Goal: Task Accomplishment & Management: Use online tool/utility

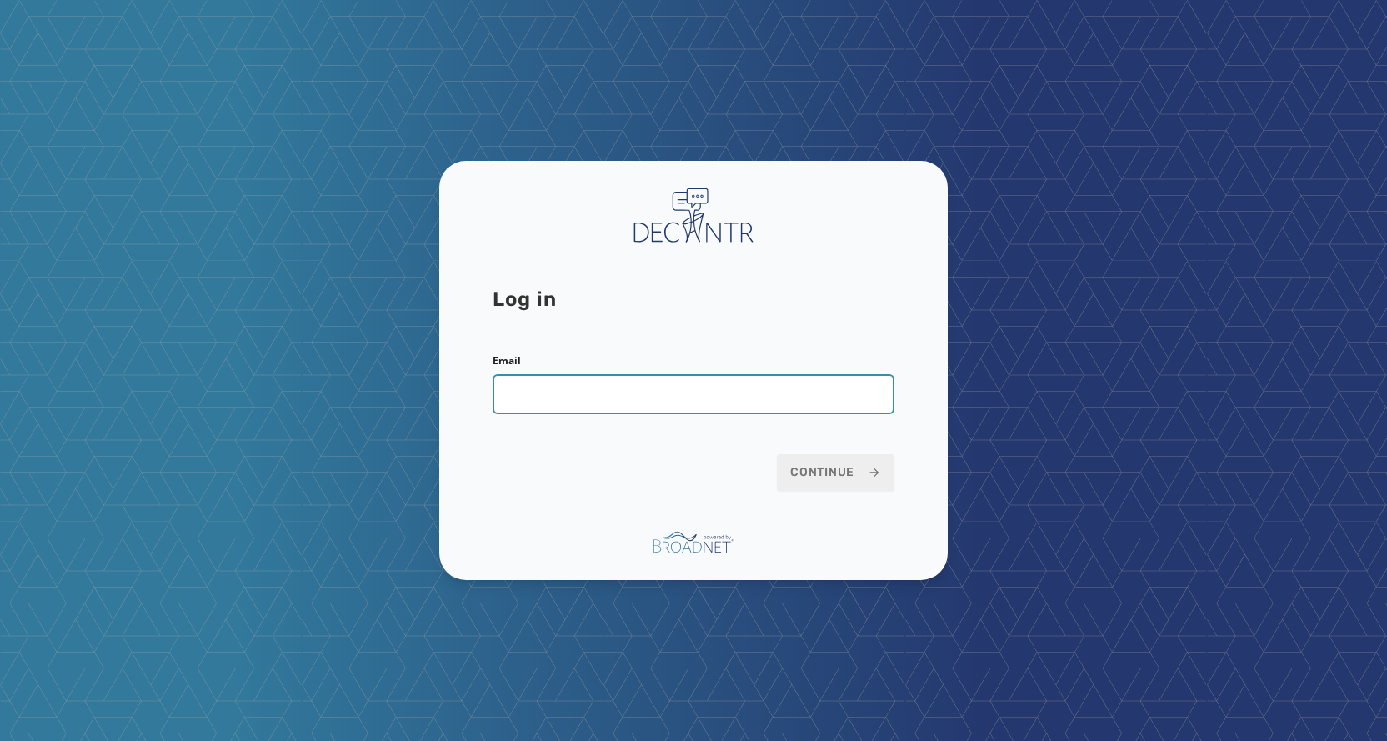
click at [603, 404] on input "Email" at bounding box center [694, 394] width 402 height 40
type input "**********"
click at [777, 454] on button "Continue" at bounding box center [836, 472] width 118 height 37
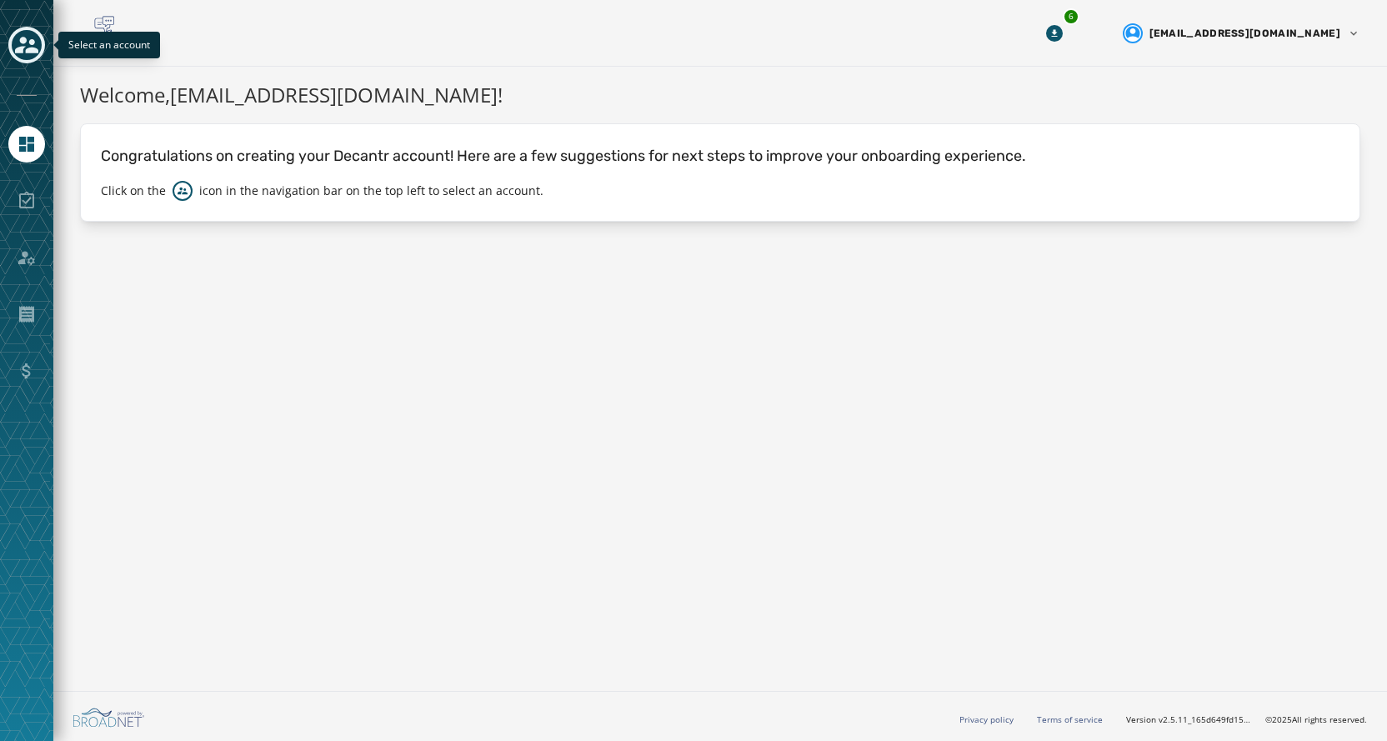
click at [36, 51] on icon "Toggle account select drawer" at bounding box center [26, 45] width 23 height 17
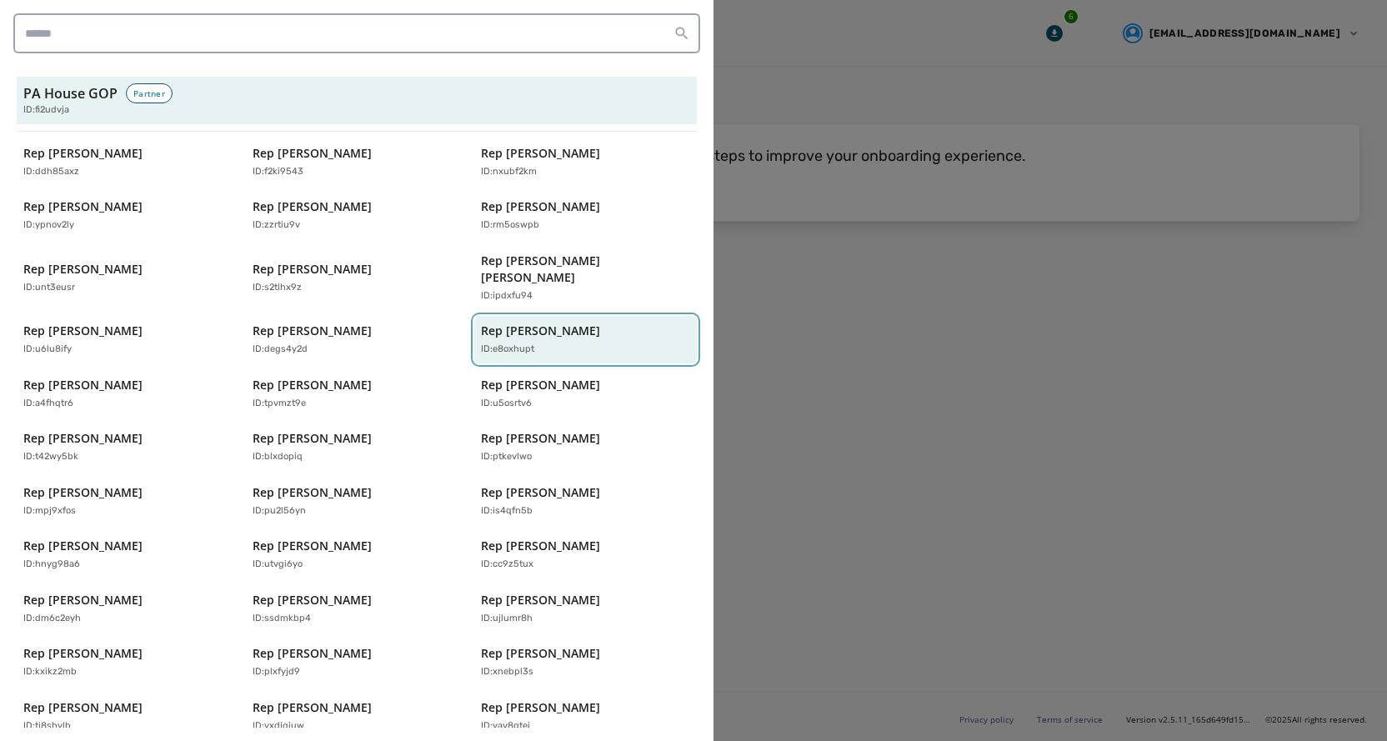
click at [540, 323] on div "Rep Dane Watro ID: e8oxhupt" at bounding box center [577, 340] width 193 height 34
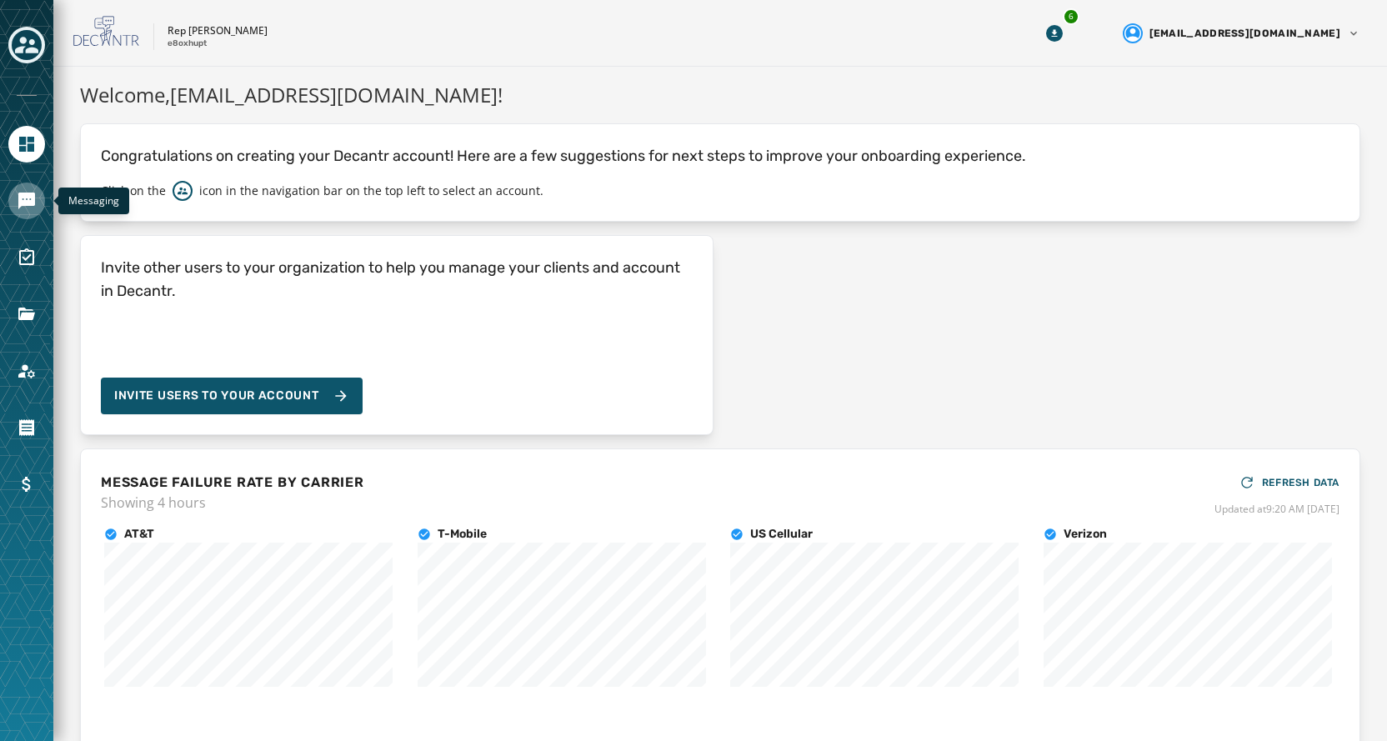
click at [15, 191] on link "Navigate to Messaging" at bounding box center [26, 201] width 37 height 37
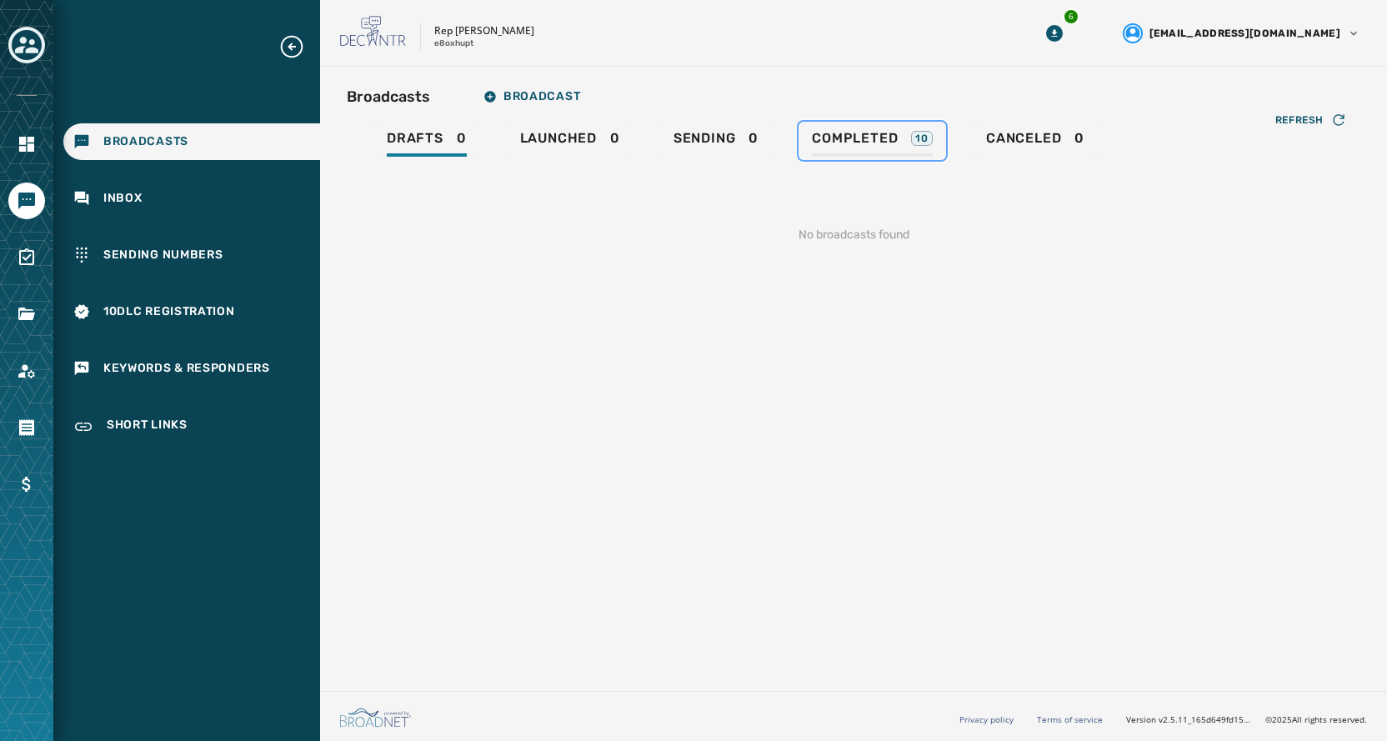
click at [843, 139] on span "Completed" at bounding box center [855, 138] width 86 height 17
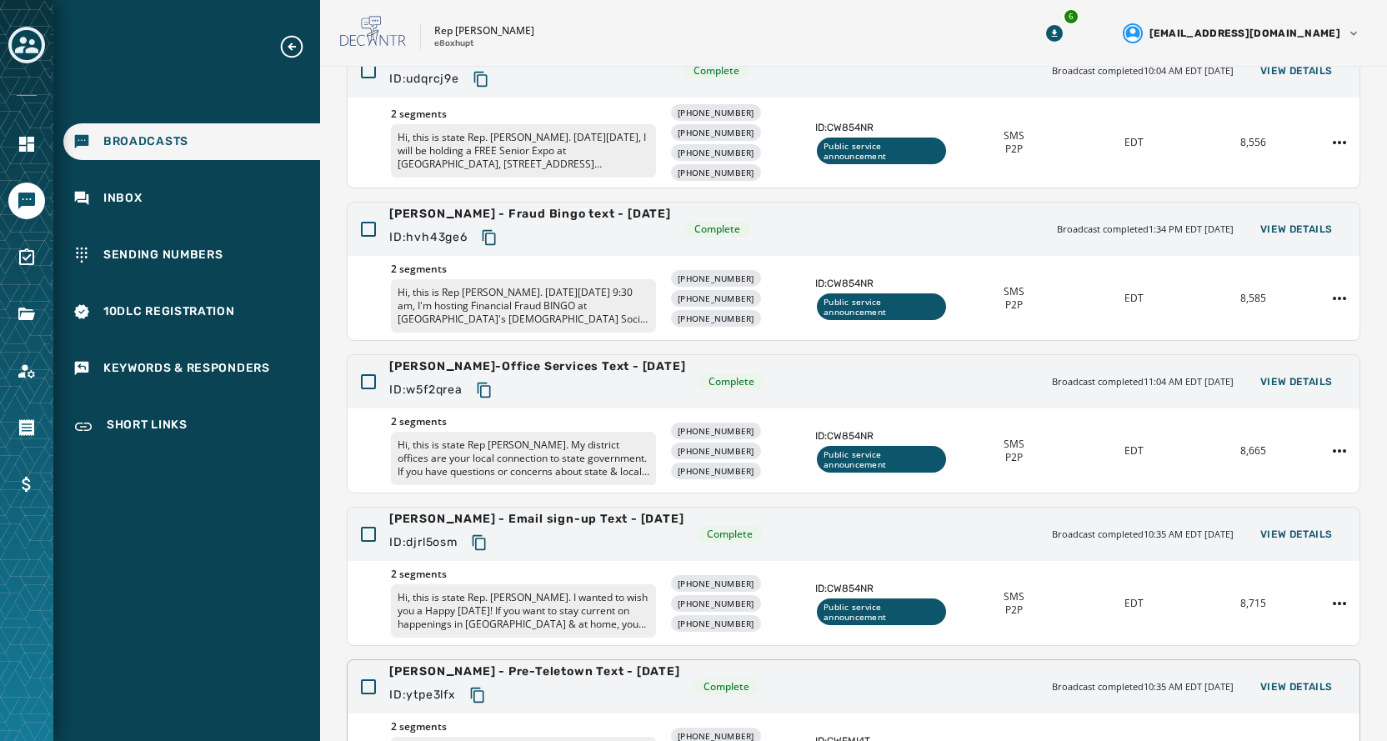
scroll to position [377, 0]
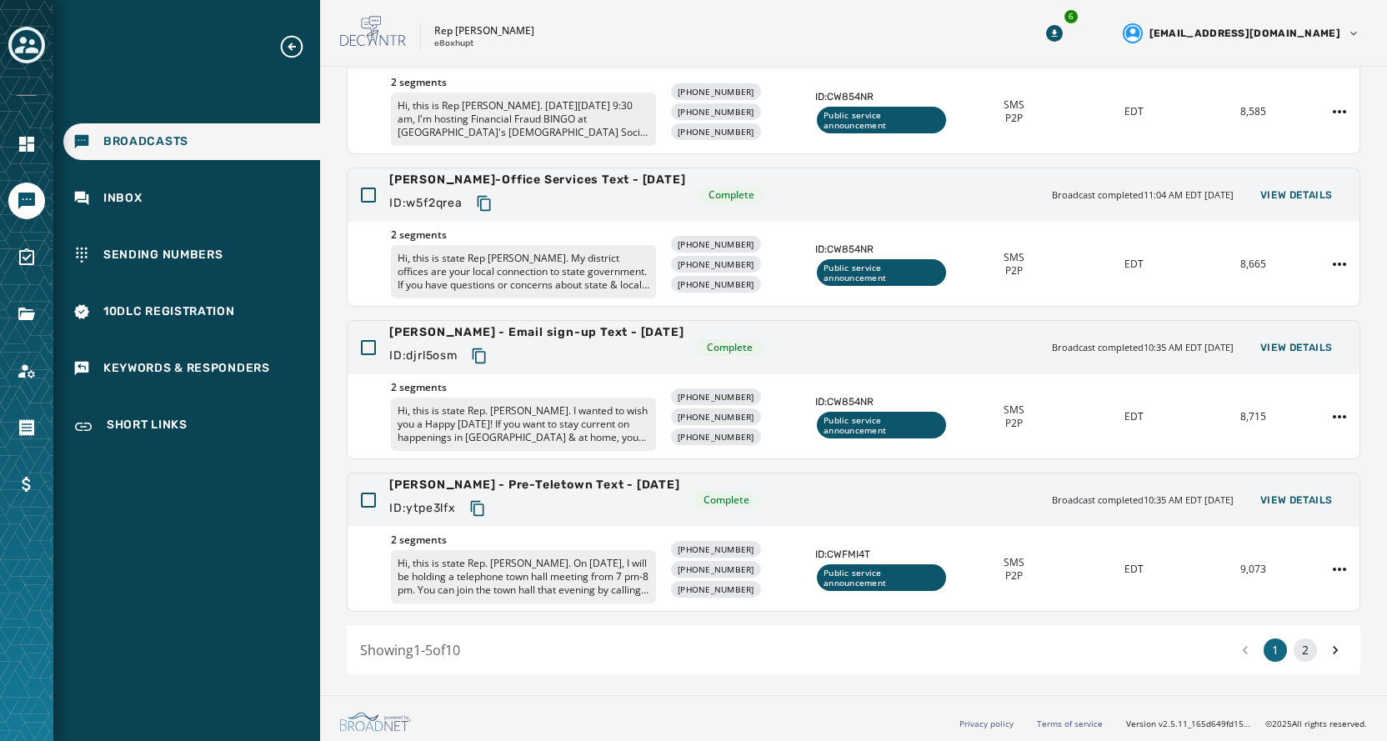
click at [1293, 644] on button "2" at bounding box center [1304, 649] width 23 height 23
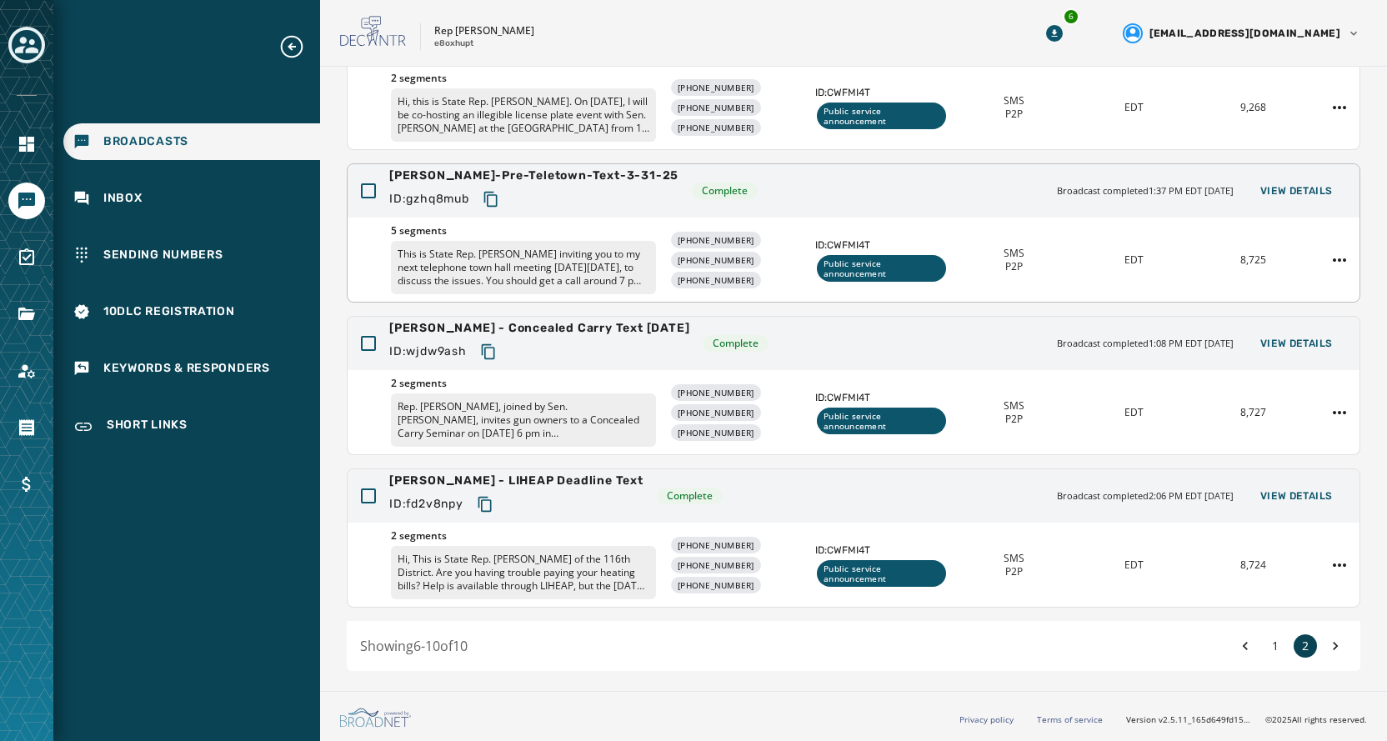
scroll to position [372, 0]
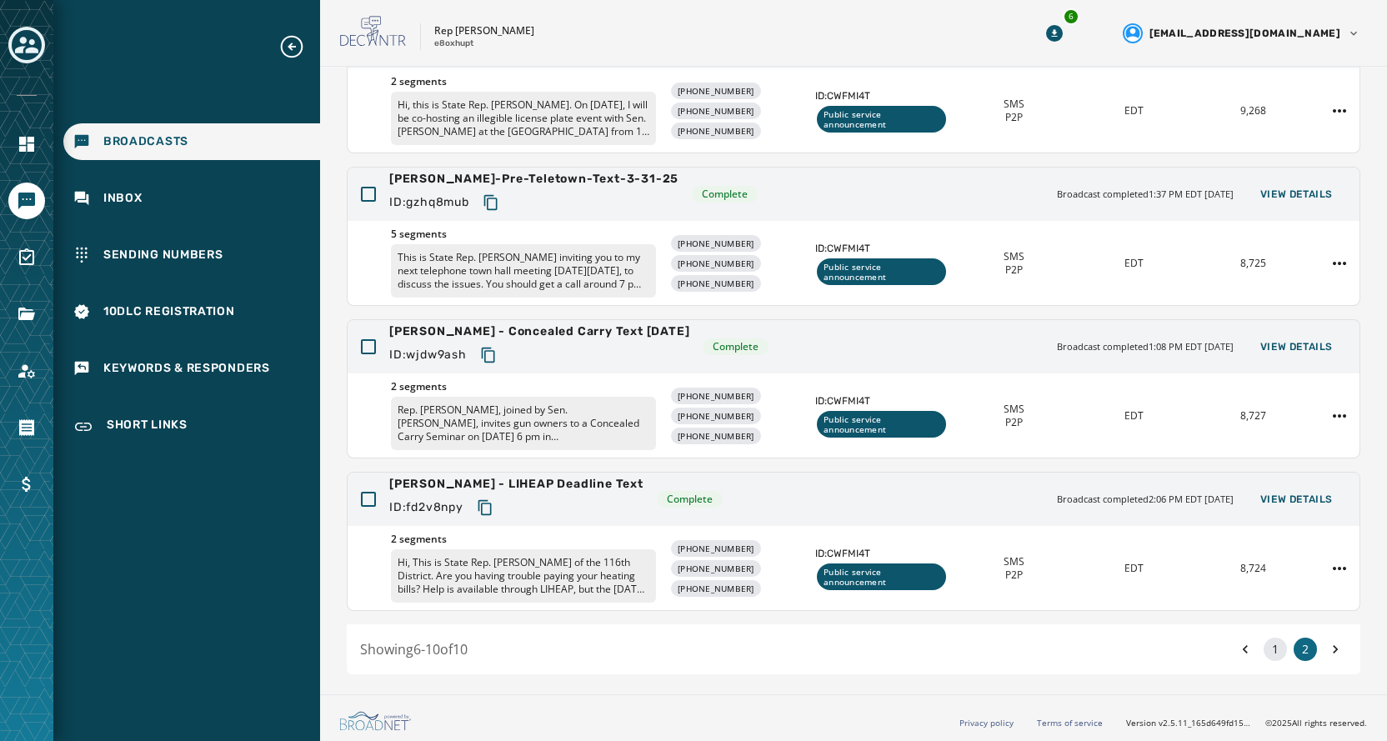
click at [1263, 651] on button "1" at bounding box center [1274, 649] width 23 height 23
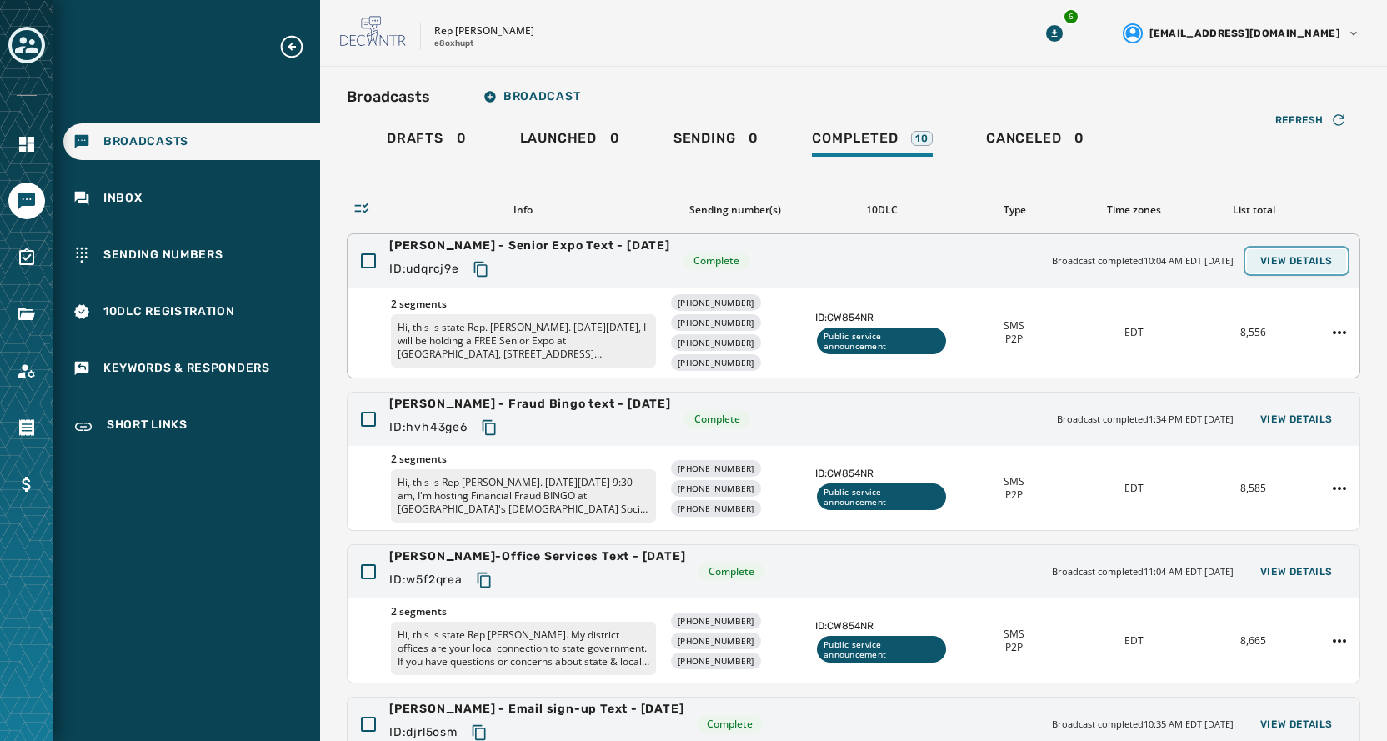
click at [1310, 258] on span "View Details" at bounding box center [1296, 260] width 73 height 13
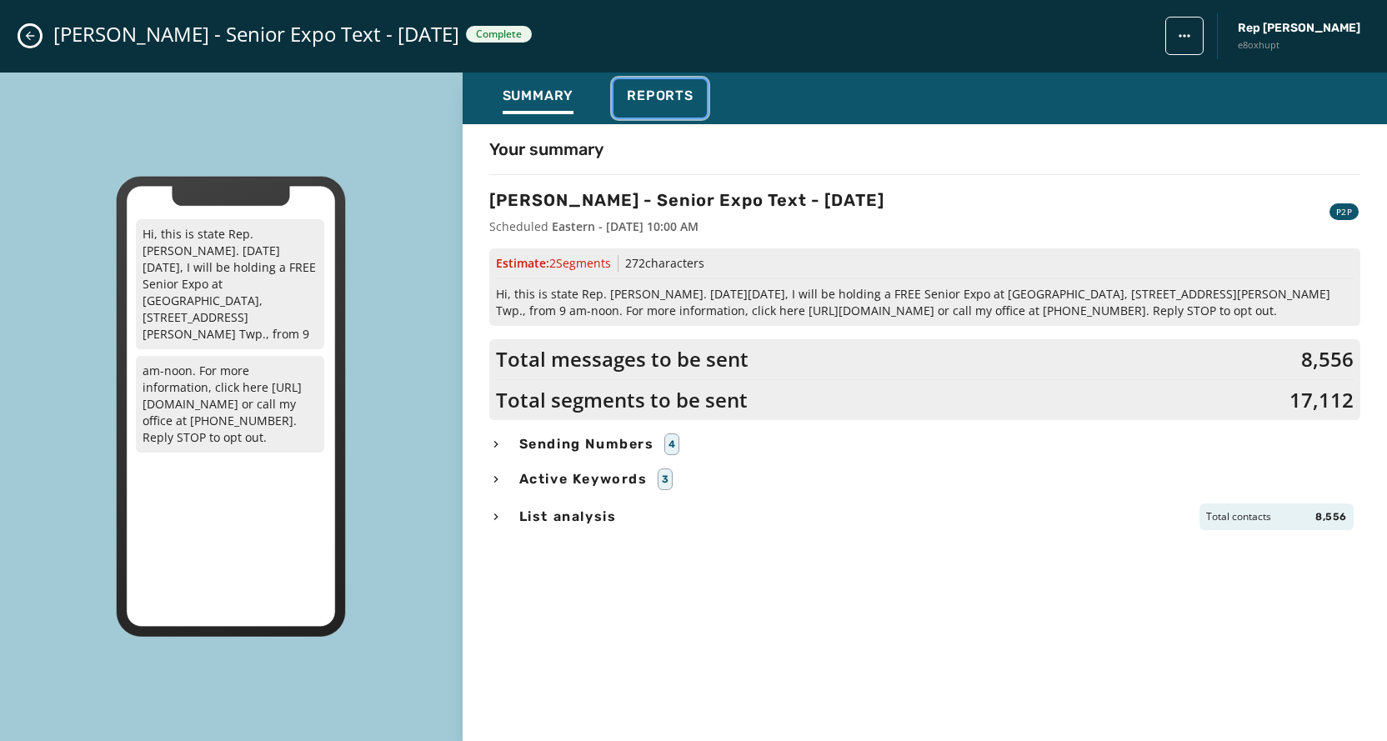
click at [675, 98] on span "Reports" at bounding box center [660, 96] width 67 height 17
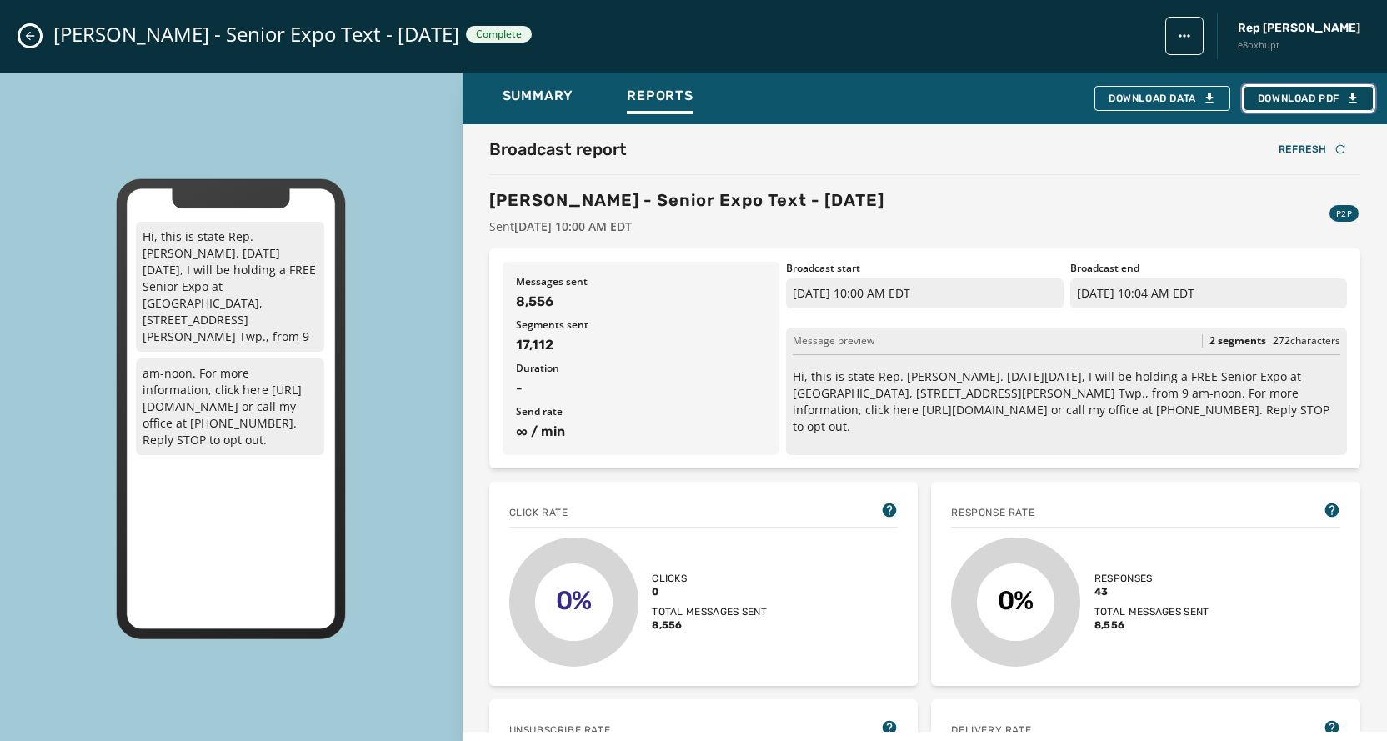
click at [1295, 101] on span "Download PDF" at bounding box center [1309, 98] width 102 height 13
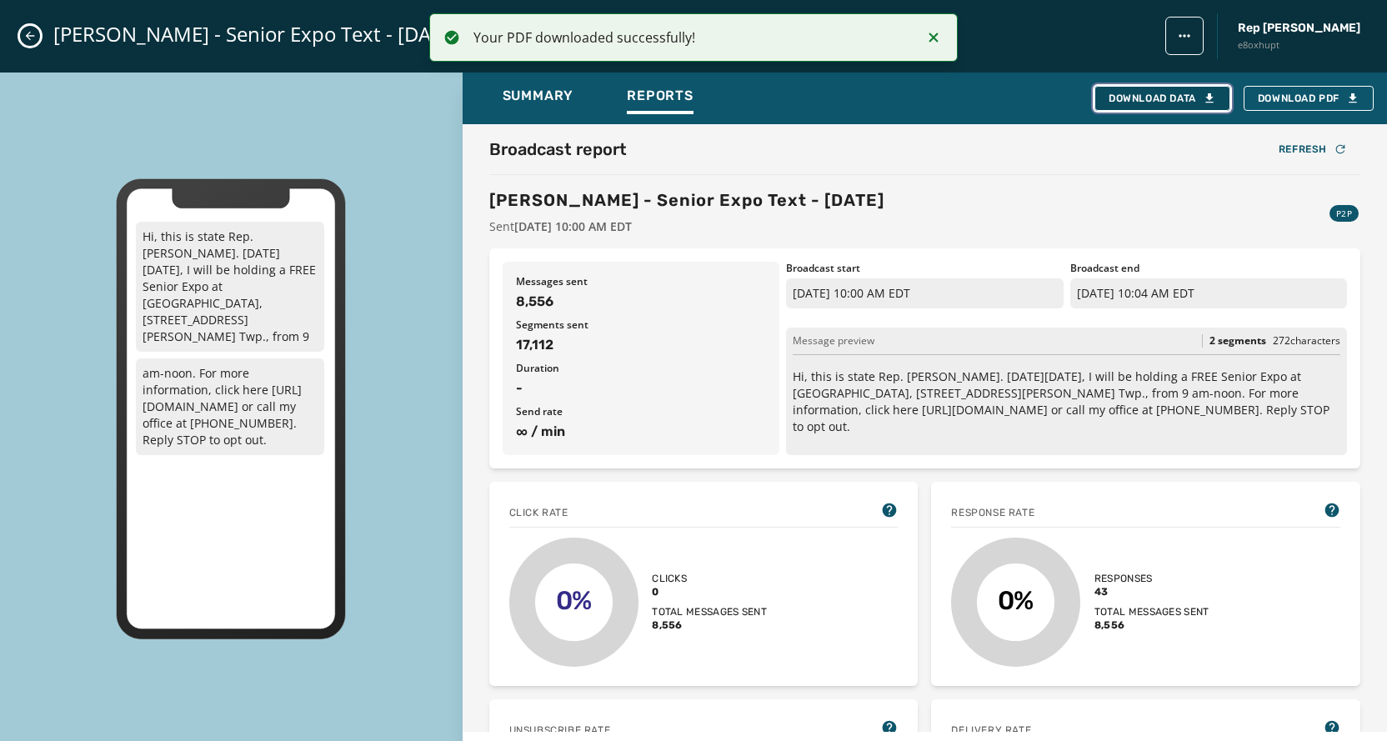
click at [1147, 104] on div "Download Data" at bounding box center [1162, 98] width 108 height 13
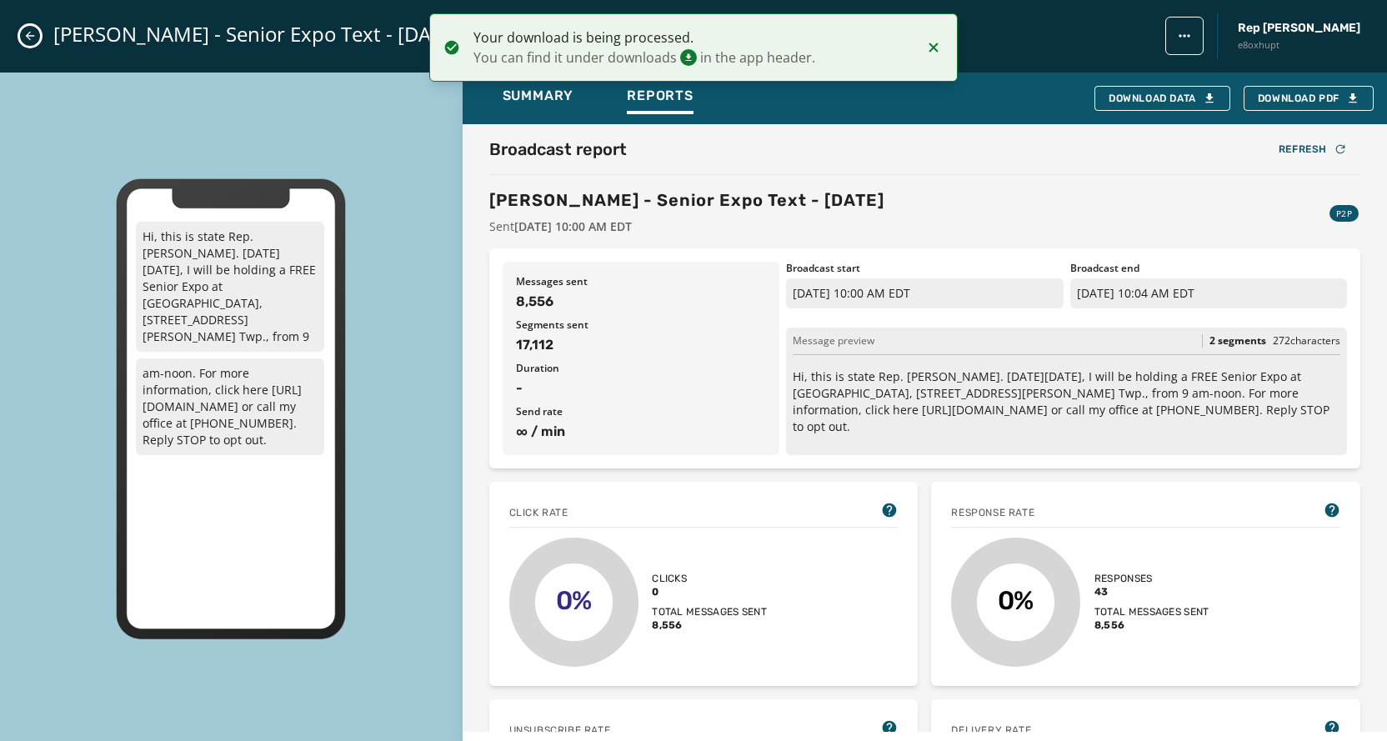
click at [20, 31] on div "Watro - Senior Expo Text - 9-11-25 Complete Rep Dane Watro e8oxhupt" at bounding box center [693, 36] width 1387 height 73
click at [27, 33] on icon "Close admin drawer" at bounding box center [29, 35] width 13 height 13
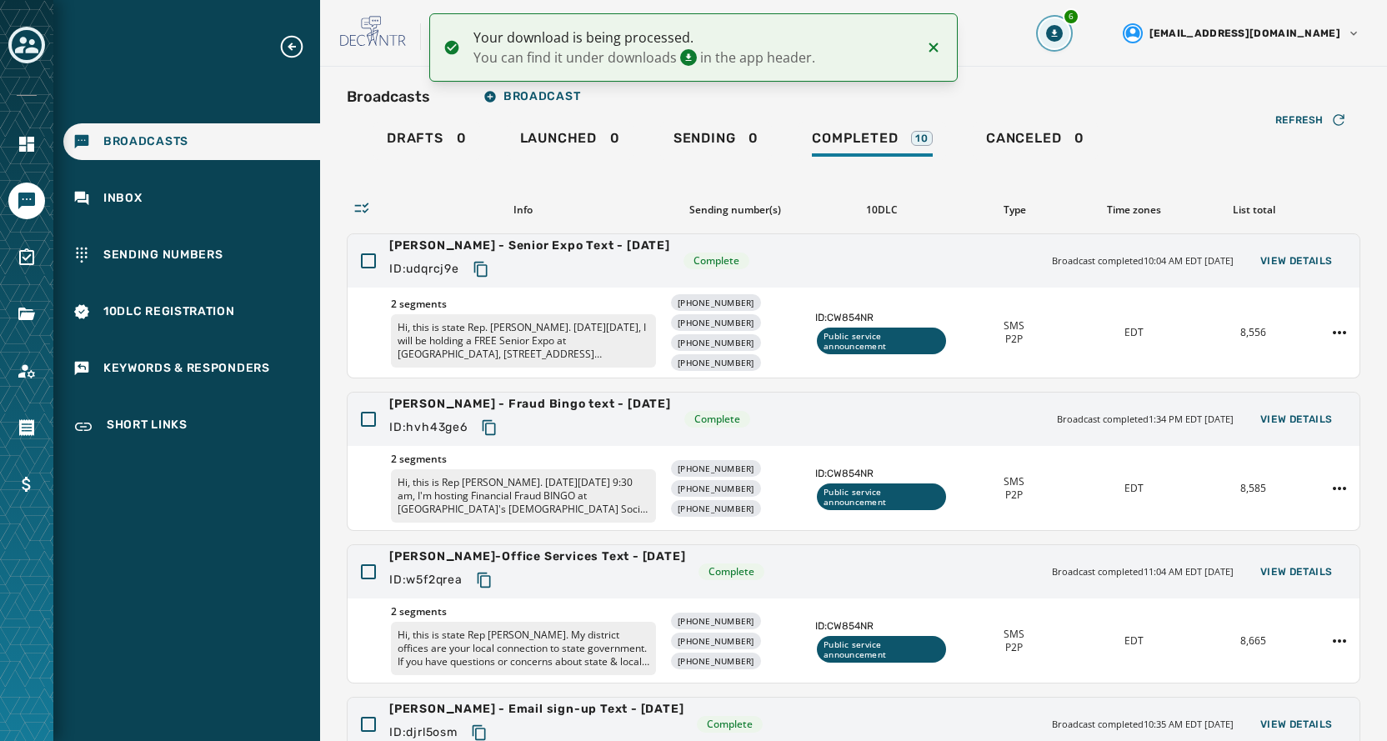
click at [1063, 37] on icon "Download Menu" at bounding box center [1054, 33] width 17 height 17
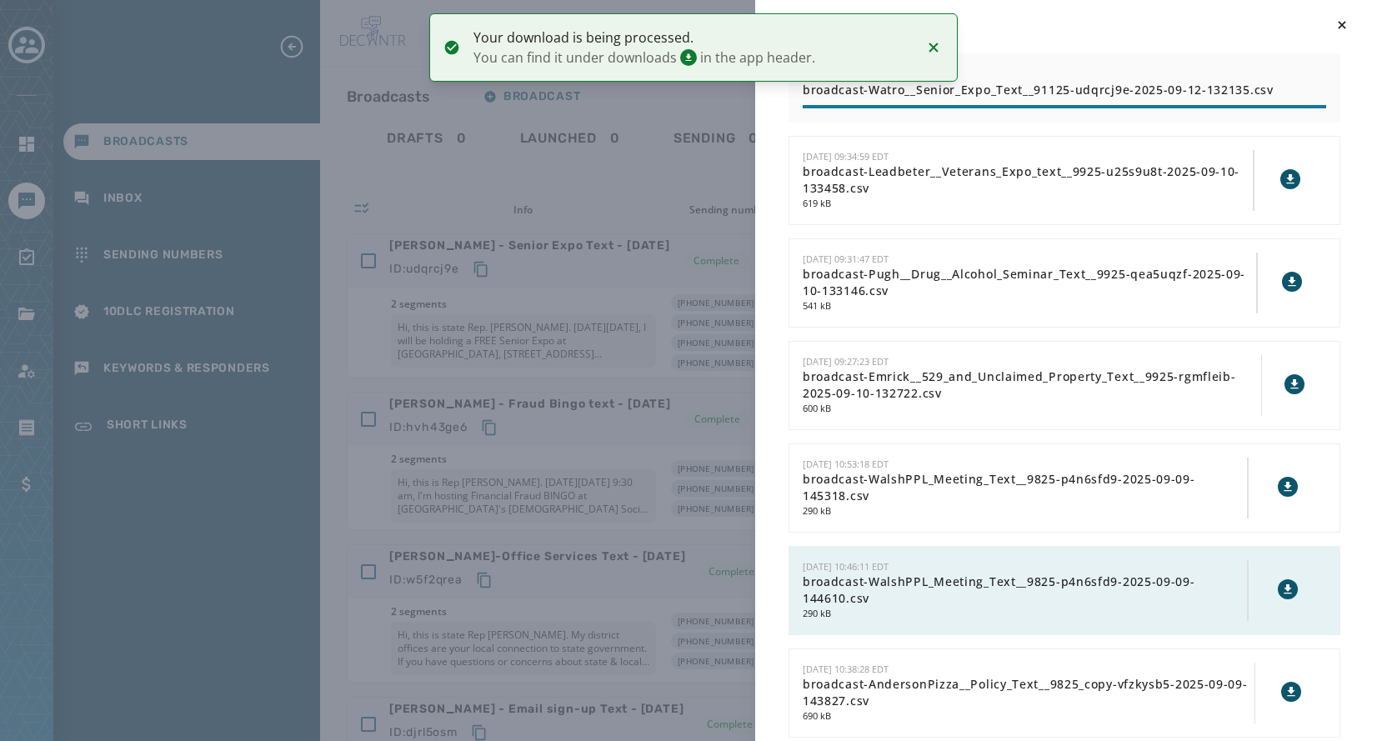
click at [939, 47] on icon "Notifications (F8)" at bounding box center [933, 48] width 20 height 20
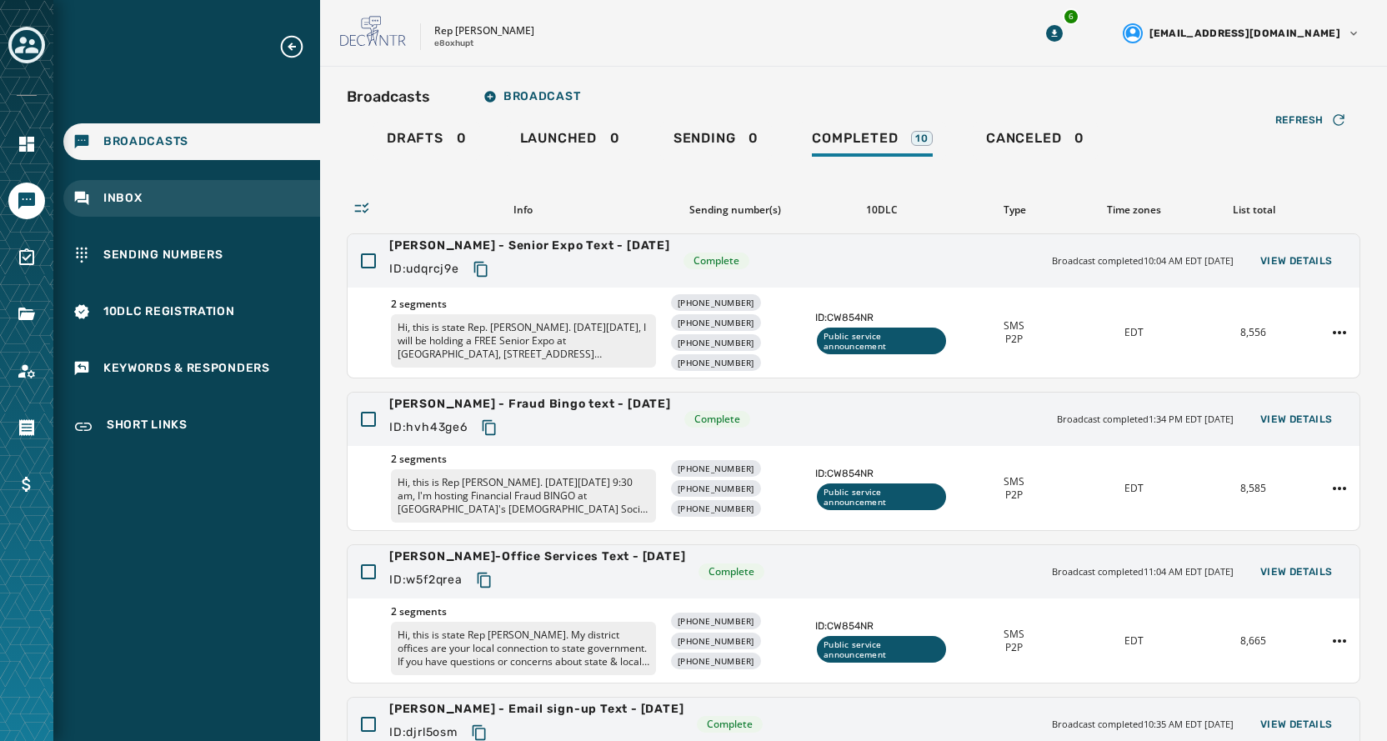
click at [143, 191] on div "Inbox" at bounding box center [191, 198] width 257 height 37
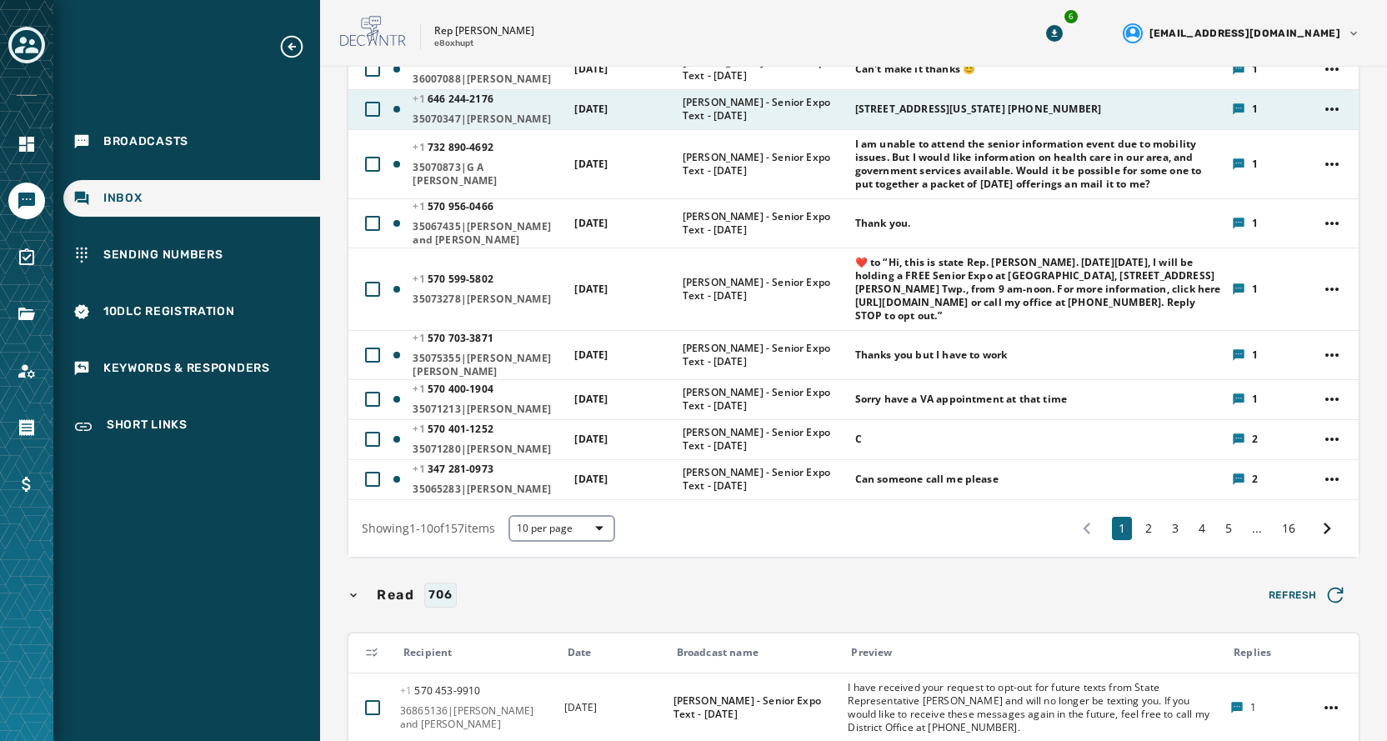
scroll to position [333, 0]
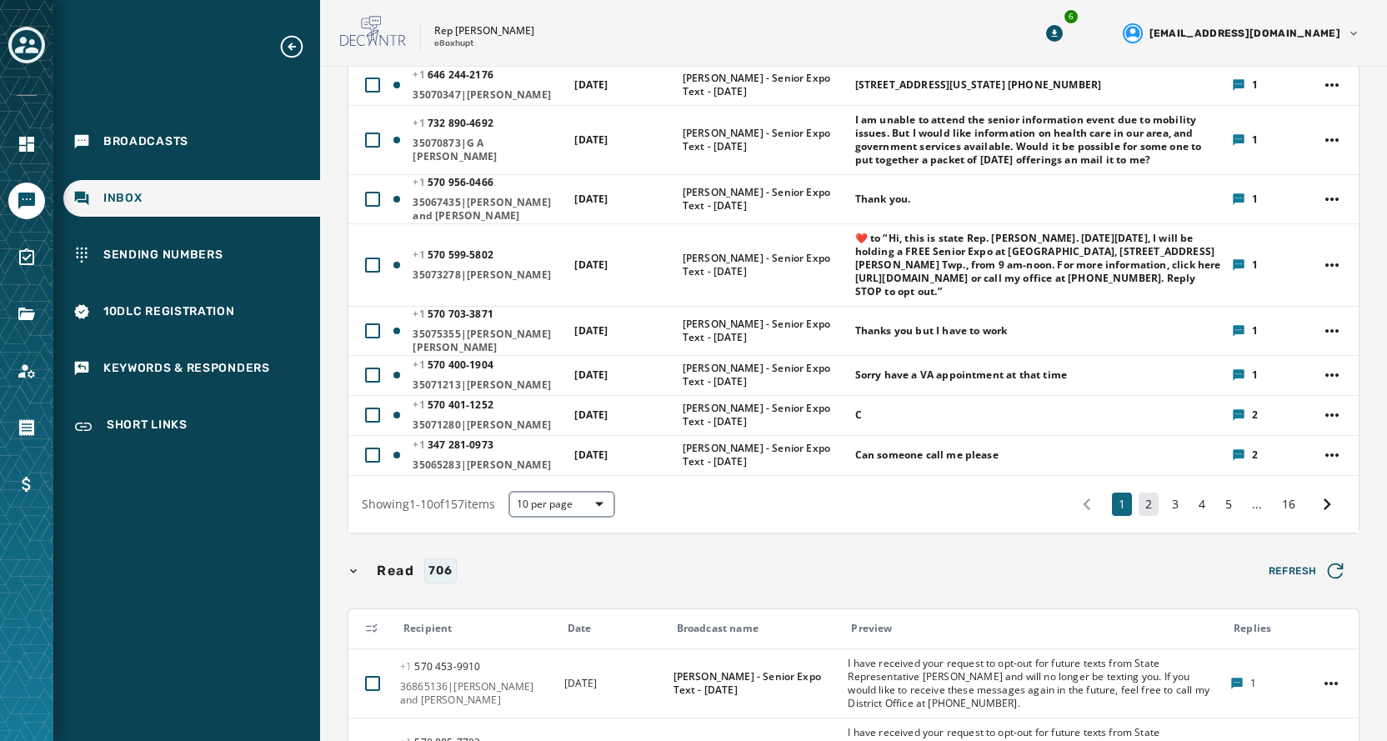
click at [1138, 505] on button "2" at bounding box center [1148, 504] width 20 height 23
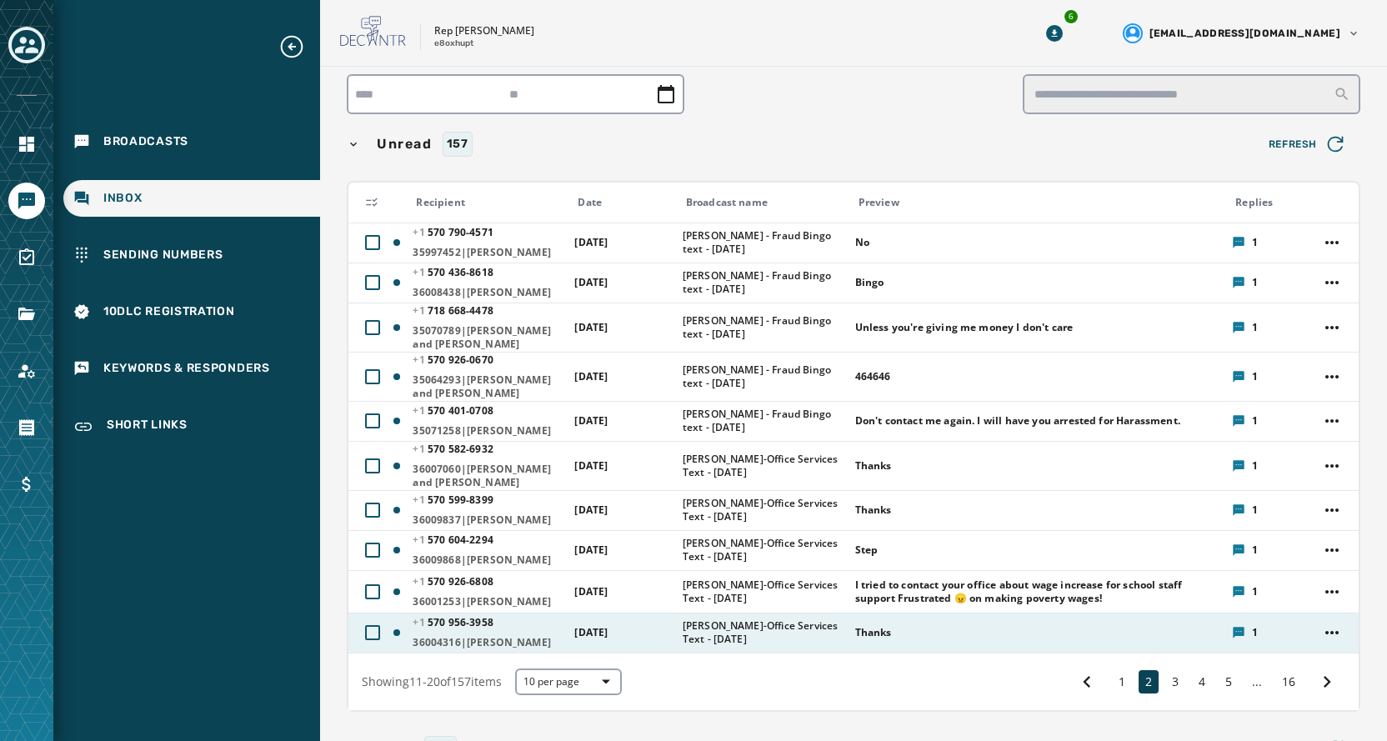
scroll to position [167, 0]
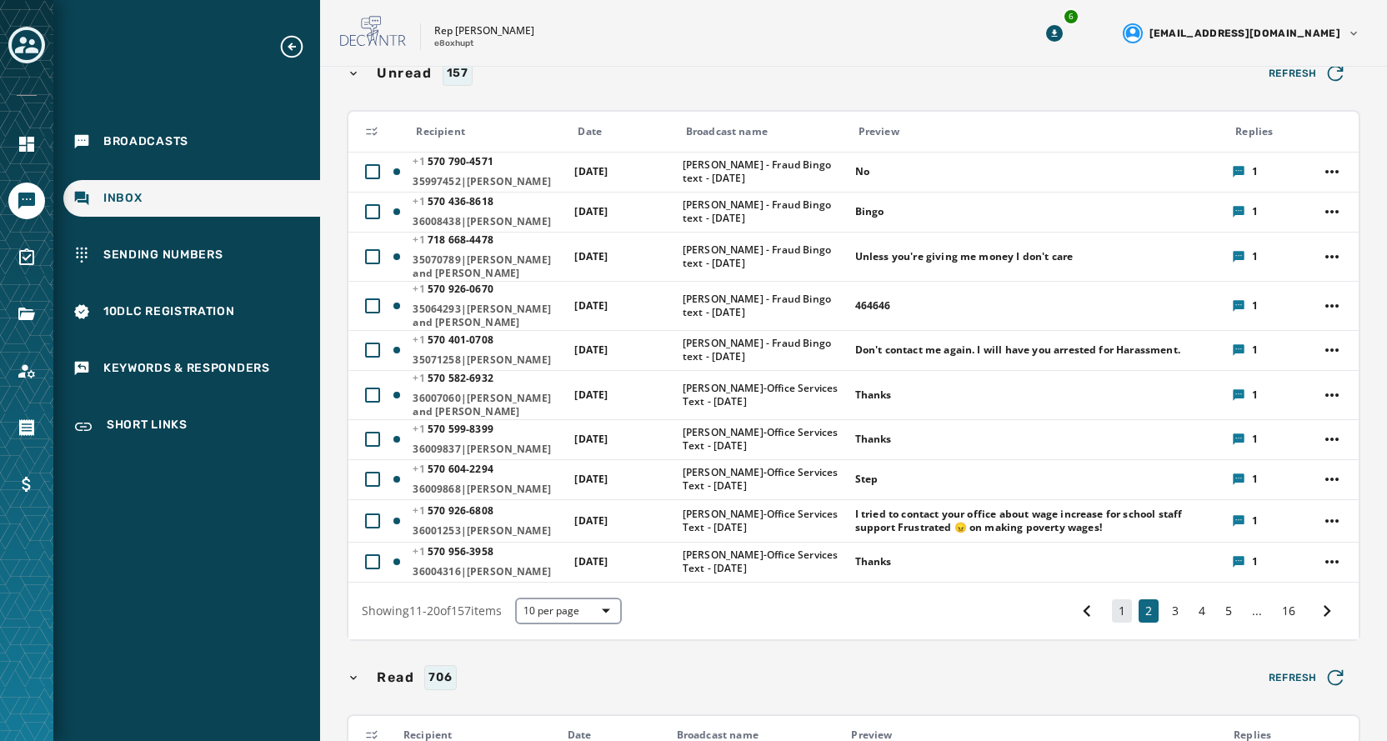
click at [1112, 623] on button "1" at bounding box center [1122, 610] width 20 height 23
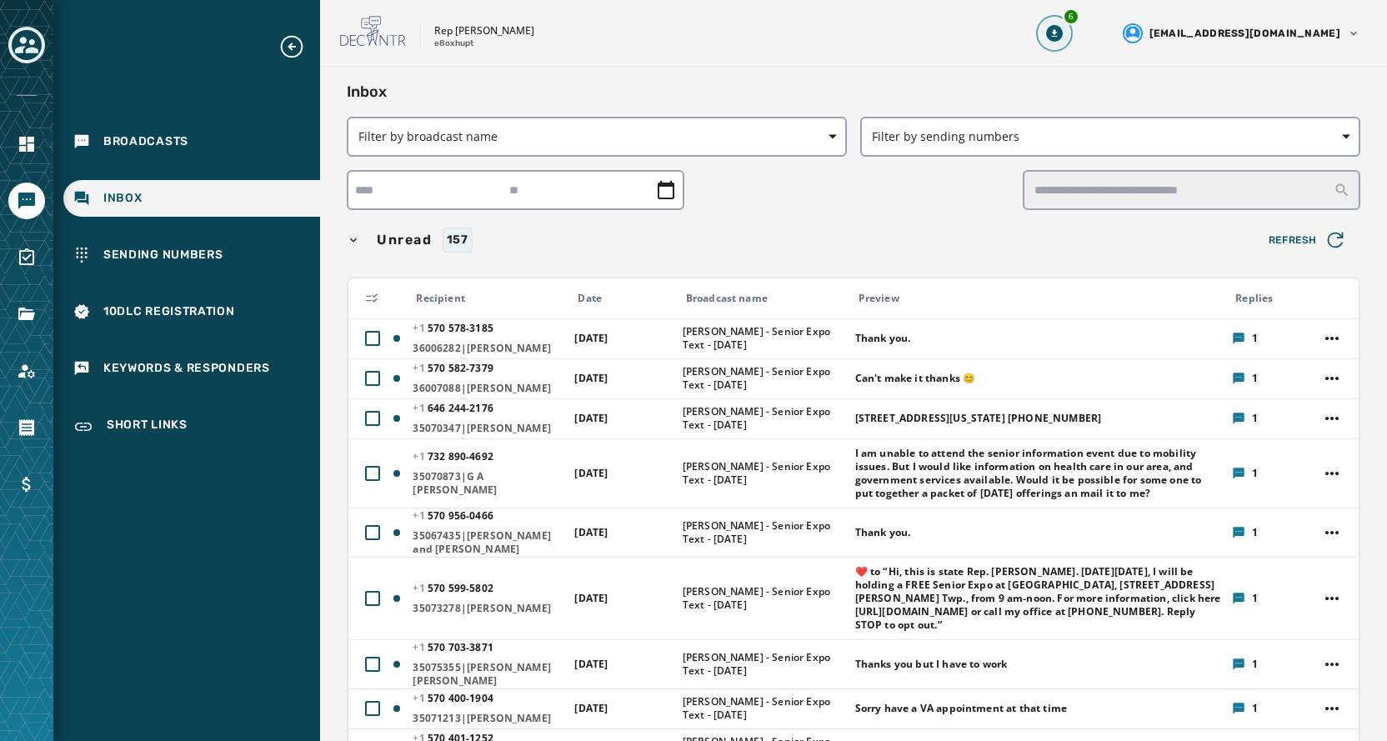
click at [1063, 31] on icon "Download Menu" at bounding box center [1054, 33] width 17 height 17
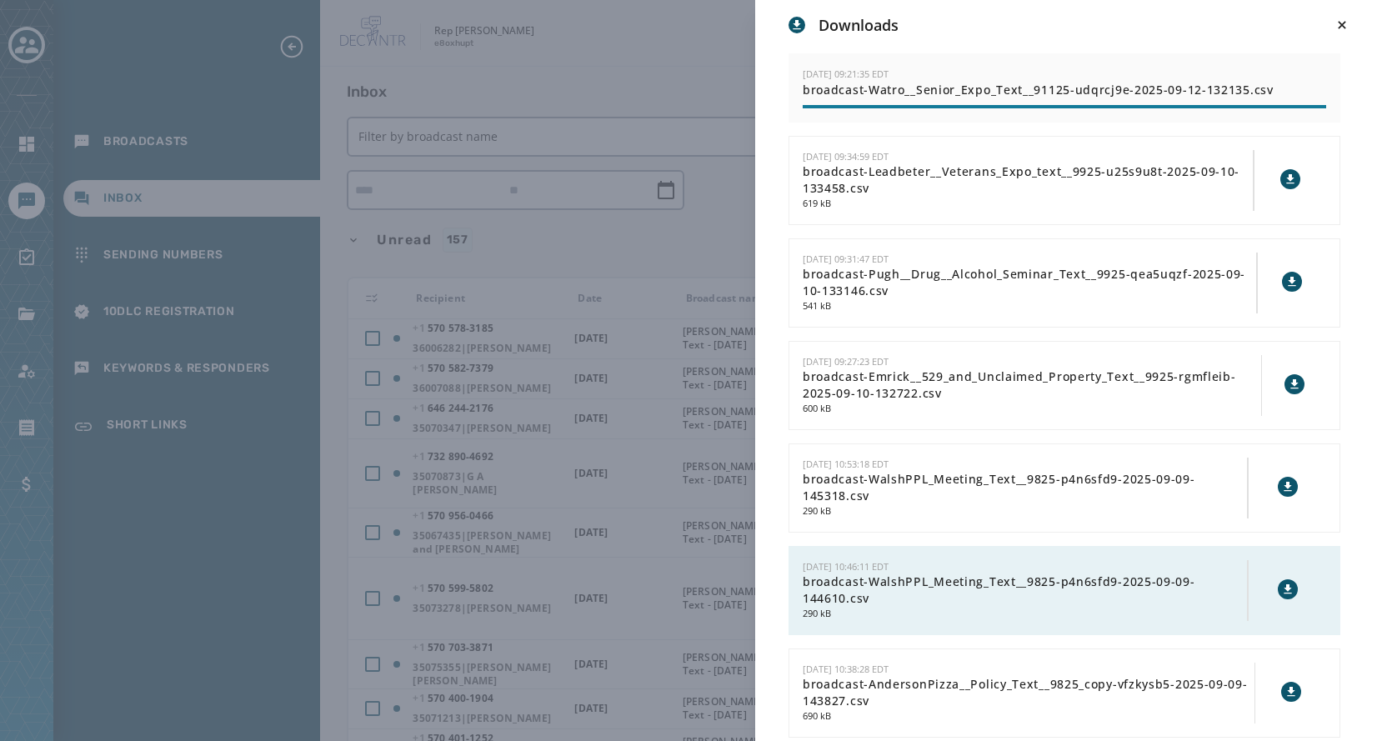
click at [1090, 98] on div "9/12/2025 - 09:21:35 EDT broadcast-Watro__Senior_Expo_Text__91125-udqrcj9e-2025…" at bounding box center [1064, 87] width 552 height 69
click at [713, 38] on div "Downloads 9/12/2025 - 09:21:35 EDT broadcast-Watro__Senior_Expo_Text__91125-udq…" at bounding box center [693, 370] width 1387 height 741
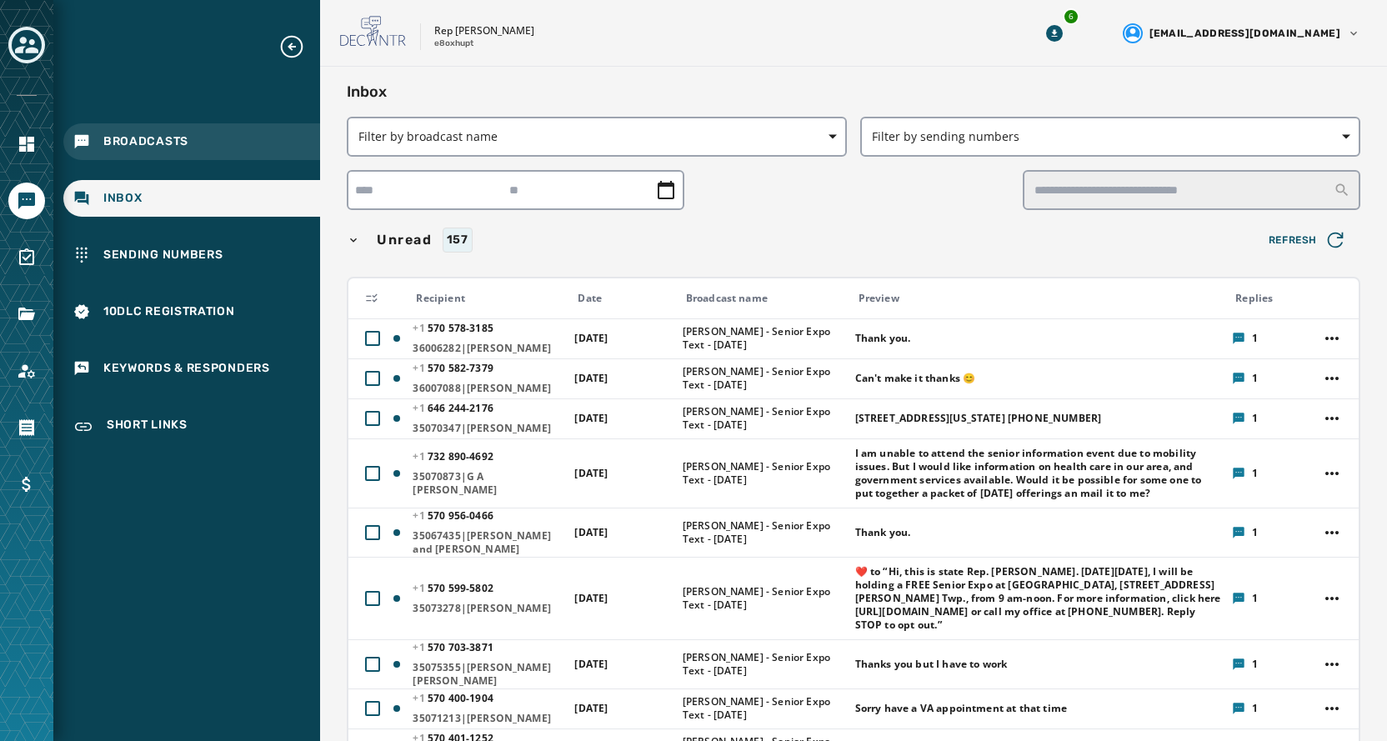
click at [142, 146] on span "Broadcasts" at bounding box center [145, 141] width 85 height 17
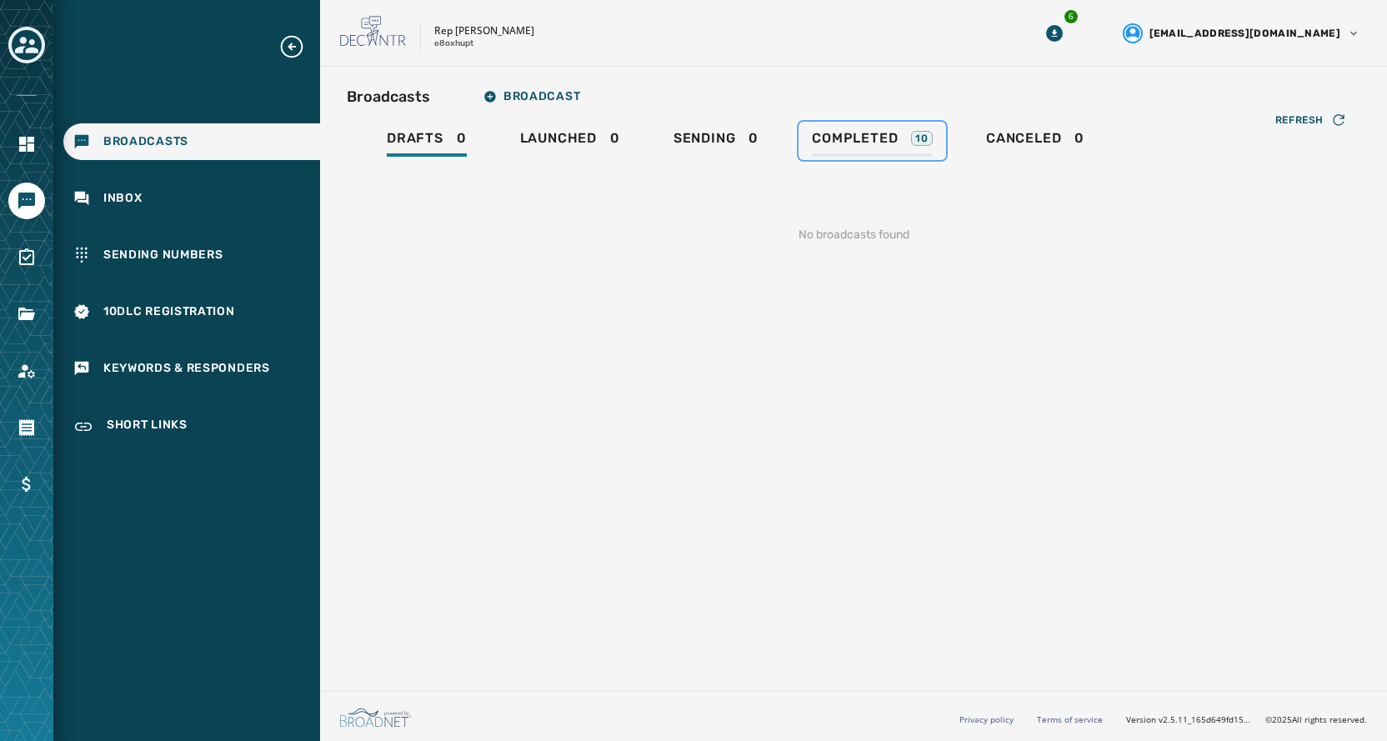
click at [863, 139] on span "Completed" at bounding box center [855, 138] width 86 height 17
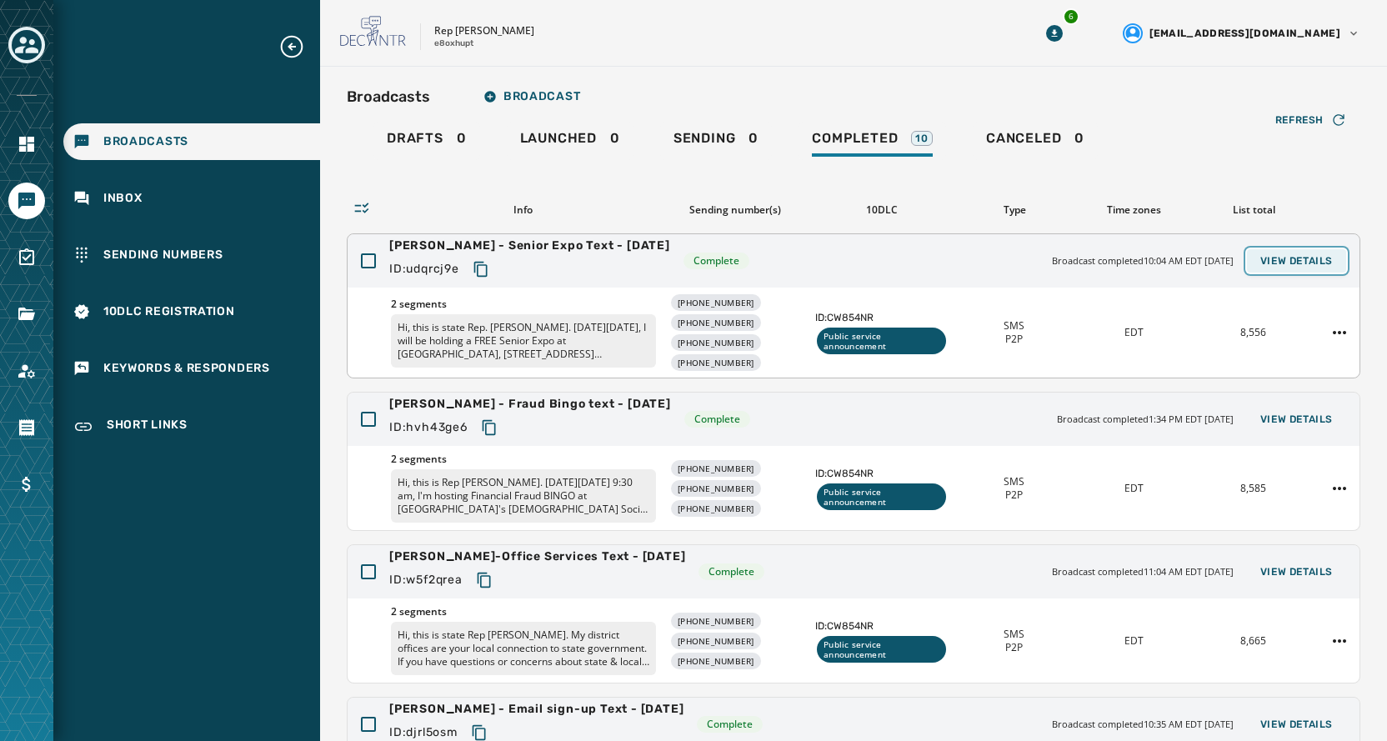
click at [1295, 261] on span "View Details" at bounding box center [1296, 260] width 73 height 13
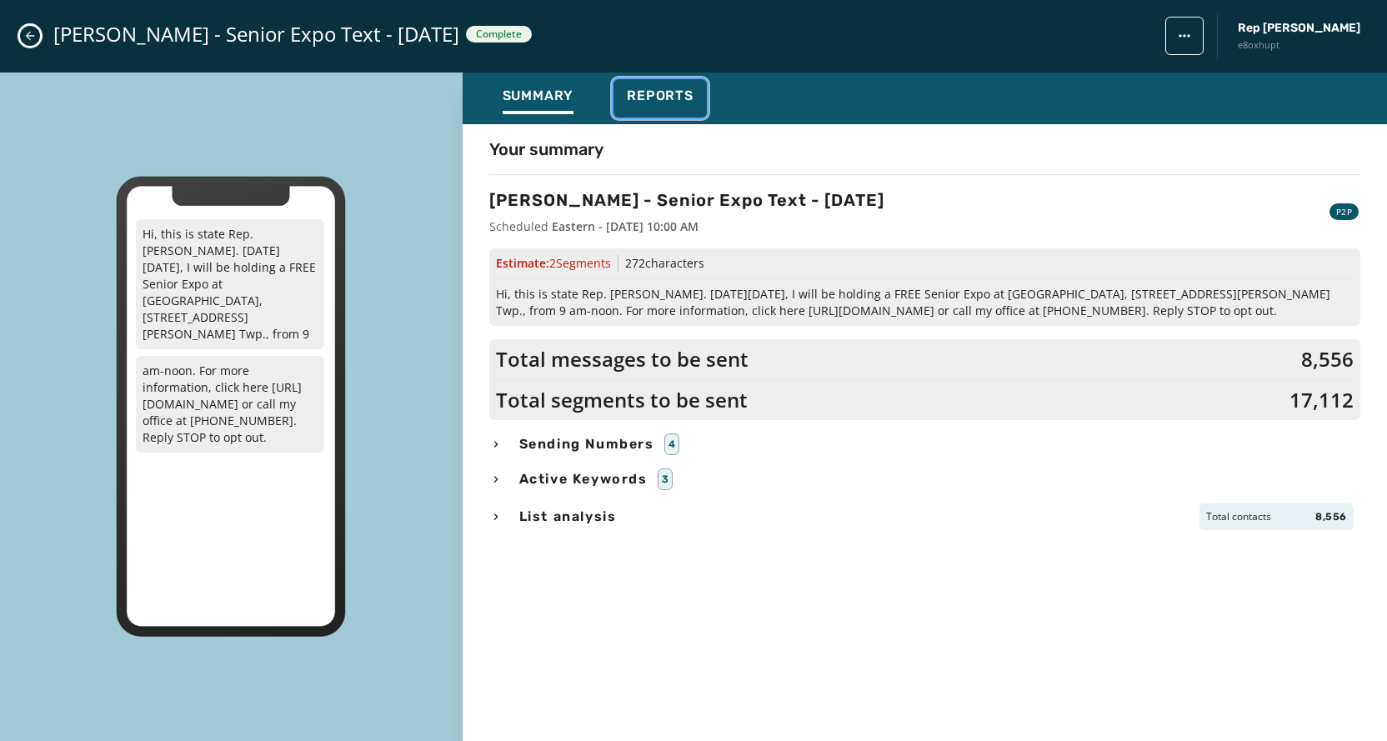
click at [642, 99] on span "Reports" at bounding box center [660, 96] width 67 height 17
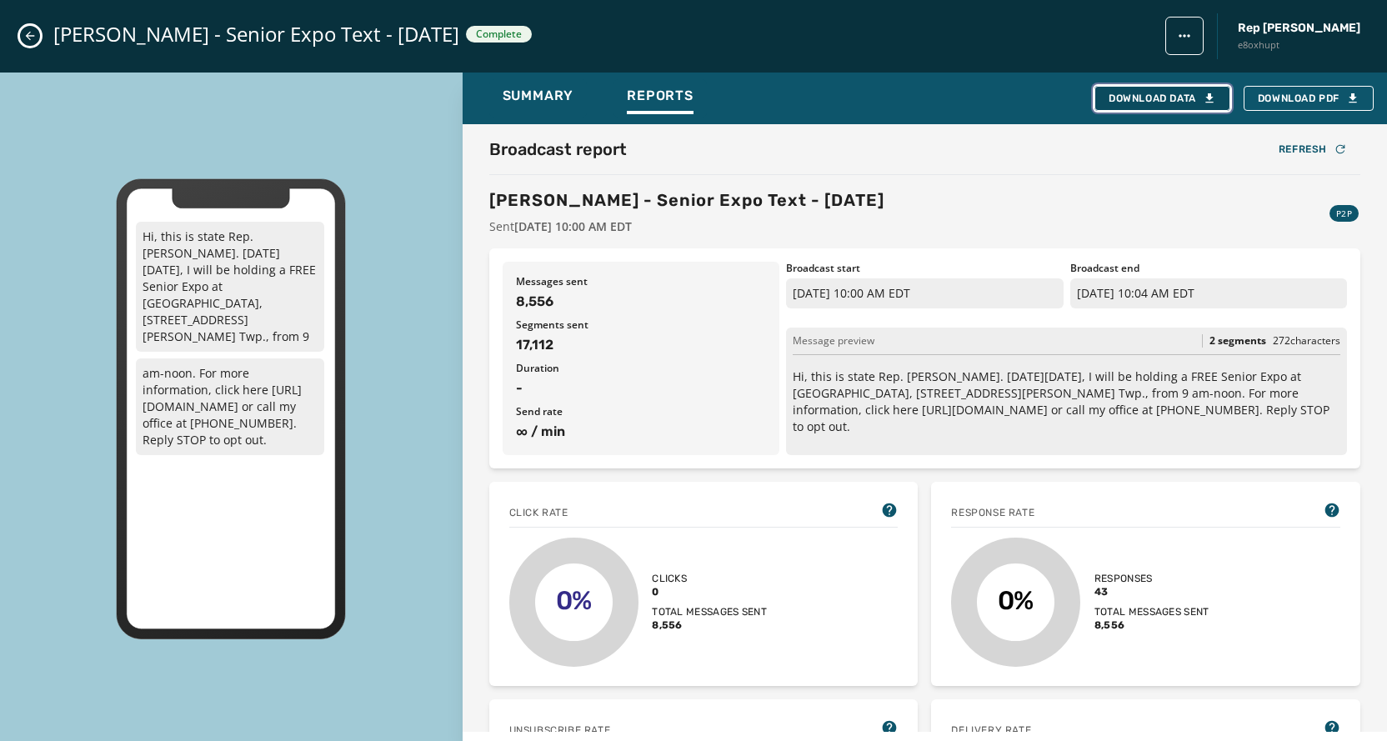
click at [1178, 99] on div "Download Data" at bounding box center [1162, 98] width 108 height 13
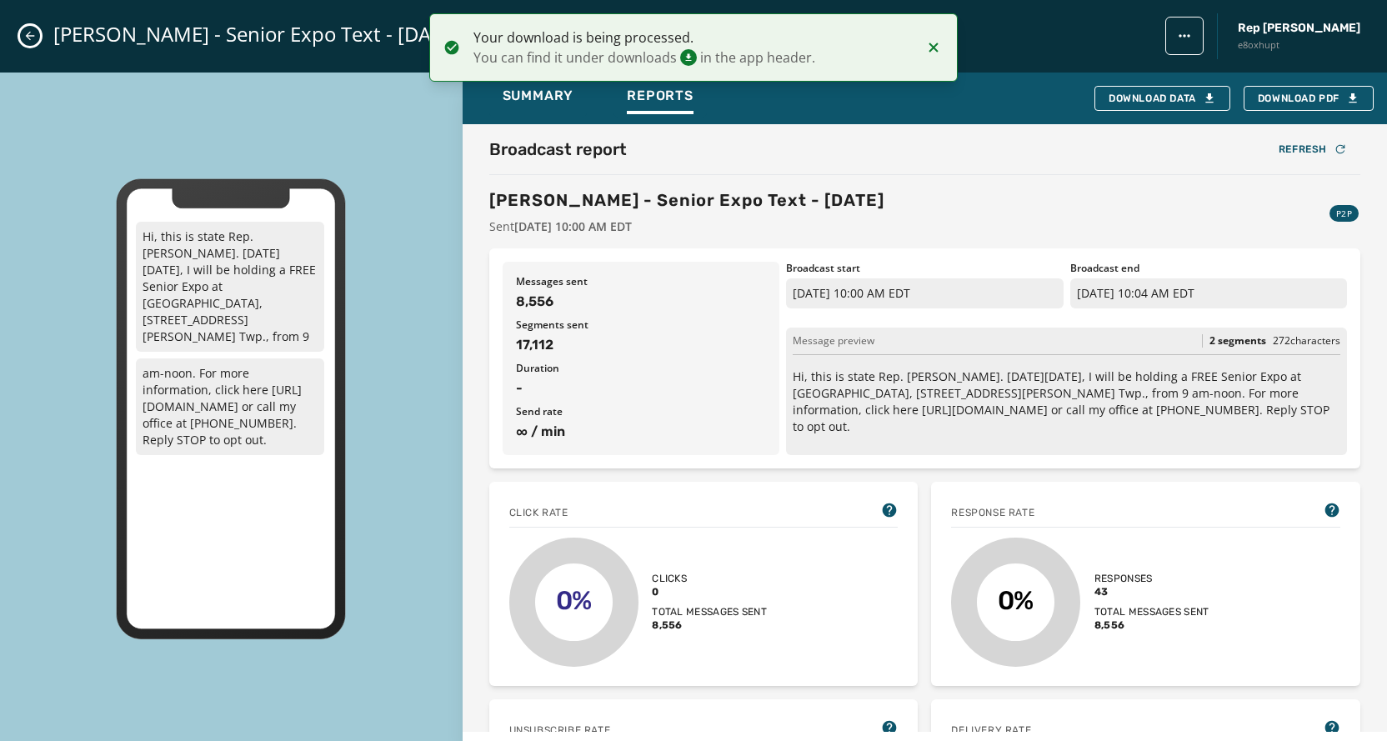
click at [33, 40] on icon "Close admin drawer" at bounding box center [29, 35] width 13 height 13
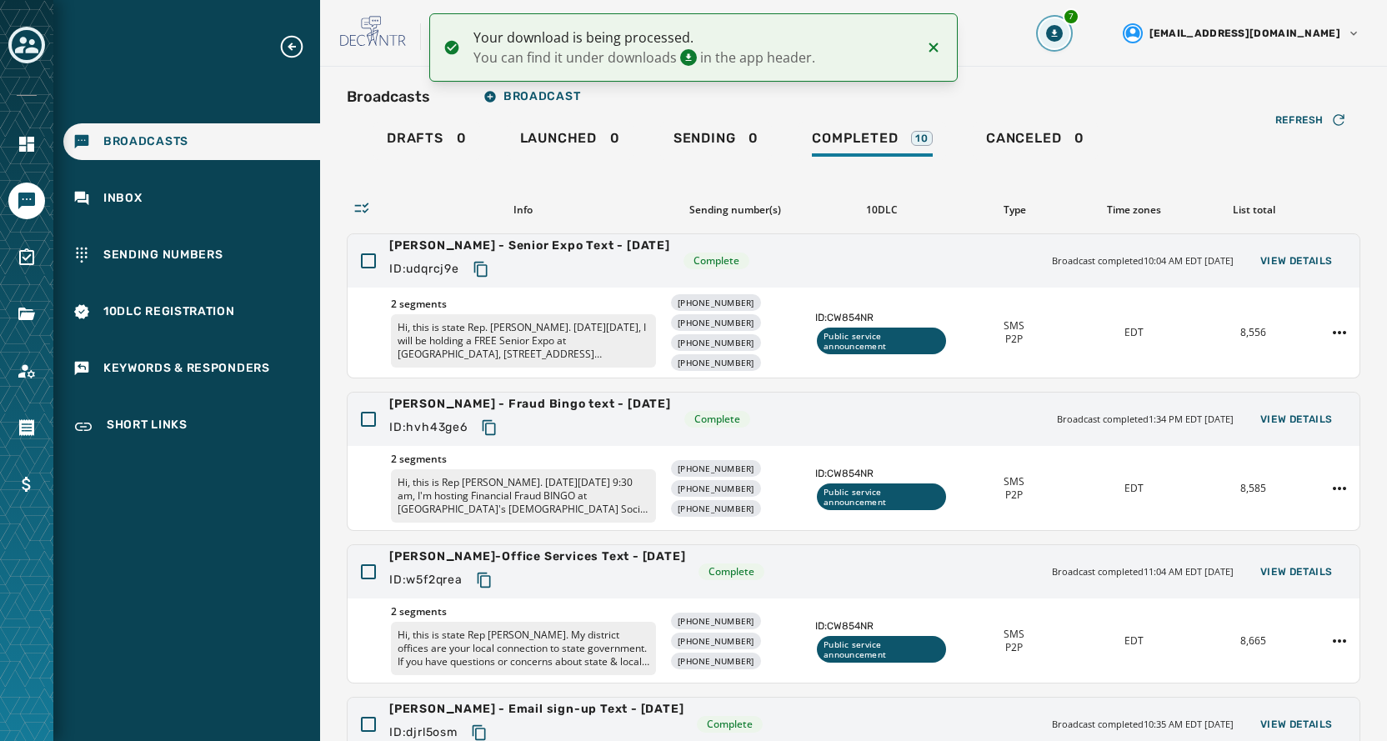
click at [1057, 33] on icon "Download Menu" at bounding box center [1054, 33] width 6 height 8
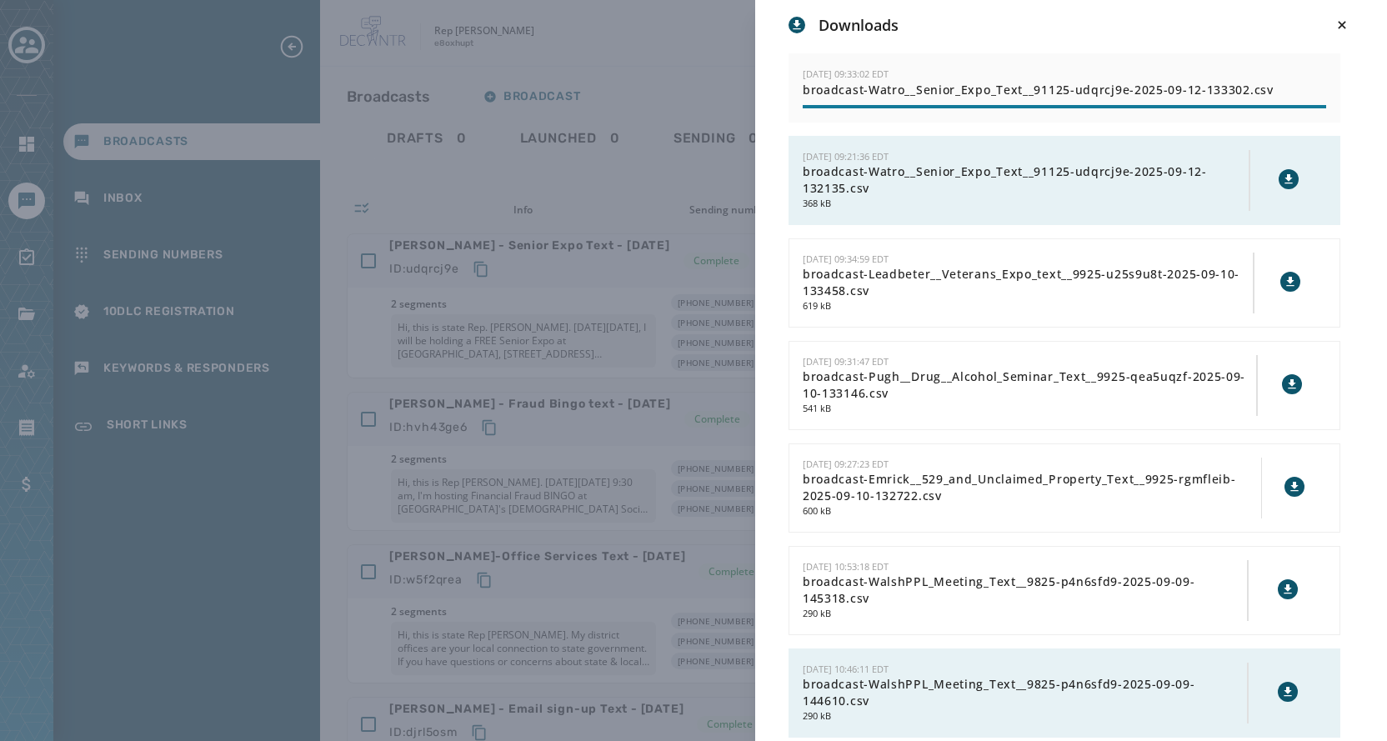
click at [1282, 179] on icon at bounding box center [1288, 179] width 13 height 13
click at [649, 41] on div "Downloads 9/12/2025 - 09:33:02 EDT broadcast-Watro__Senior_Expo_Text__91125-udq…" at bounding box center [693, 370] width 1387 height 741
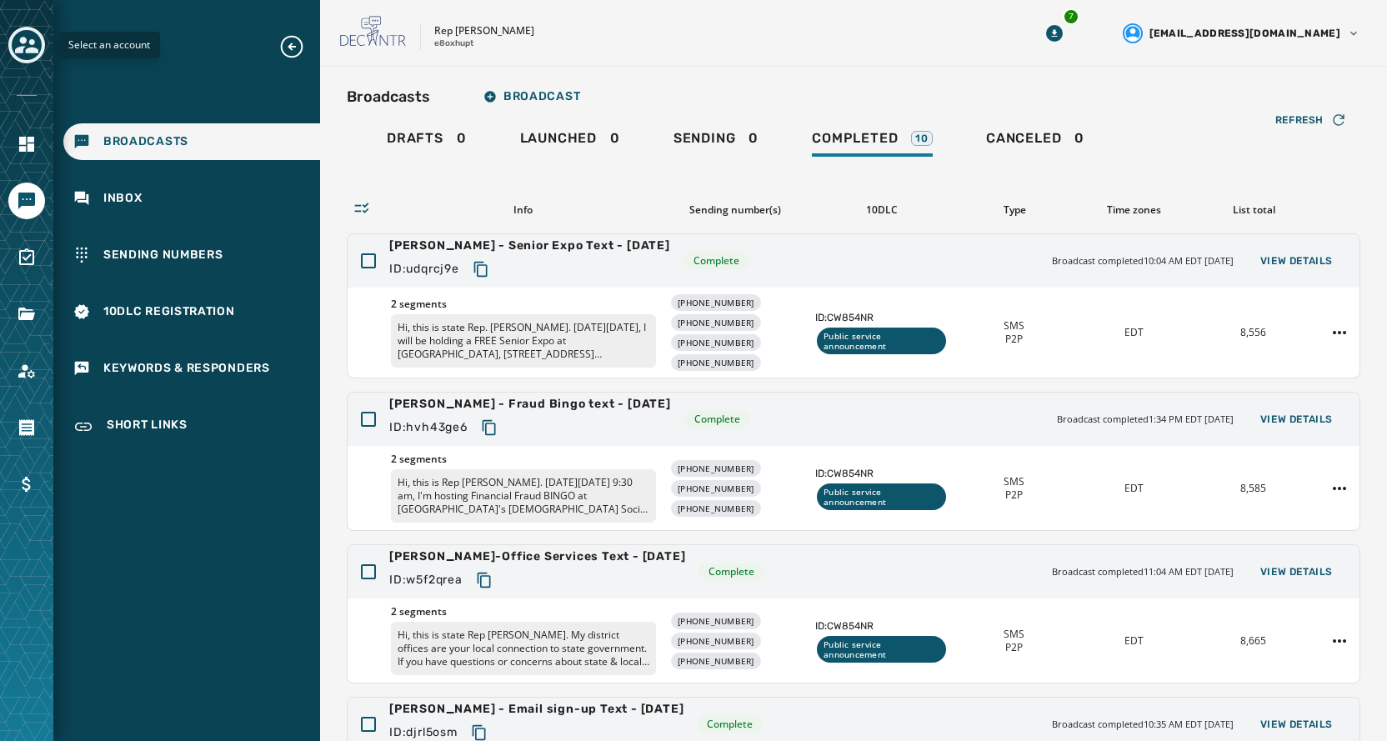
click at [28, 43] on icon "Toggle account select drawer" at bounding box center [26, 44] width 23 height 23
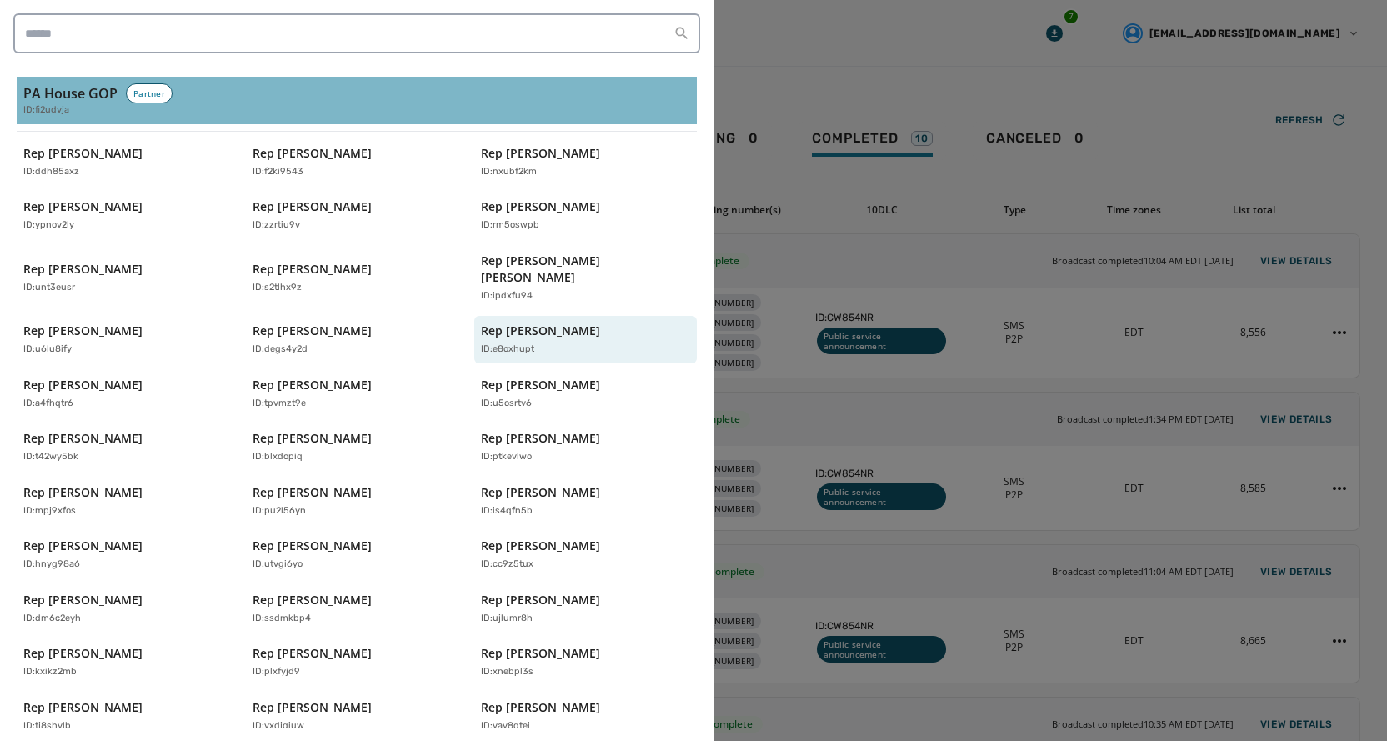
click at [61, 104] on span "ID: fi2udvja" at bounding box center [46, 110] width 46 height 14
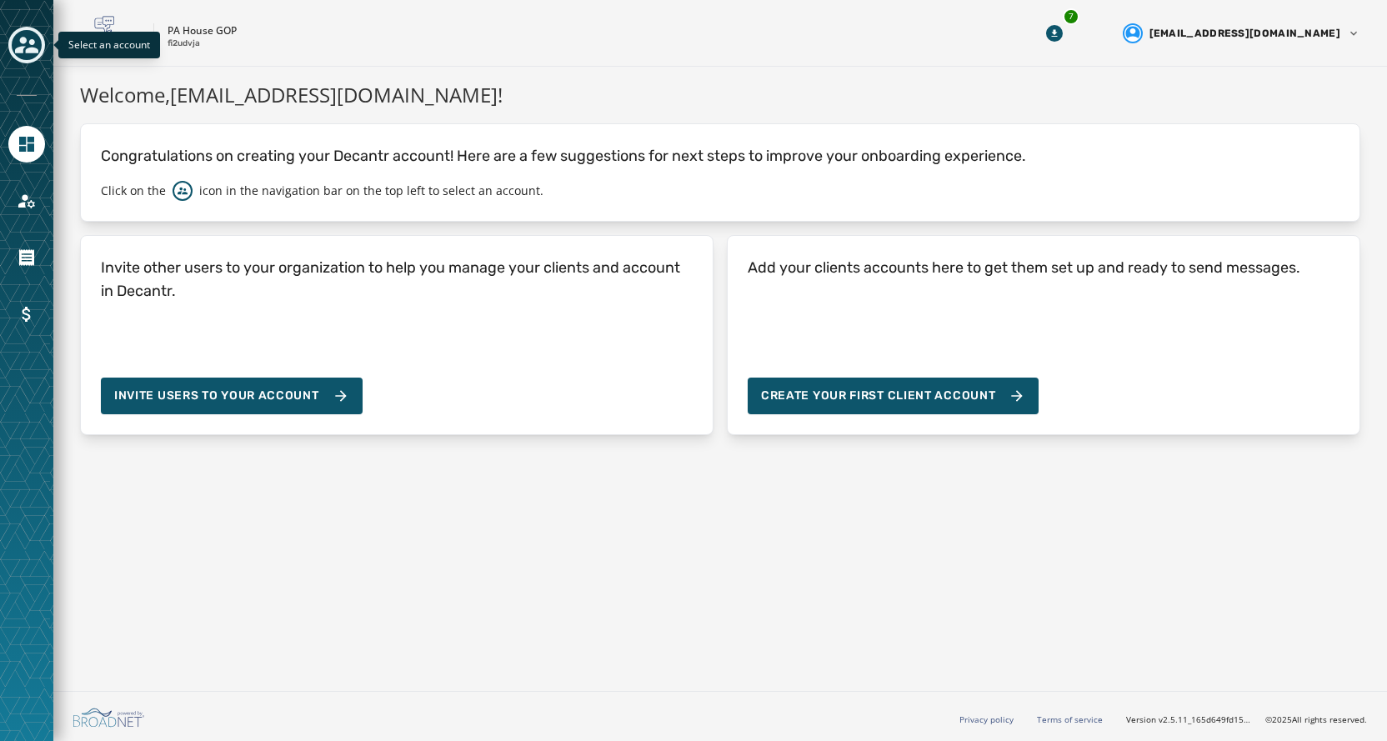
click at [22, 53] on icon "Toggle account select drawer" at bounding box center [26, 44] width 23 height 23
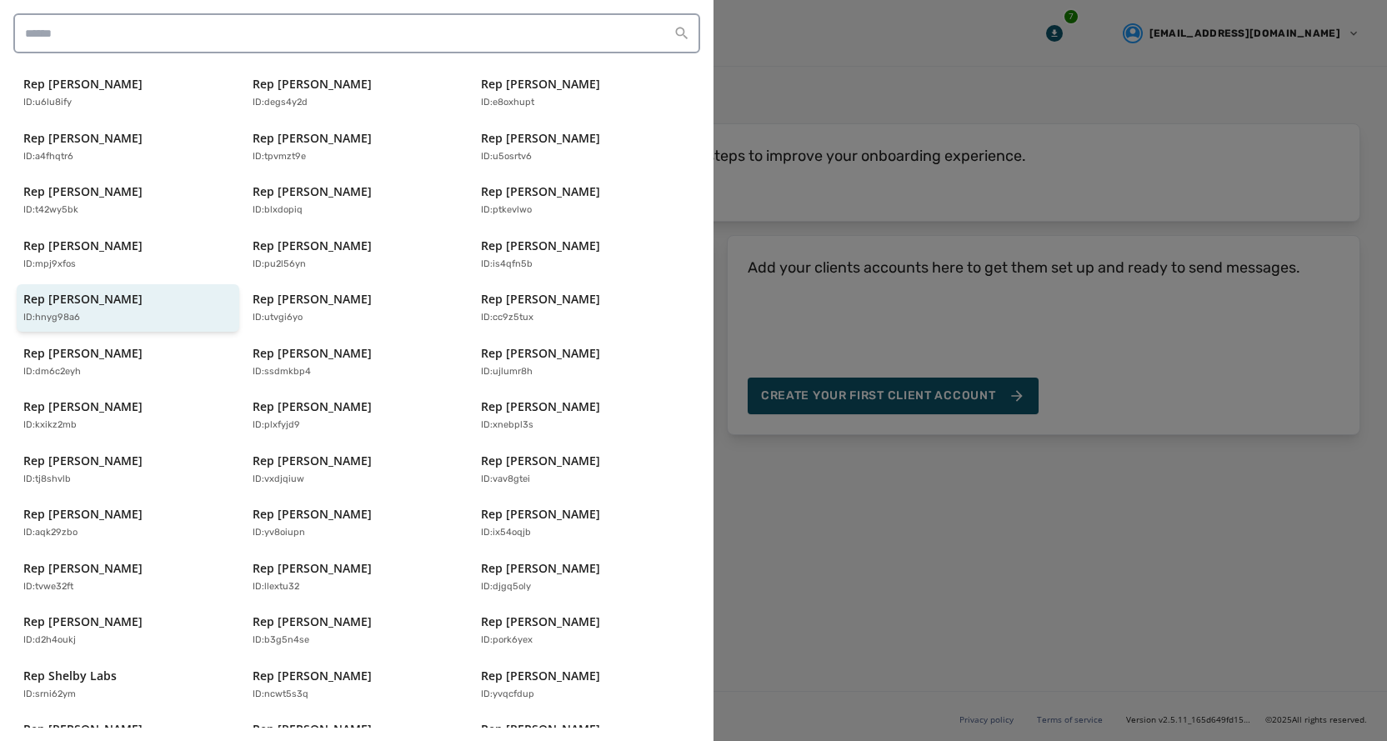
scroll to position [373, 0]
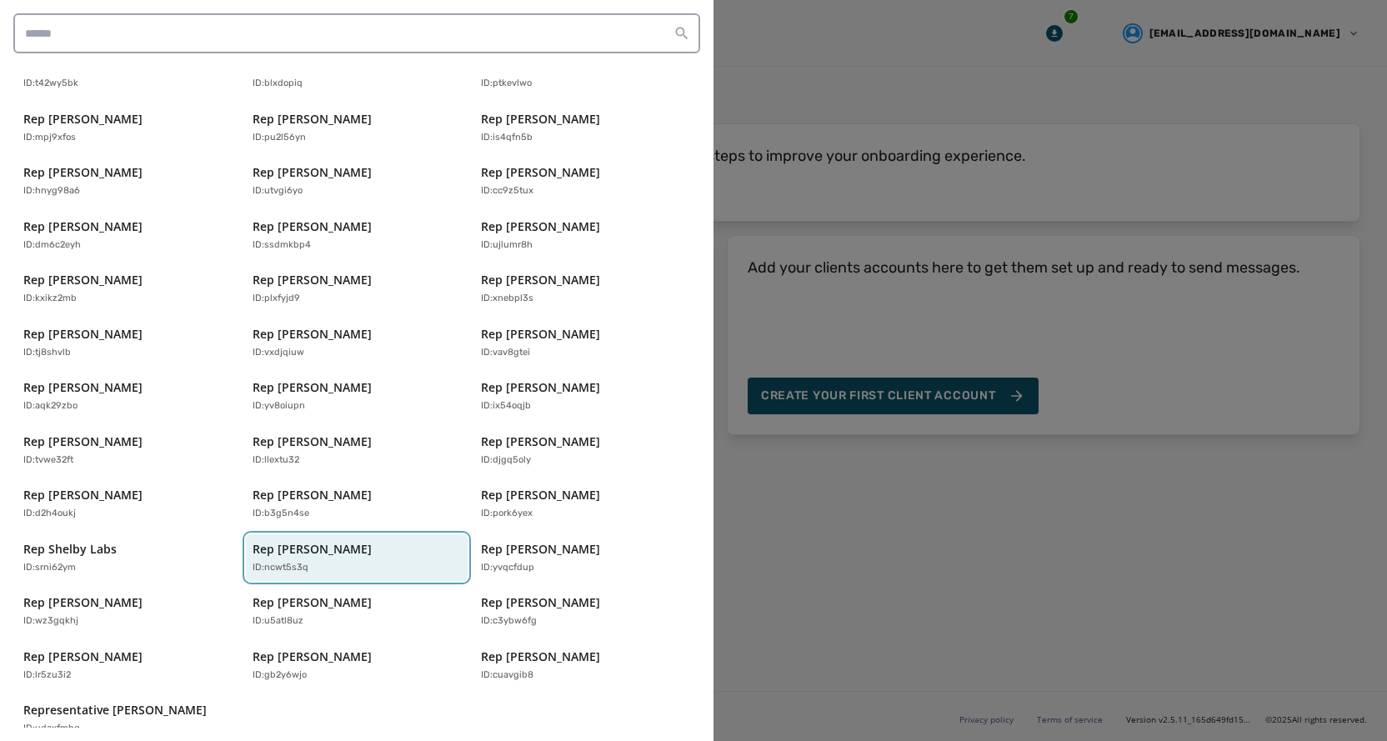
click at [338, 541] on p "Rep Sheryl Delozier" at bounding box center [312, 549] width 119 height 17
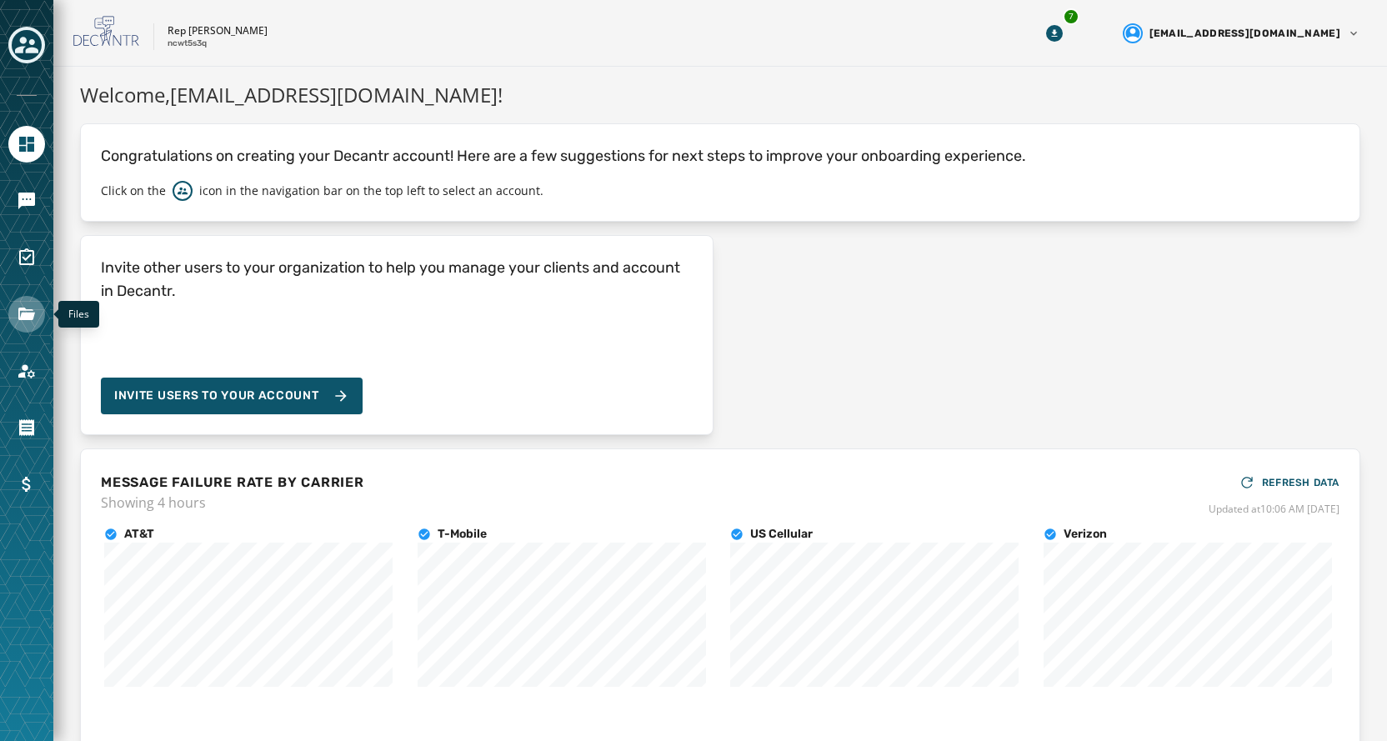
click at [22, 308] on icon "Navigate to Files" at bounding box center [26, 314] width 17 height 13
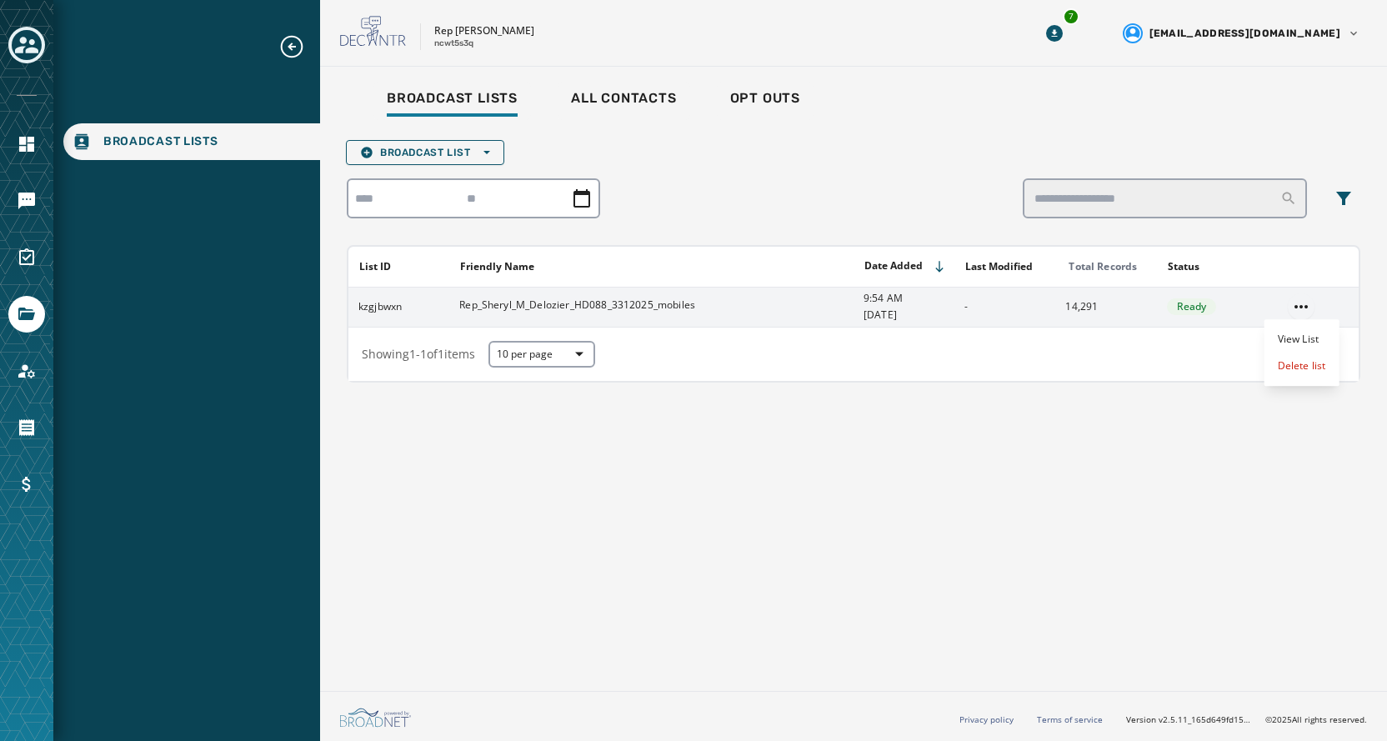
click at [1303, 301] on html "Broadcast Lists Skip To Main Content Rep Sheryl Delozier ncwt5s3q 7 spugh@pahou…" at bounding box center [693, 370] width 1387 height 741
click at [1283, 358] on div "Delete list" at bounding box center [1301, 366] width 75 height 27
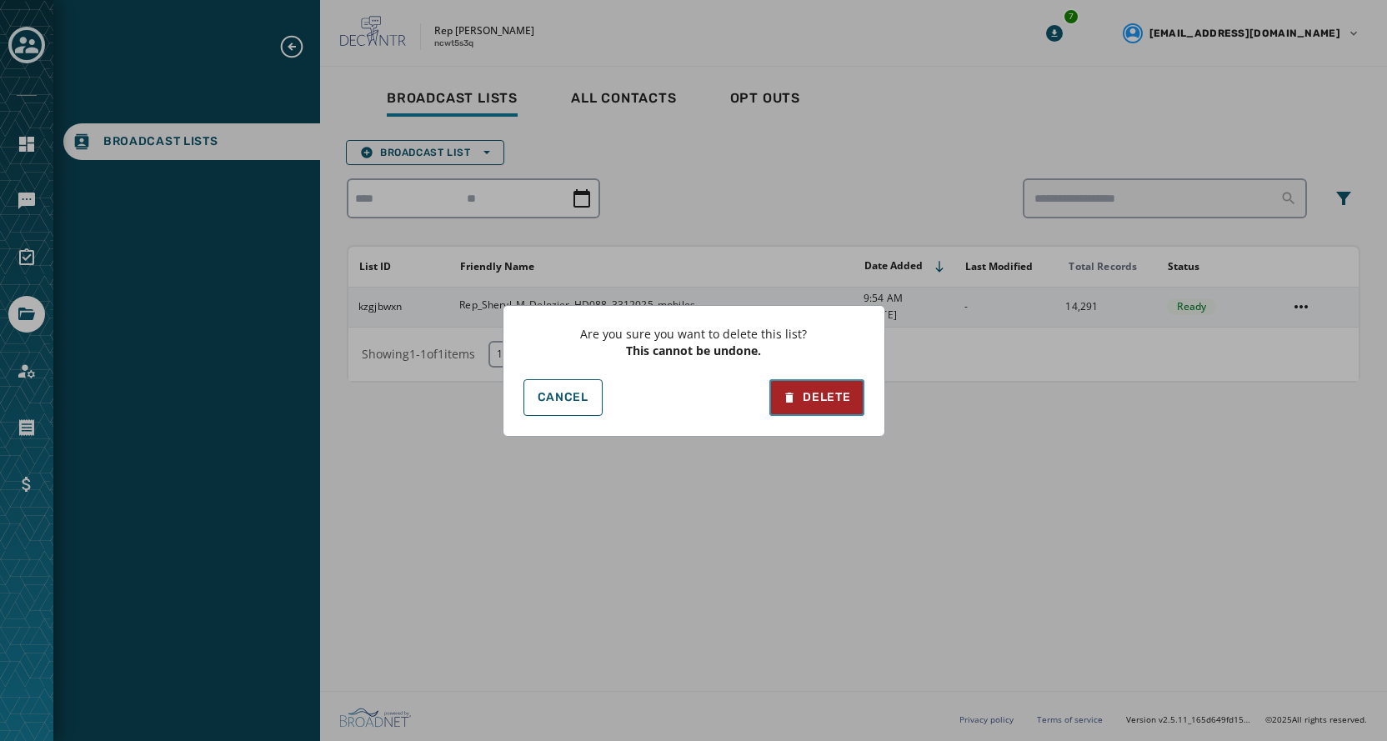
click at [806, 383] on button "Delete" at bounding box center [816, 397] width 94 height 37
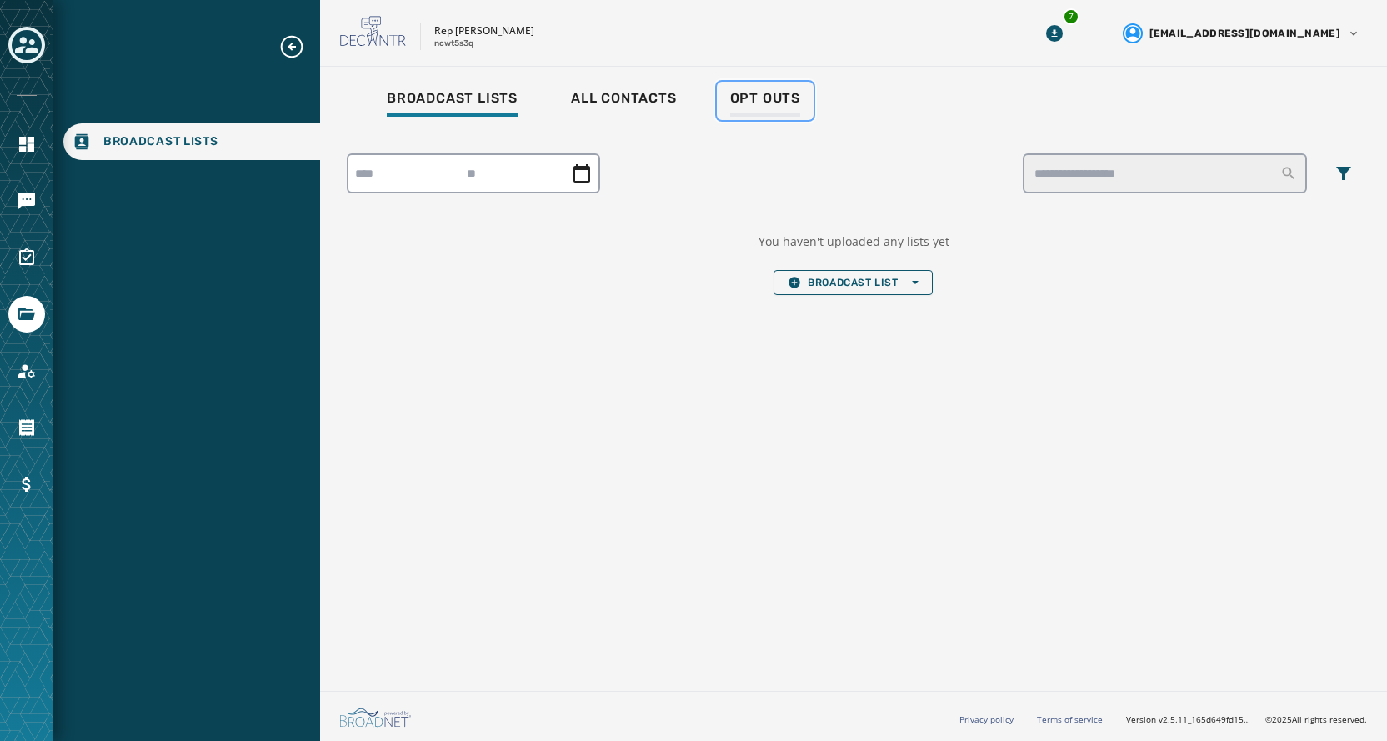
click at [765, 99] on span "Opt Outs" at bounding box center [765, 98] width 70 height 17
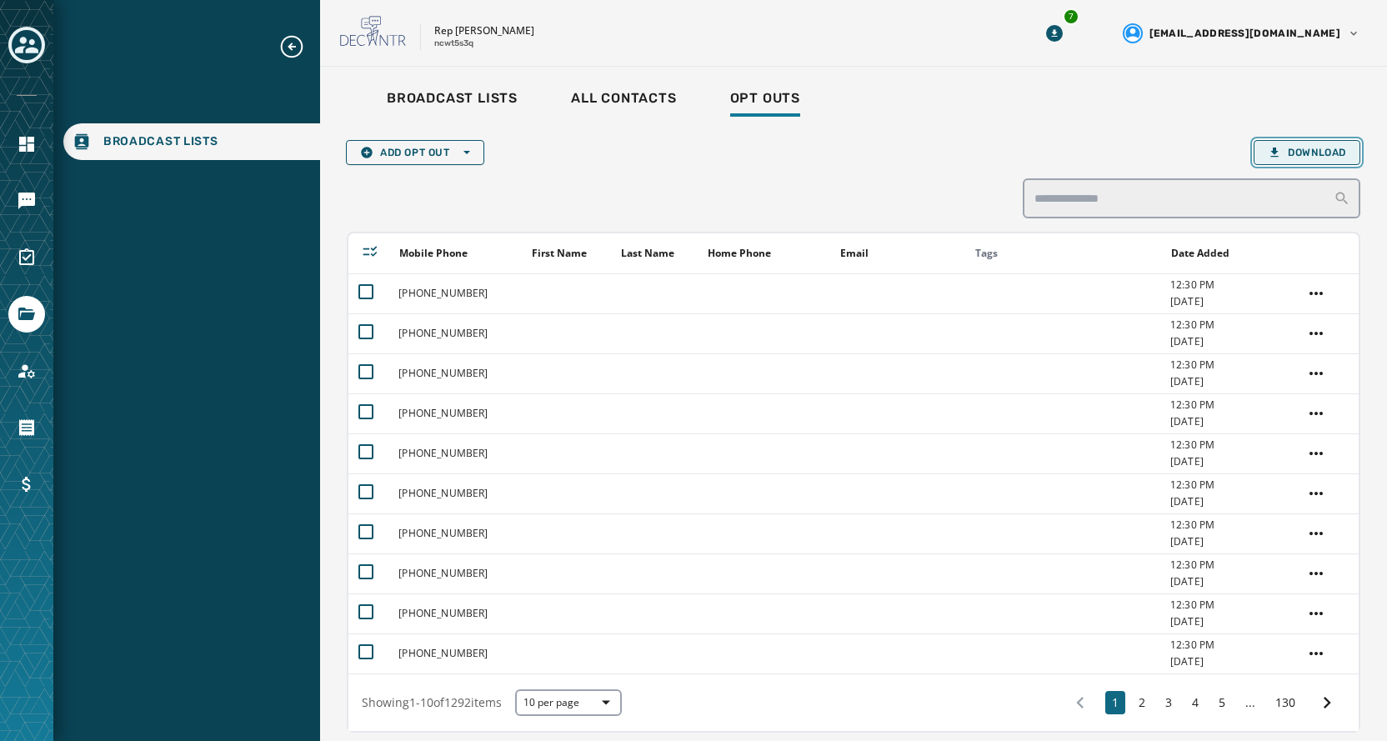
click at [1293, 155] on span "Download" at bounding box center [1307, 152] width 78 height 13
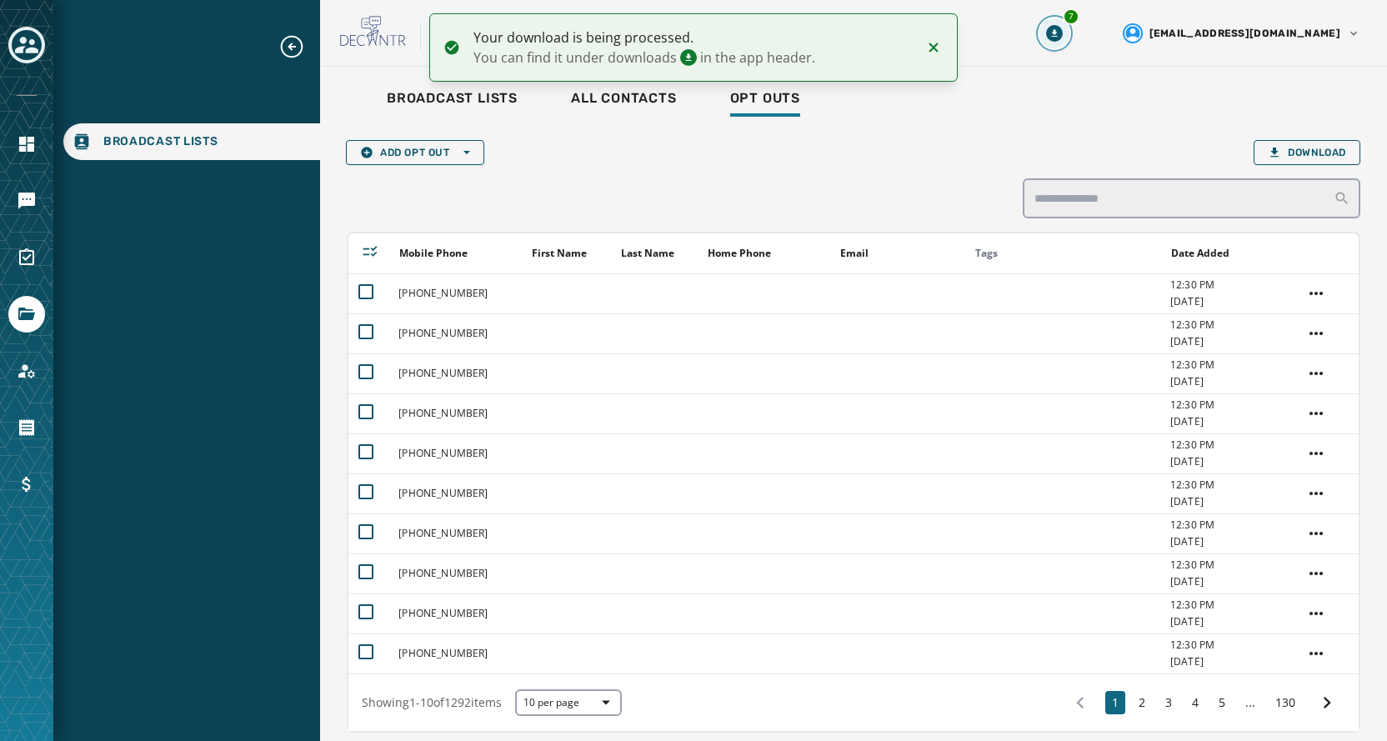
click at [1057, 36] on icon "Download Menu" at bounding box center [1054, 33] width 6 height 8
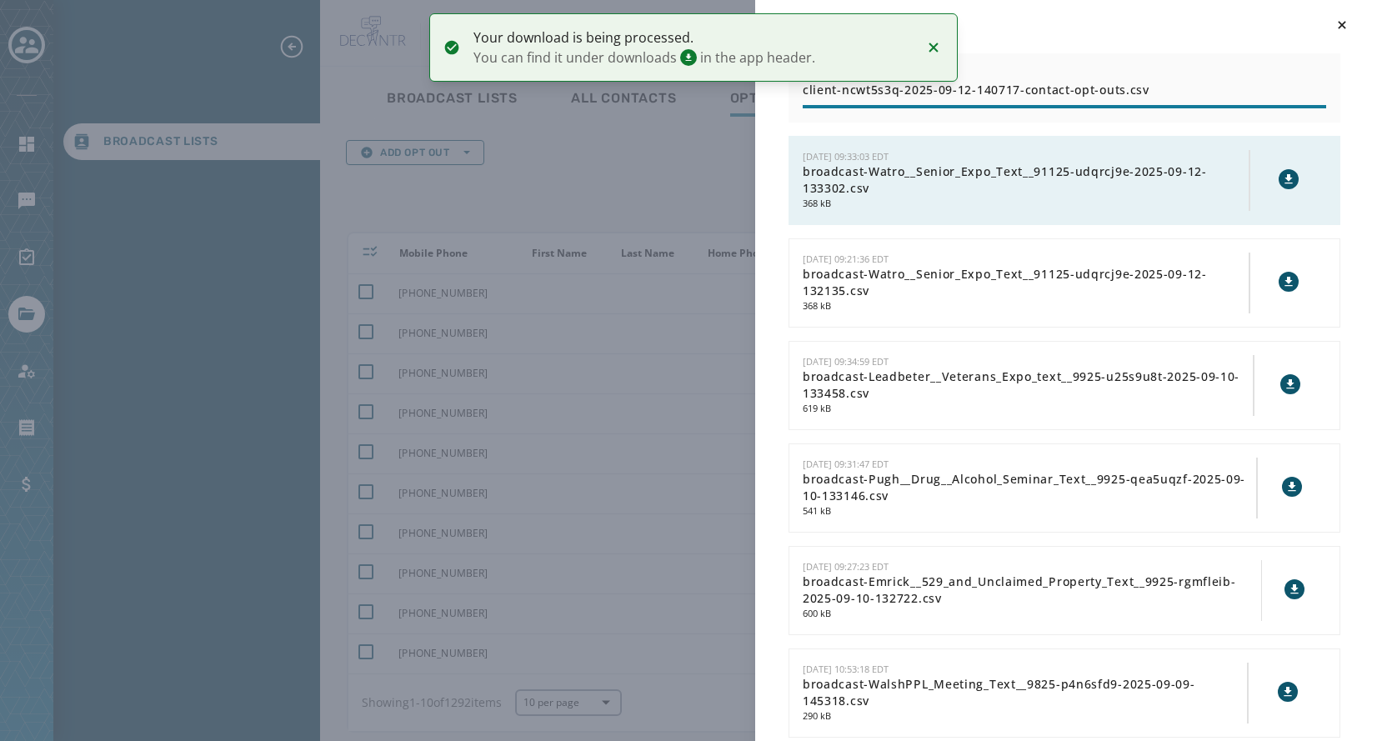
click at [622, 175] on div "Downloads 9/12/2025 - 10:07:17 EDT client-ncwt5s3q-2025-09-12-140717-contact-op…" at bounding box center [693, 370] width 1387 height 741
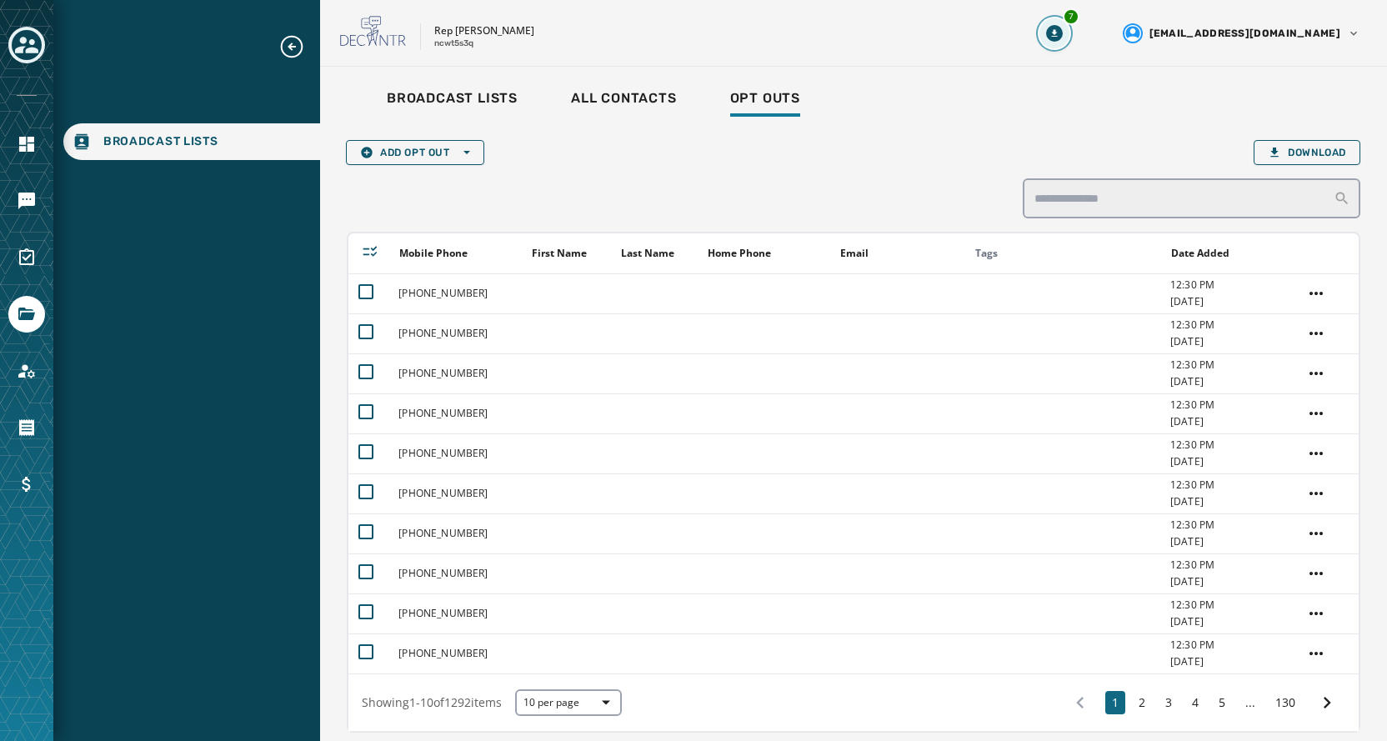
click at [1063, 39] on icon "Download Menu" at bounding box center [1054, 33] width 17 height 17
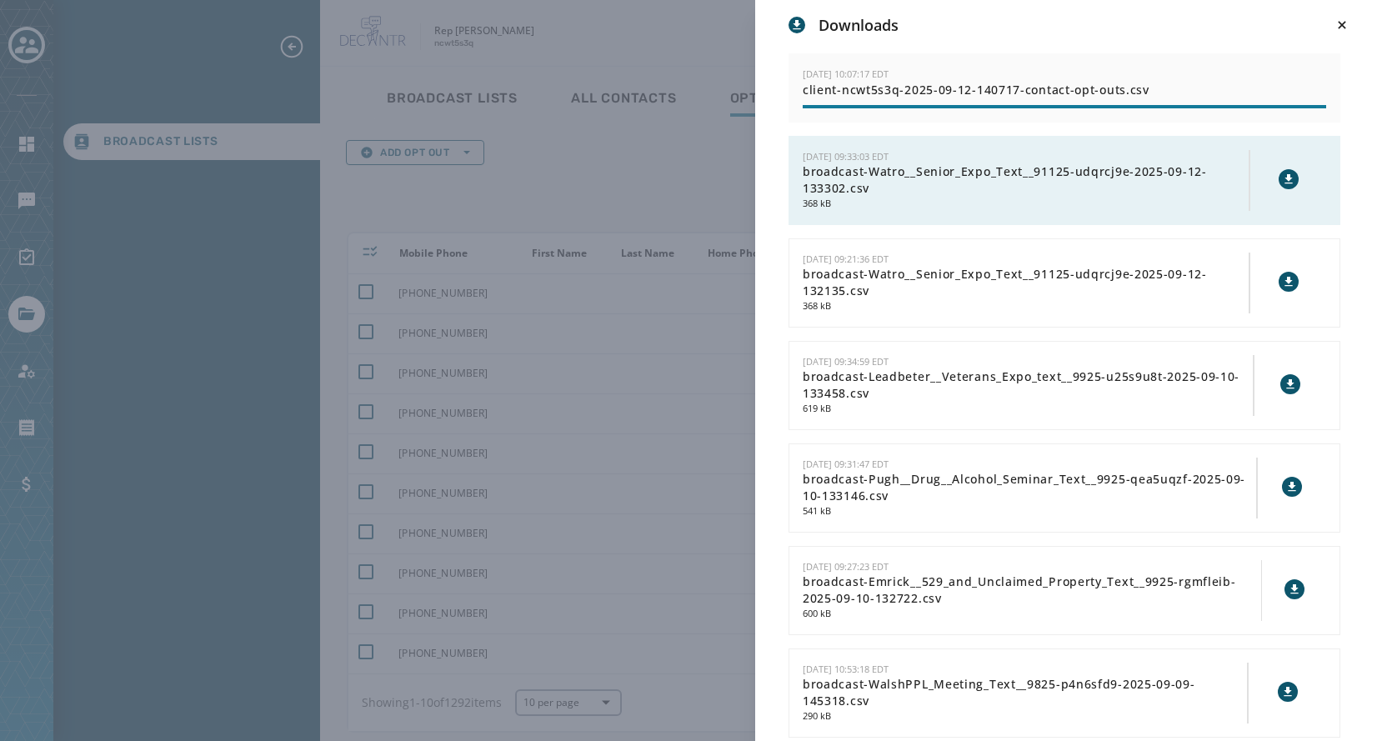
click at [601, 136] on div "Downloads 9/12/2025 - 10:07:17 EDT client-ncwt5s3q-2025-09-12-140717-contact-op…" at bounding box center [693, 370] width 1387 height 741
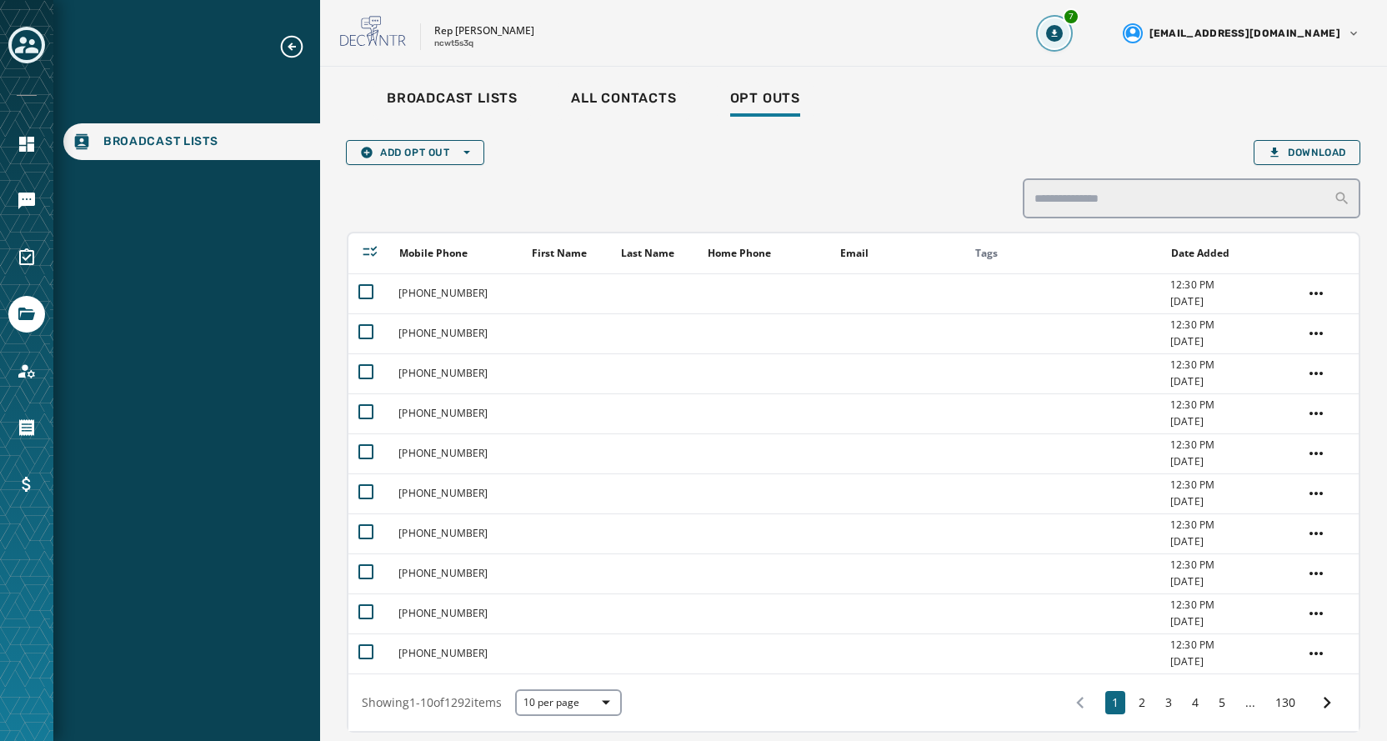
click at [1069, 43] on button "7" at bounding box center [1054, 33] width 30 height 30
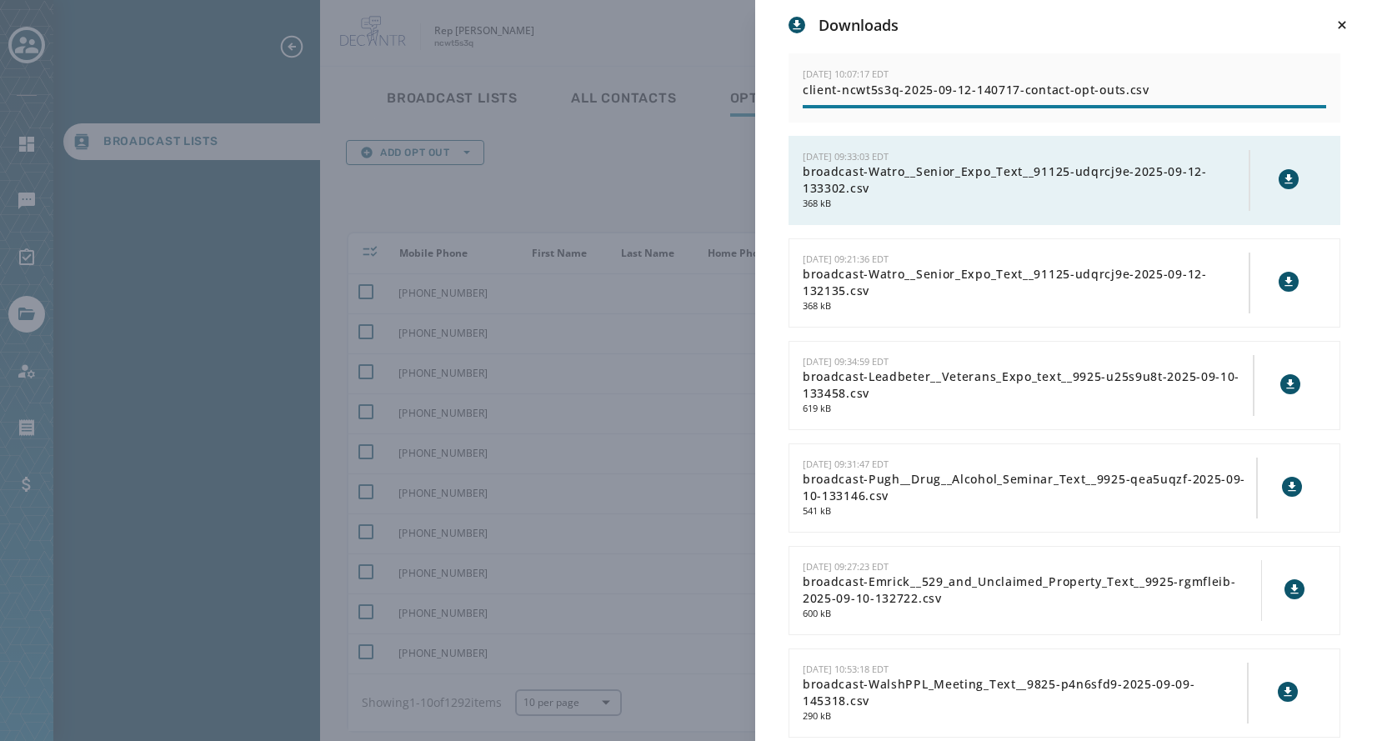
click at [656, 45] on div "Downloads 9/12/2025 - 10:07:17 EDT client-ncwt5s3q-2025-09-12-140717-contact-op…" at bounding box center [693, 370] width 1387 height 741
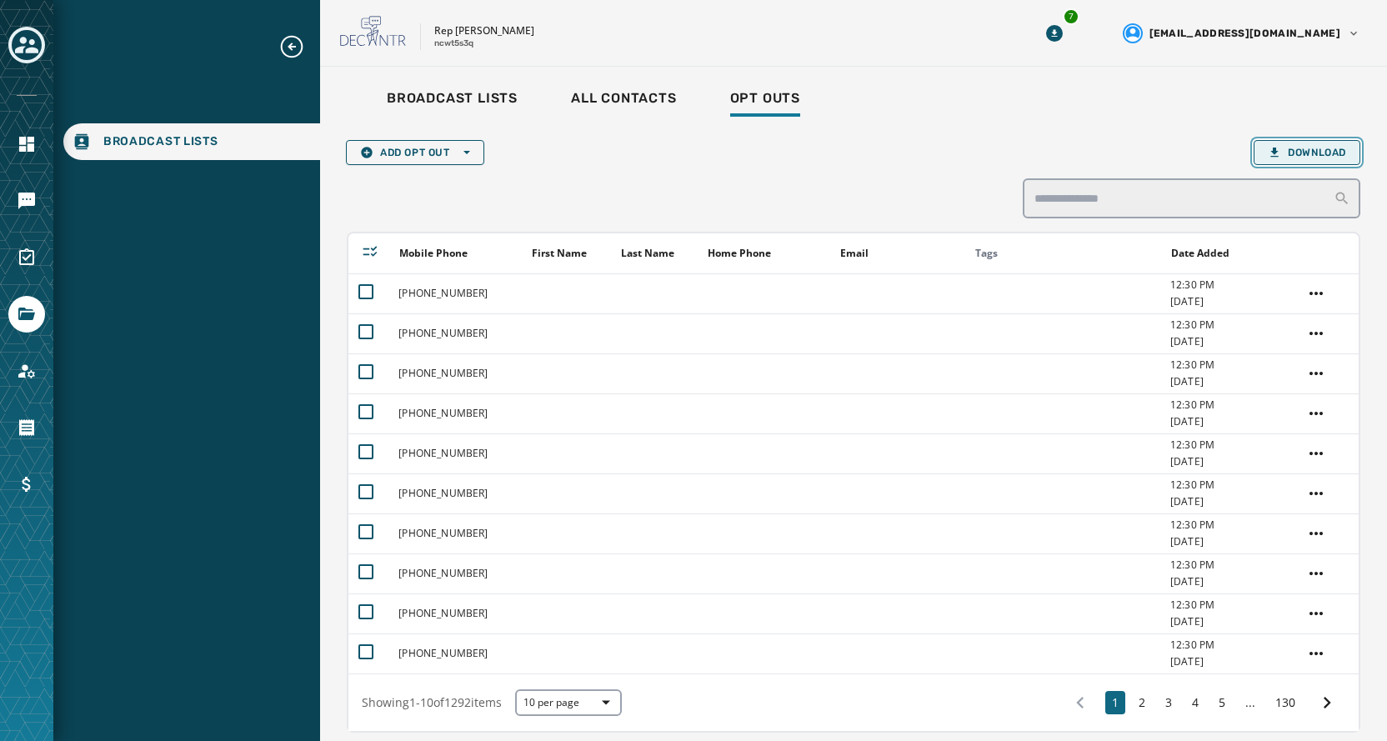
click at [1306, 155] on span "Download" at bounding box center [1307, 152] width 78 height 13
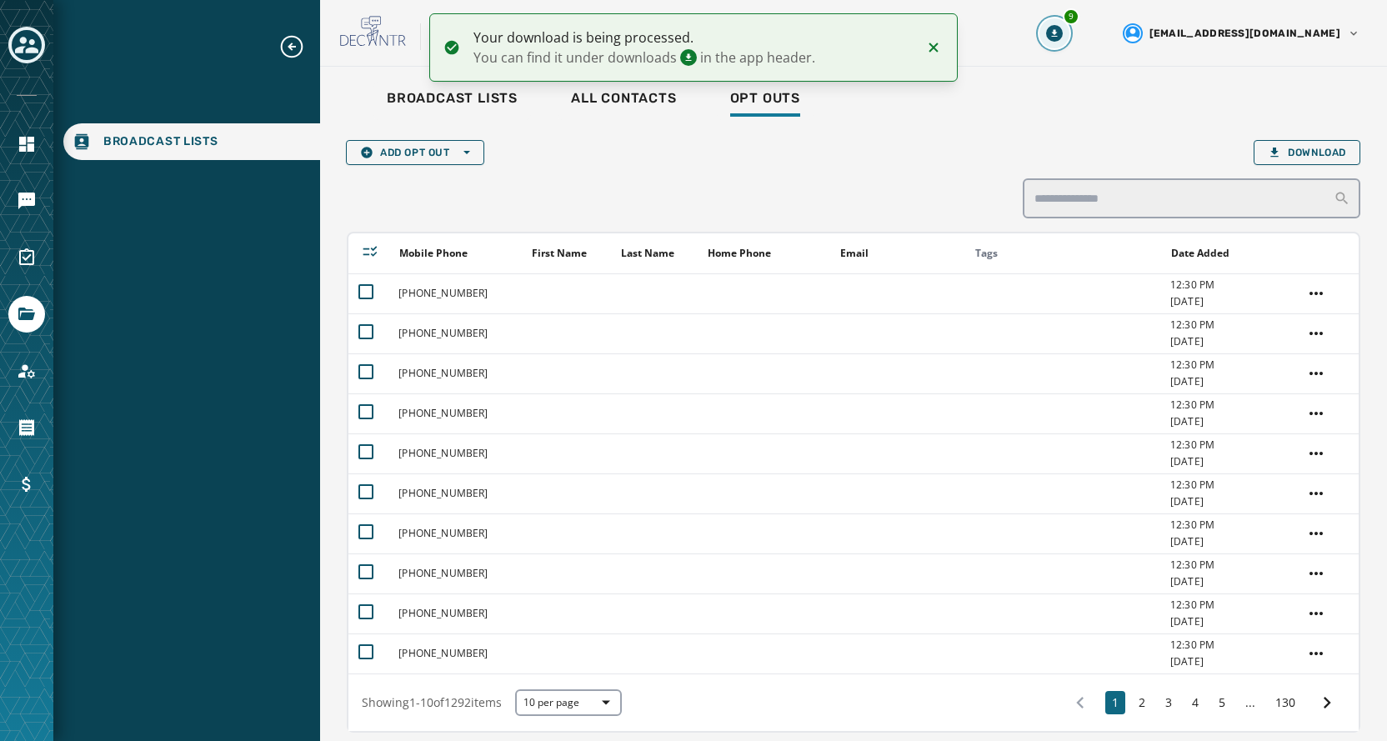
click at [1063, 38] on icon "Download Menu" at bounding box center [1054, 33] width 17 height 17
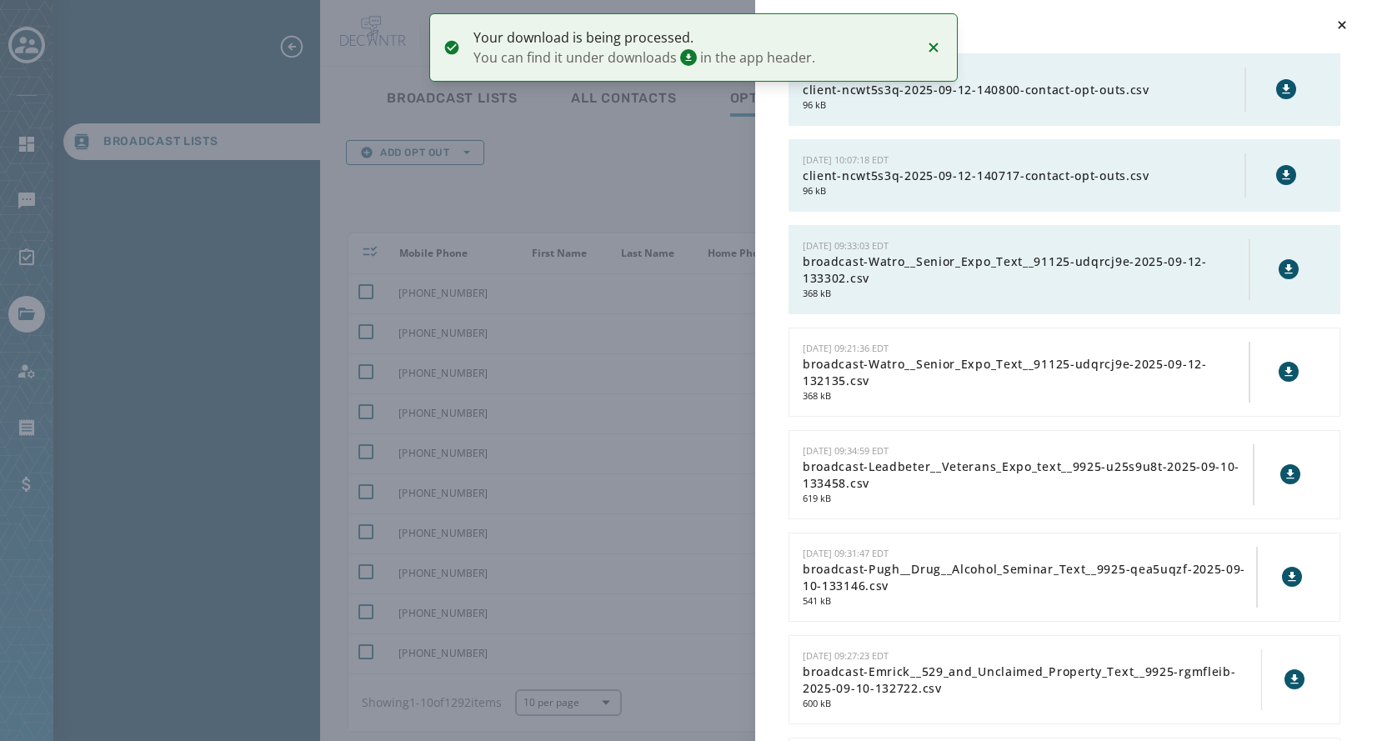
click at [1282, 88] on icon at bounding box center [1286, 88] width 8 height 9
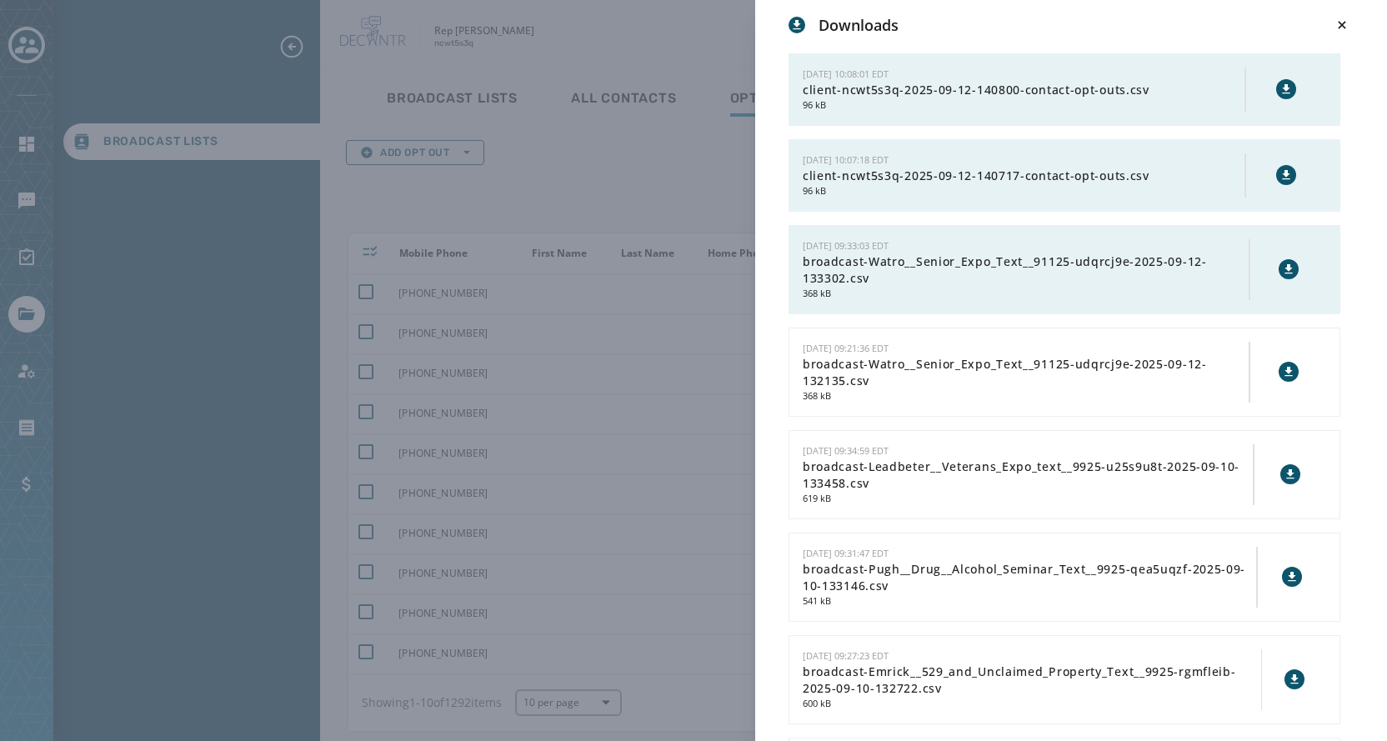
click at [646, 177] on div "Downloads 9/12/2025 - 10:08:01 EDT client-ncwt5s3q-2025-09-12-140800-contact-op…" at bounding box center [693, 370] width 1387 height 741
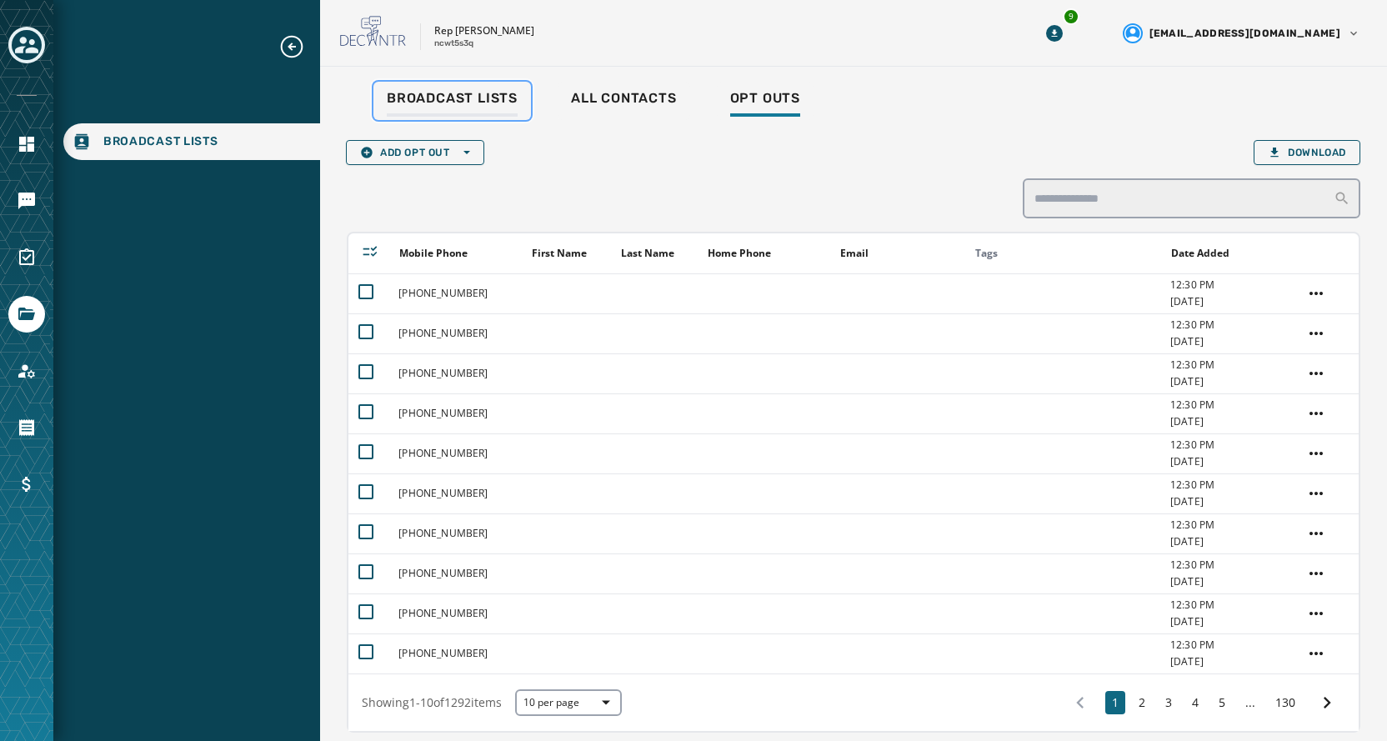
click at [427, 98] on span "Broadcast Lists" at bounding box center [452, 98] width 131 height 17
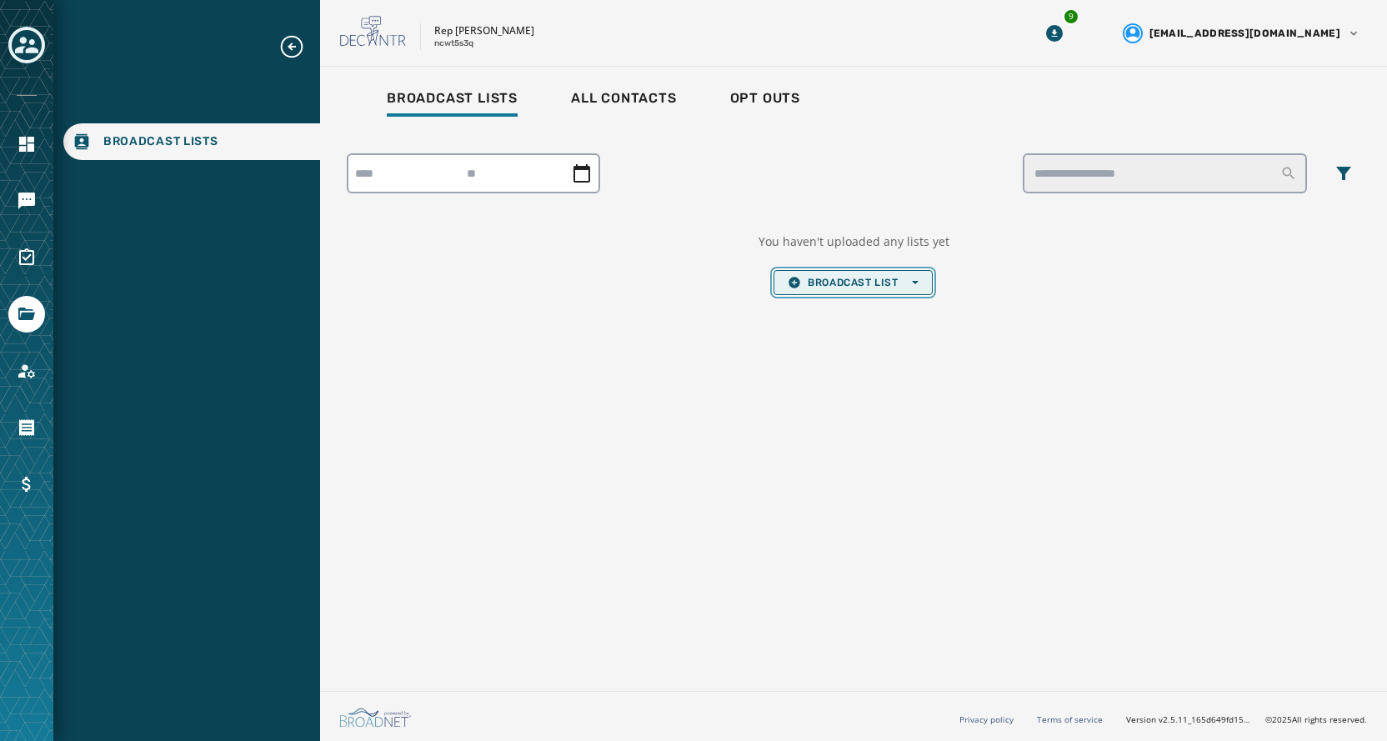
click at [841, 292] on button "Broadcast List Open options" at bounding box center [852, 282] width 158 height 25
click at [842, 309] on span "Upload List" at bounding box center [853, 307] width 130 height 13
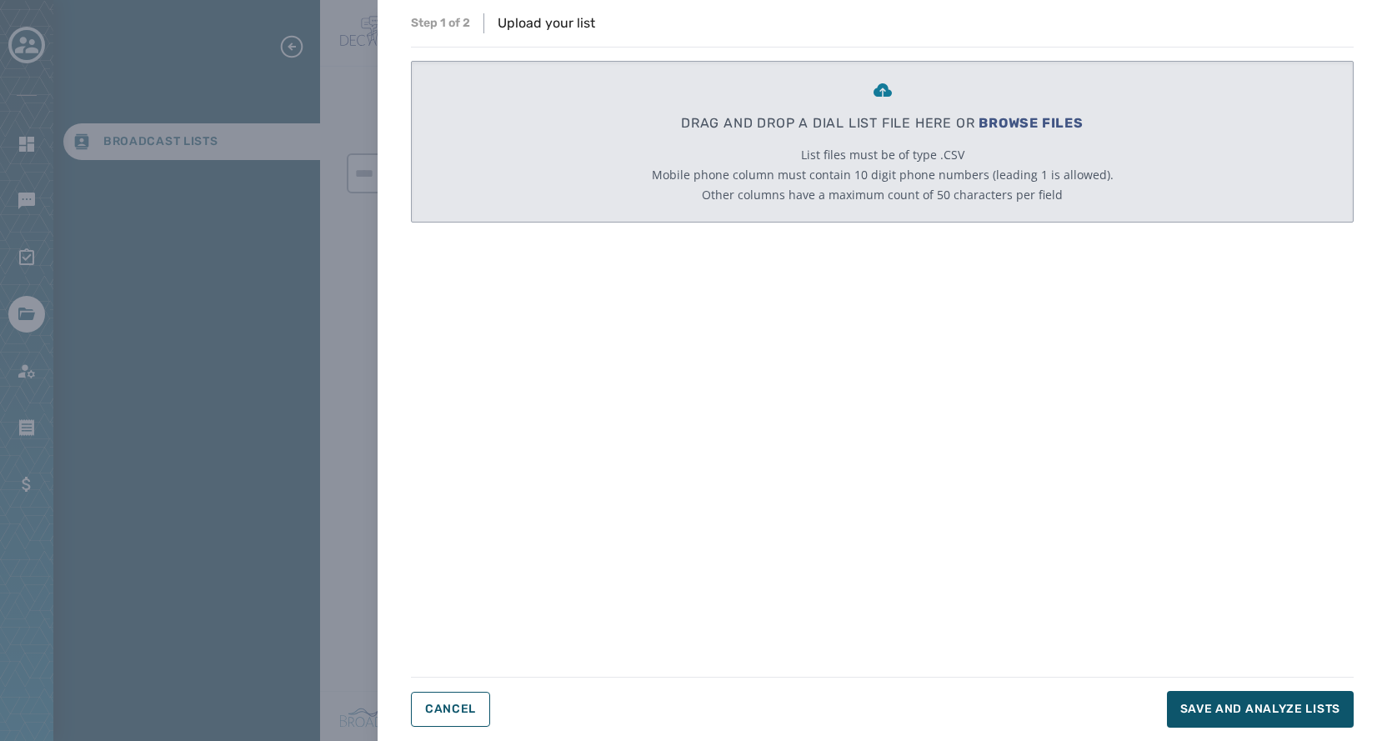
click at [1045, 115] on span "BROWSE FILES" at bounding box center [1030, 123] width 105 height 16
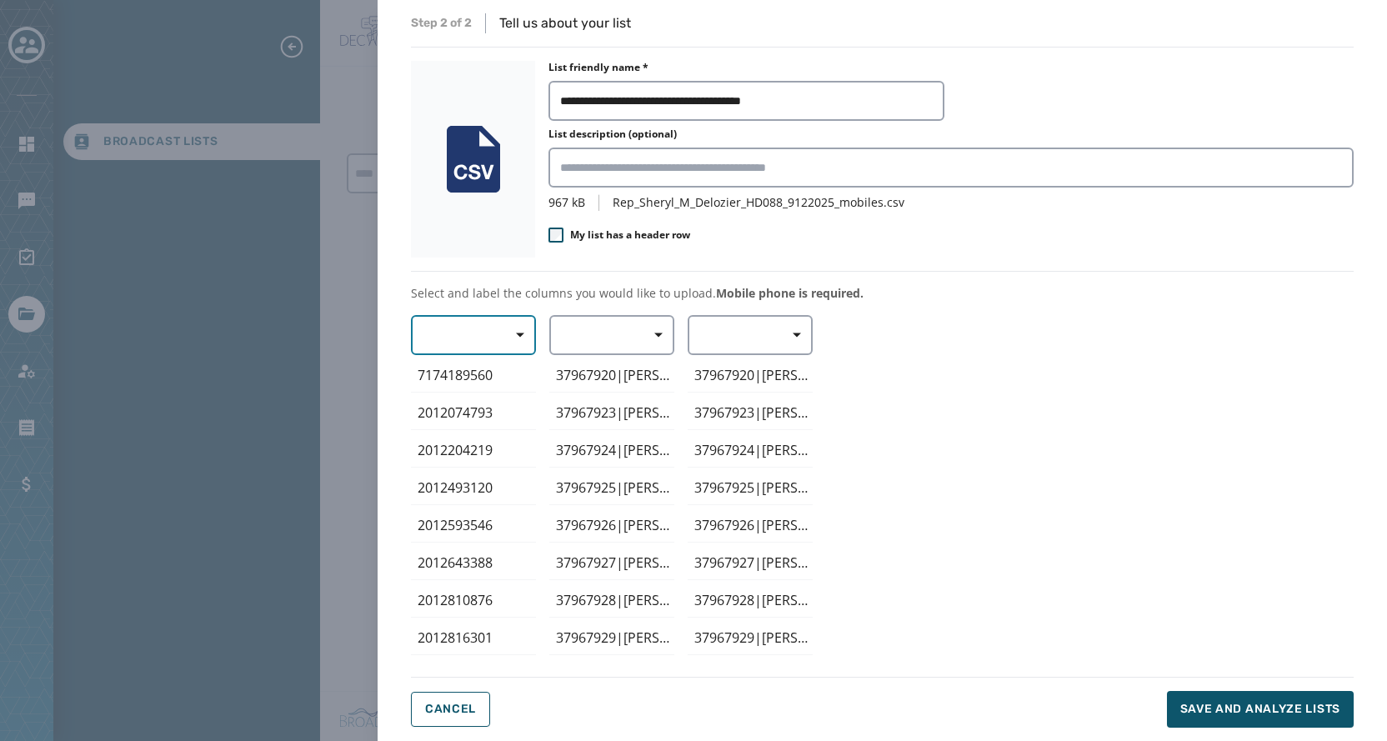
click at [502, 339] on span "button" at bounding box center [514, 334] width 40 height 33
click at [488, 373] on span "Mobile Phone" at bounding box center [469, 373] width 77 height 17
click at [652, 342] on span "button" at bounding box center [653, 334] width 40 height 33
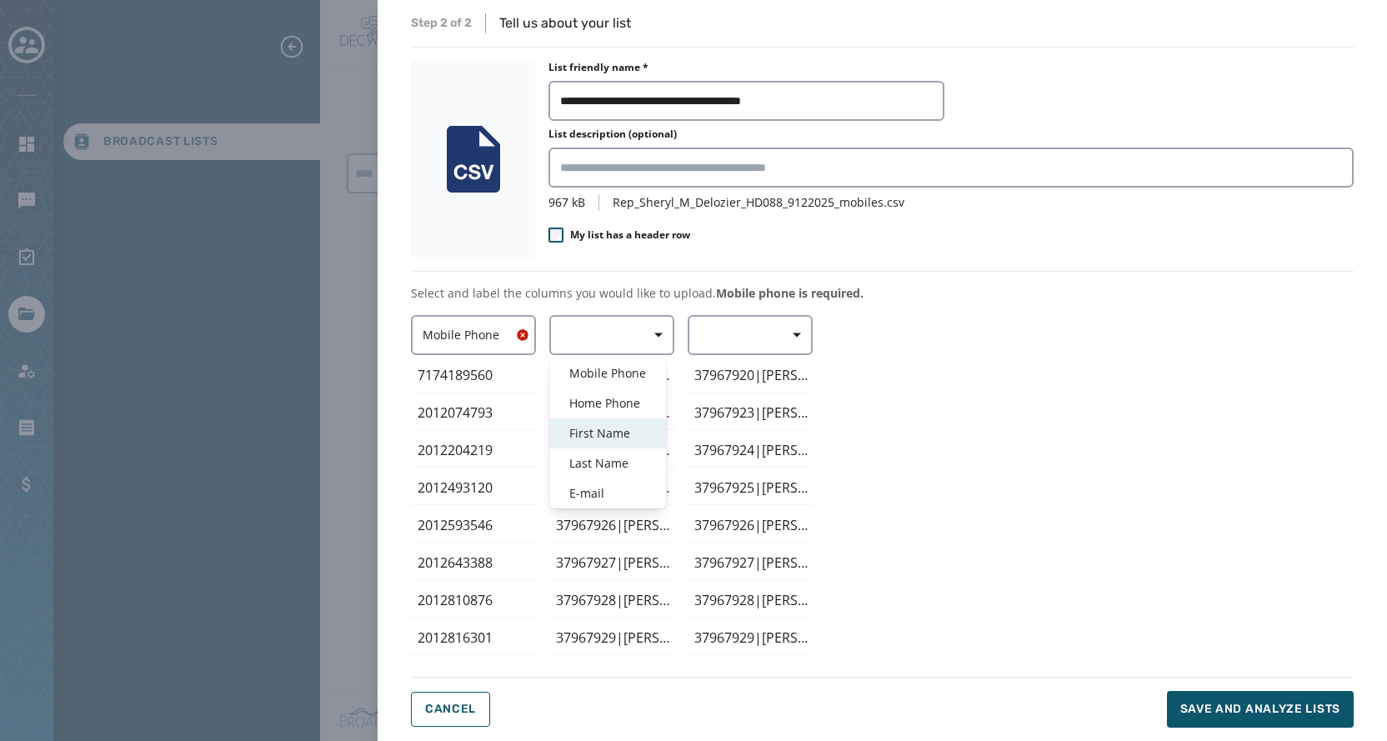
click at [610, 430] on span "First Name" at bounding box center [607, 433] width 77 height 17
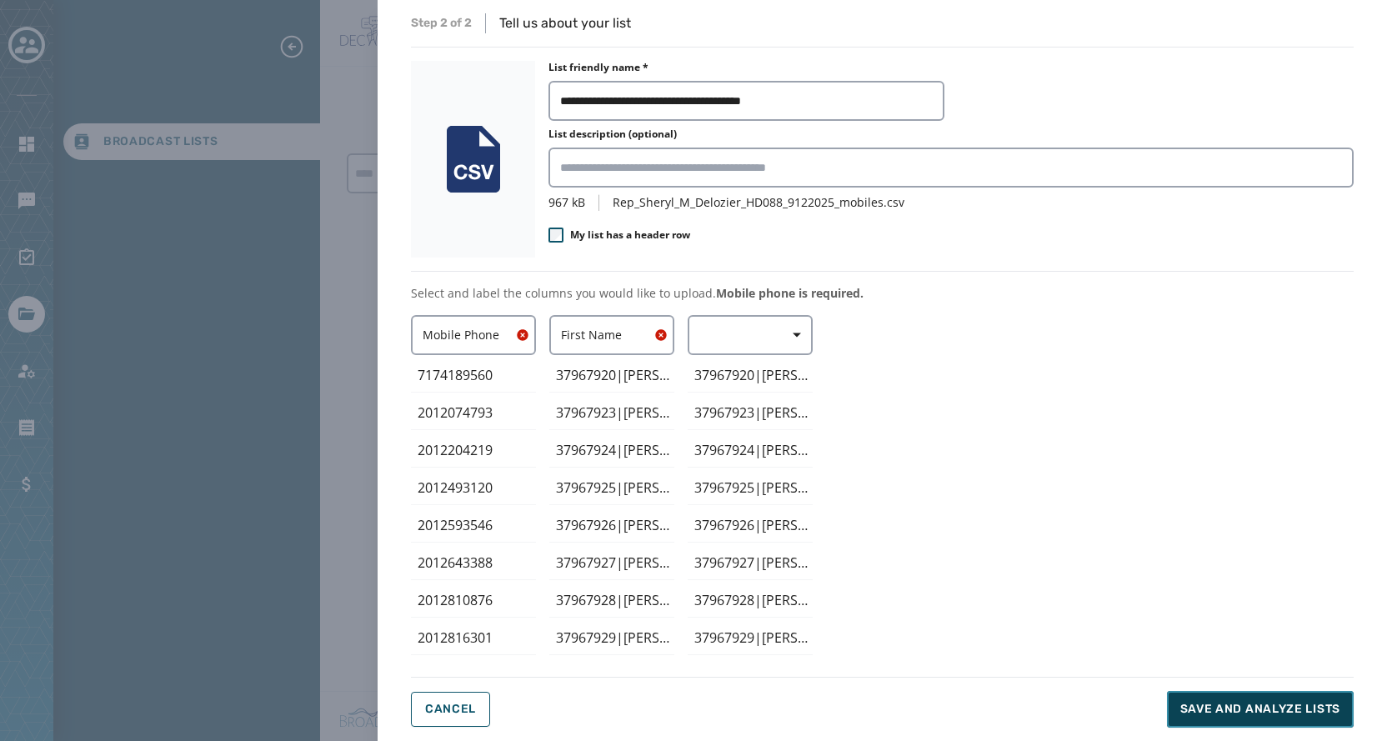
click at [1254, 706] on span "Save and analyze lists" at bounding box center [1260, 709] width 160 height 17
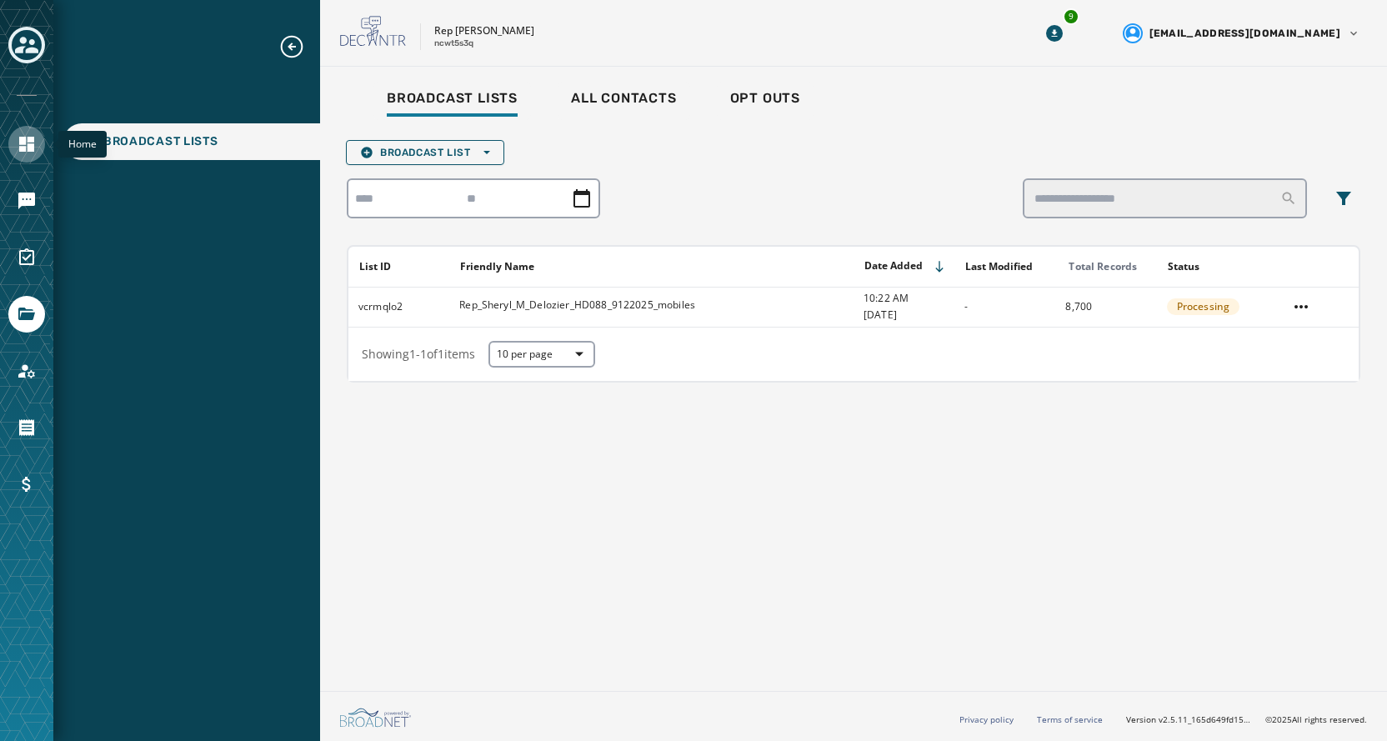
click at [40, 144] on link "Navigate to Home" at bounding box center [26, 144] width 37 height 37
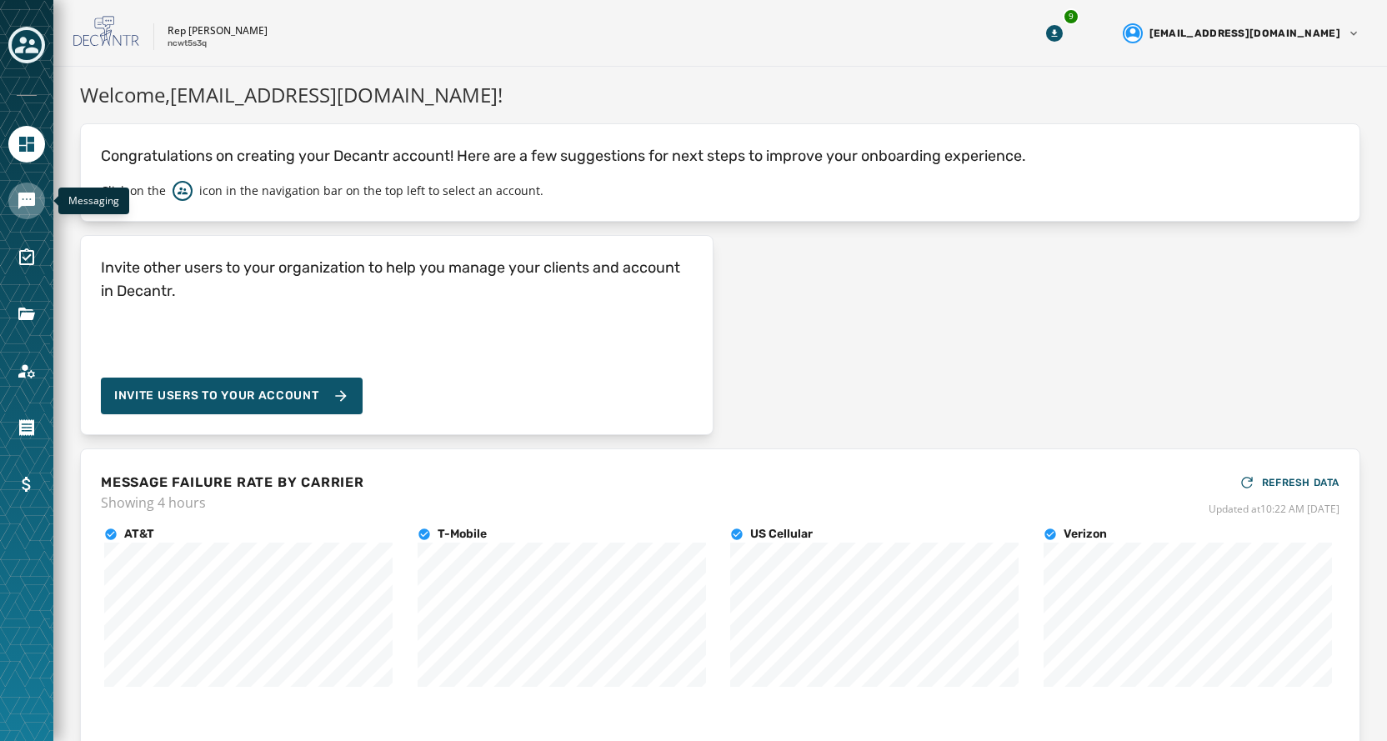
click at [22, 199] on icon "Navigate to Messaging" at bounding box center [26, 201] width 17 height 17
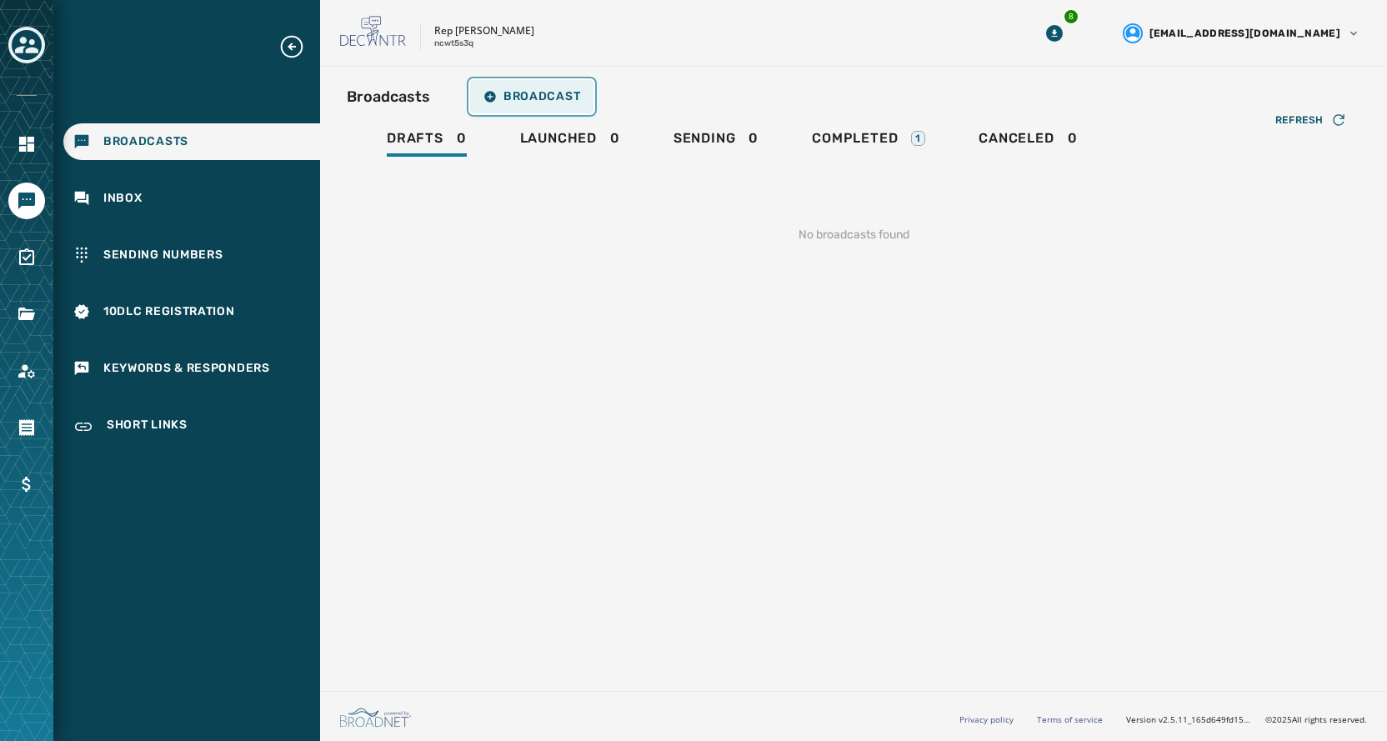
click at [545, 96] on span "Broadcast" at bounding box center [531, 96] width 97 height 13
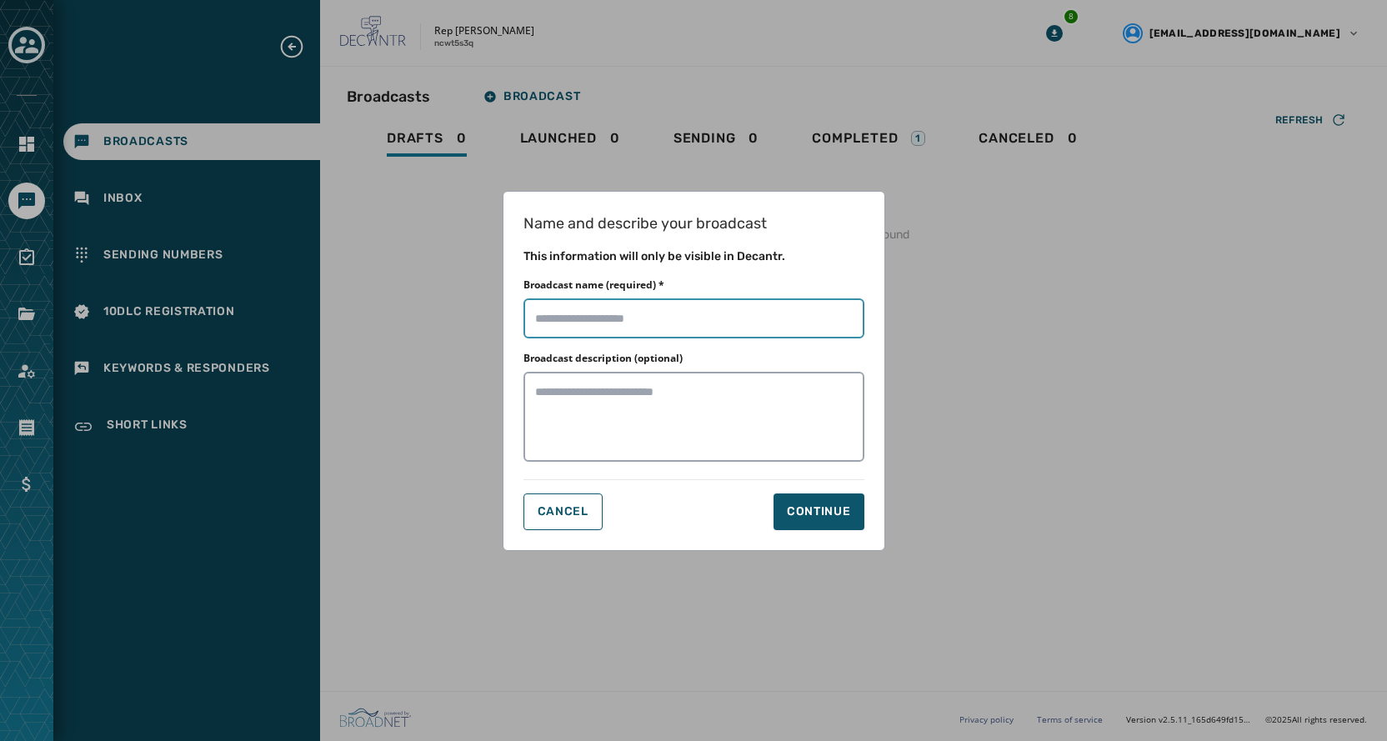
click at [708, 316] on input "Broadcast name (required) *" at bounding box center [693, 318] width 341 height 40
type input "**********"
click at [838, 514] on div "Continue" at bounding box center [819, 511] width 64 height 17
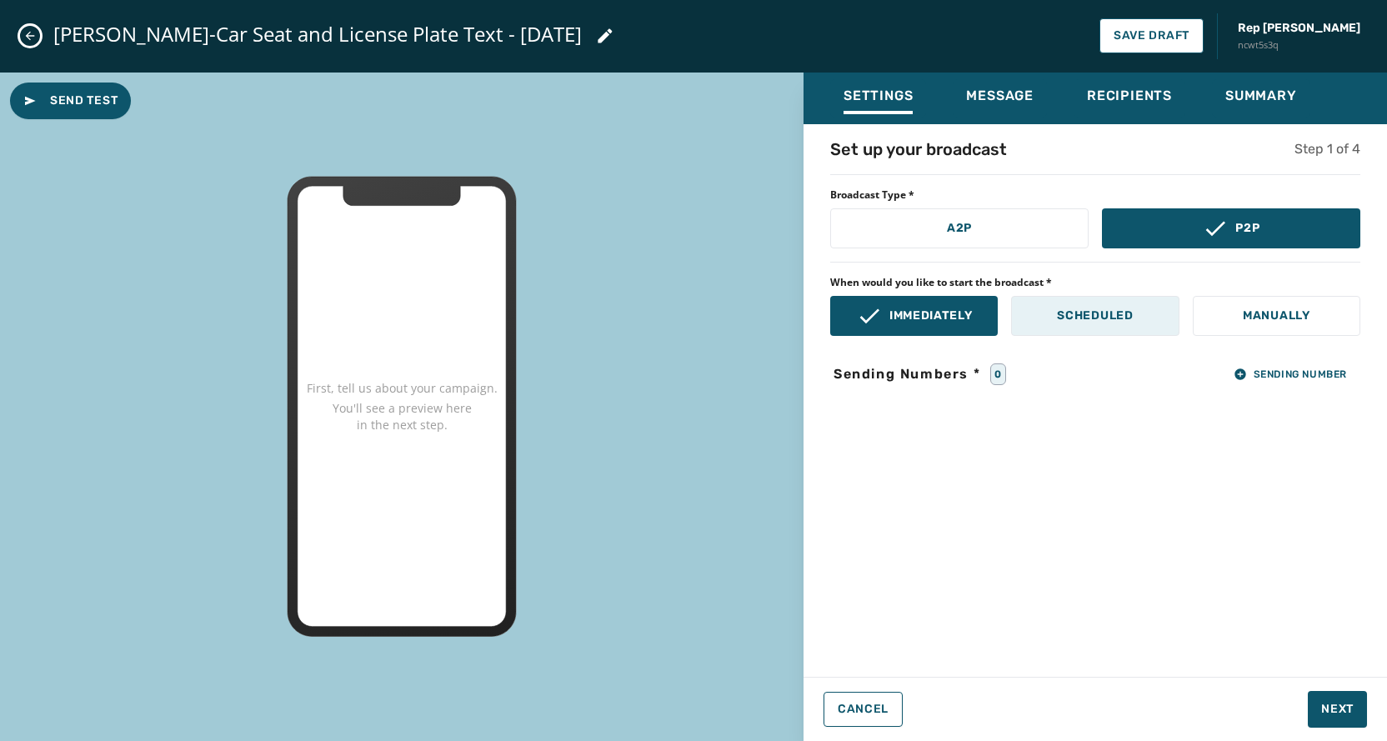
click at [1071, 321] on p "Scheduled" at bounding box center [1095, 316] width 76 height 17
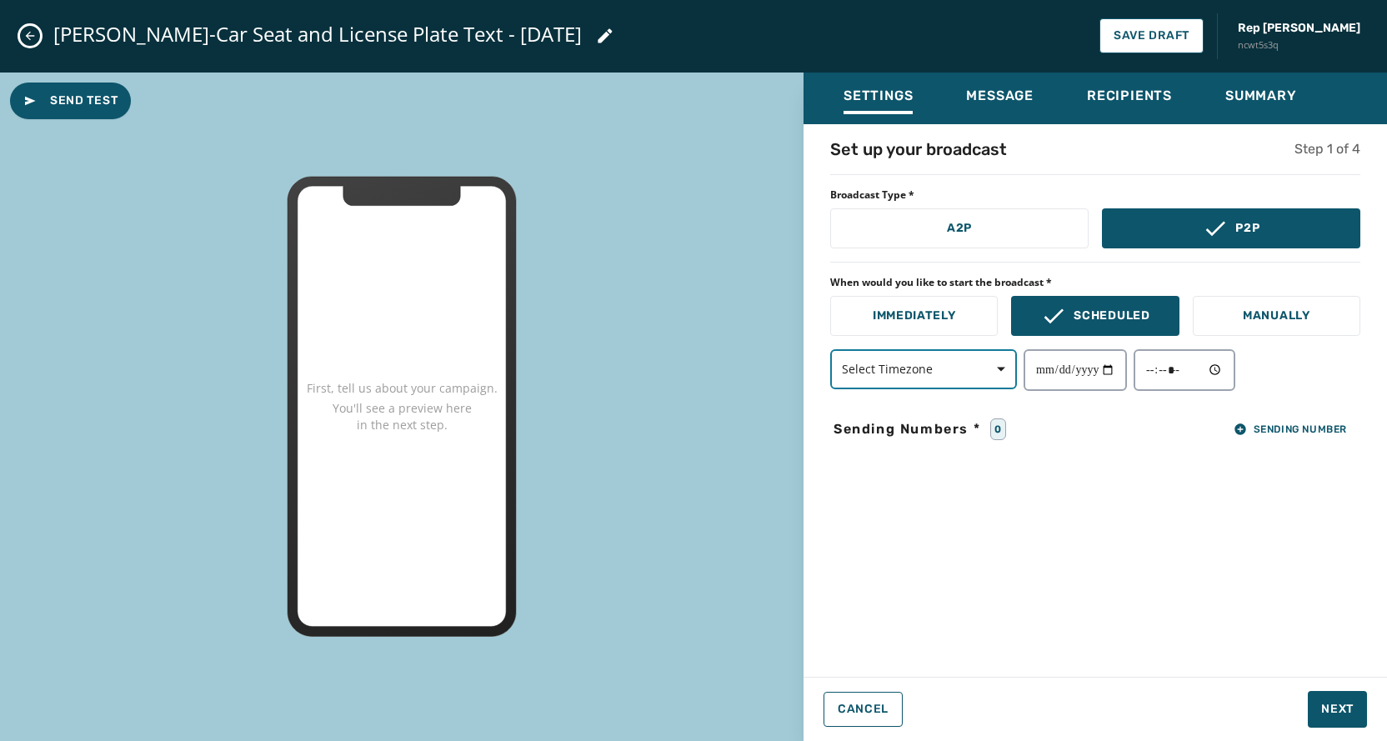
click at [937, 378] on button "Select Timezone" at bounding box center [923, 369] width 187 height 40
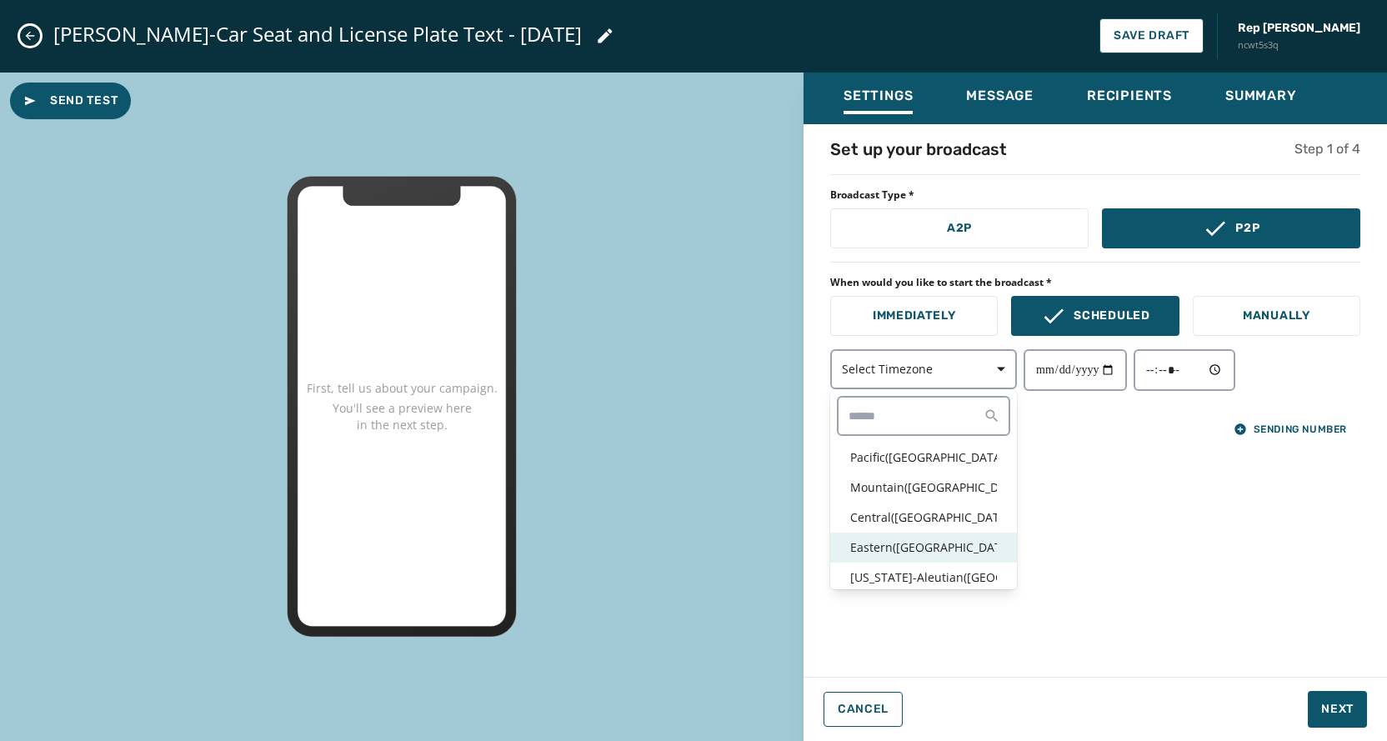
click at [936, 538] on div "Eastern ( USA / Canada )" at bounding box center [923, 548] width 187 height 30
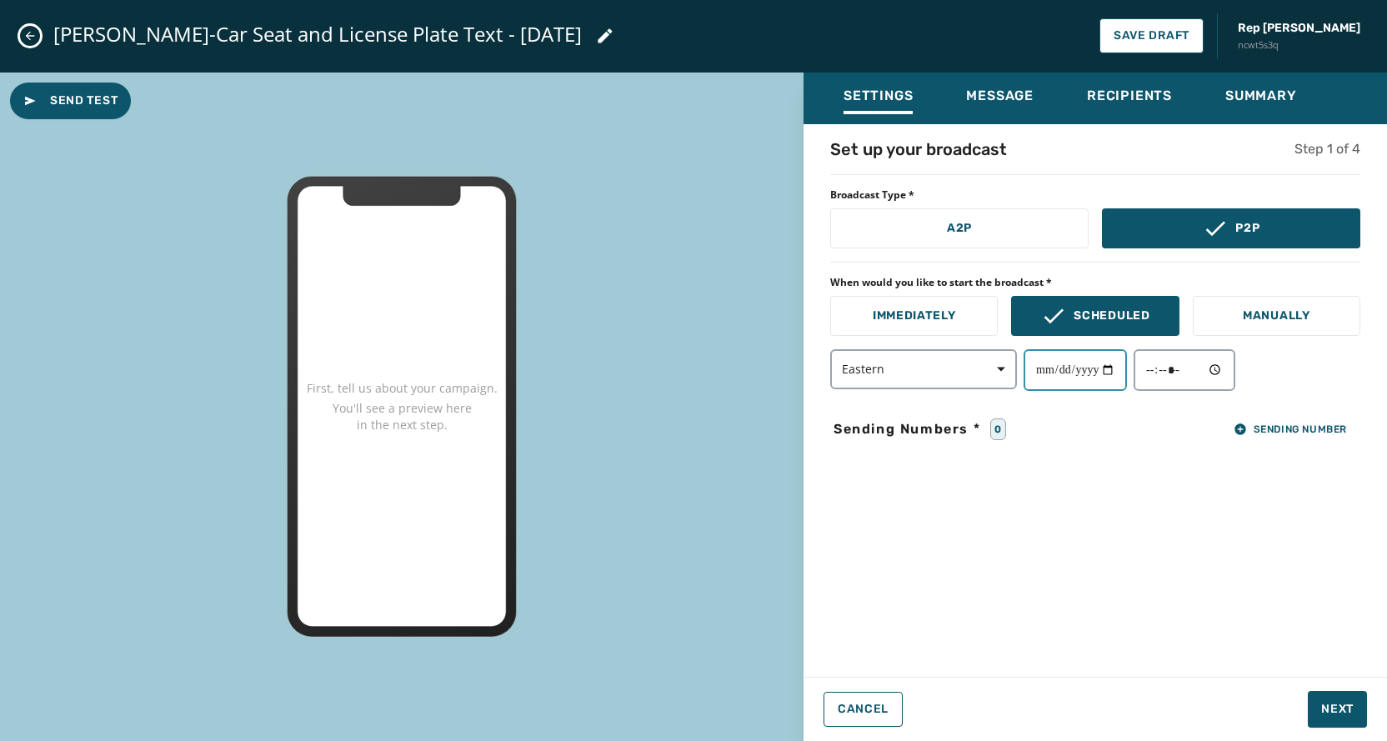
click at [1121, 374] on input "date" at bounding box center [1074, 370] width 103 height 42
type input "**********"
click at [1233, 373] on input "time" at bounding box center [1184, 370] width 102 height 42
click at [1229, 370] on input "time" at bounding box center [1184, 370] width 102 height 42
type input "*****"
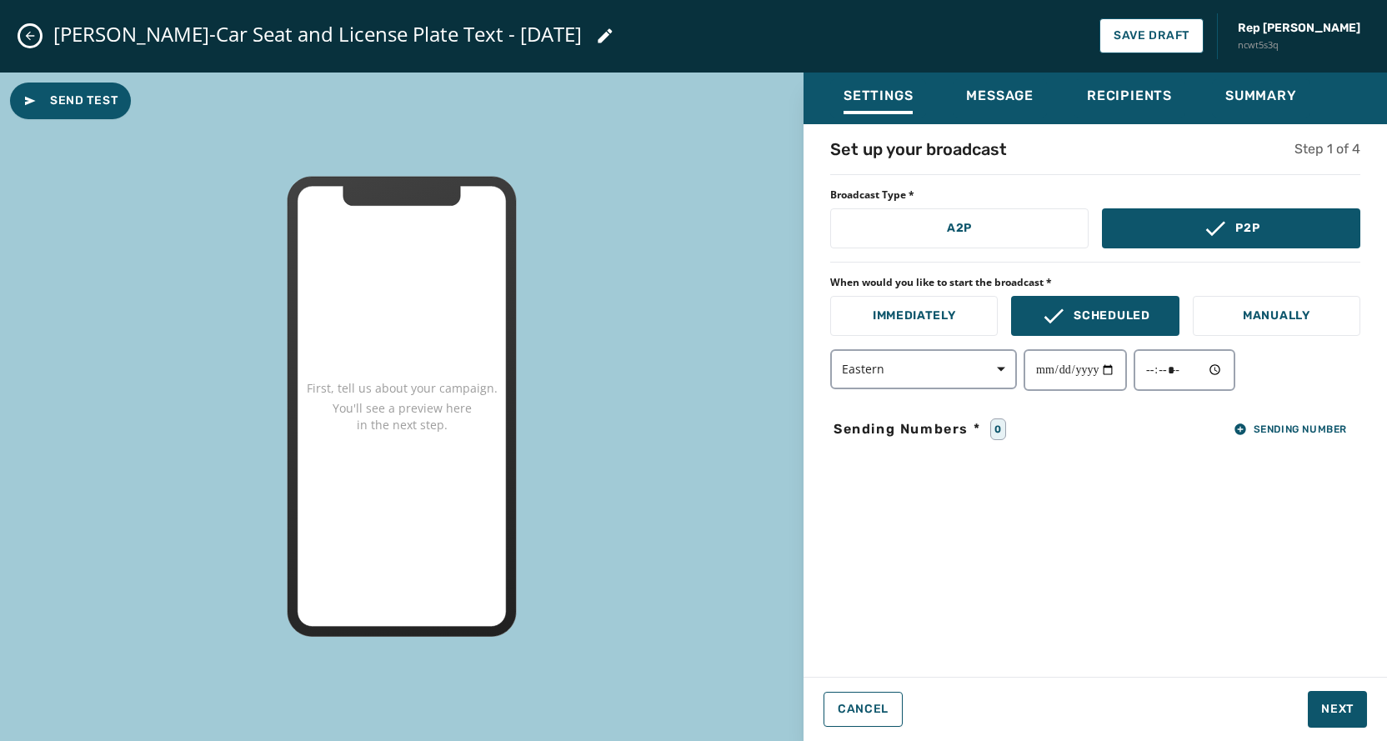
drag, startPoint x: 1320, startPoint y: 490, endPoint x: 1317, endPoint y: 453, distance: 36.8
click at [1320, 490] on div "**********" at bounding box center [1094, 396] width 583 height 516
click at [1307, 432] on span "Sending Number" at bounding box center [1289, 429] width 113 height 13
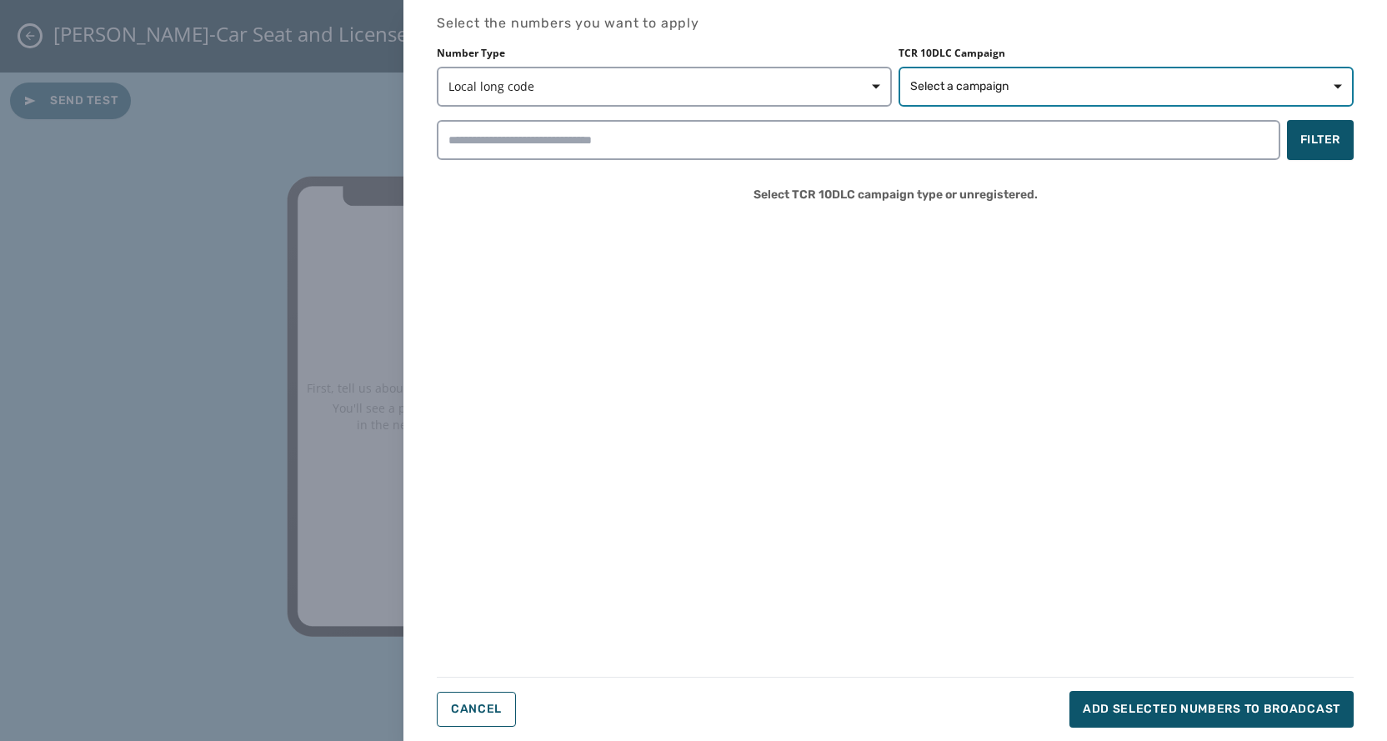
click at [1038, 81] on span "Select a campaign" at bounding box center [1126, 86] width 432 height 17
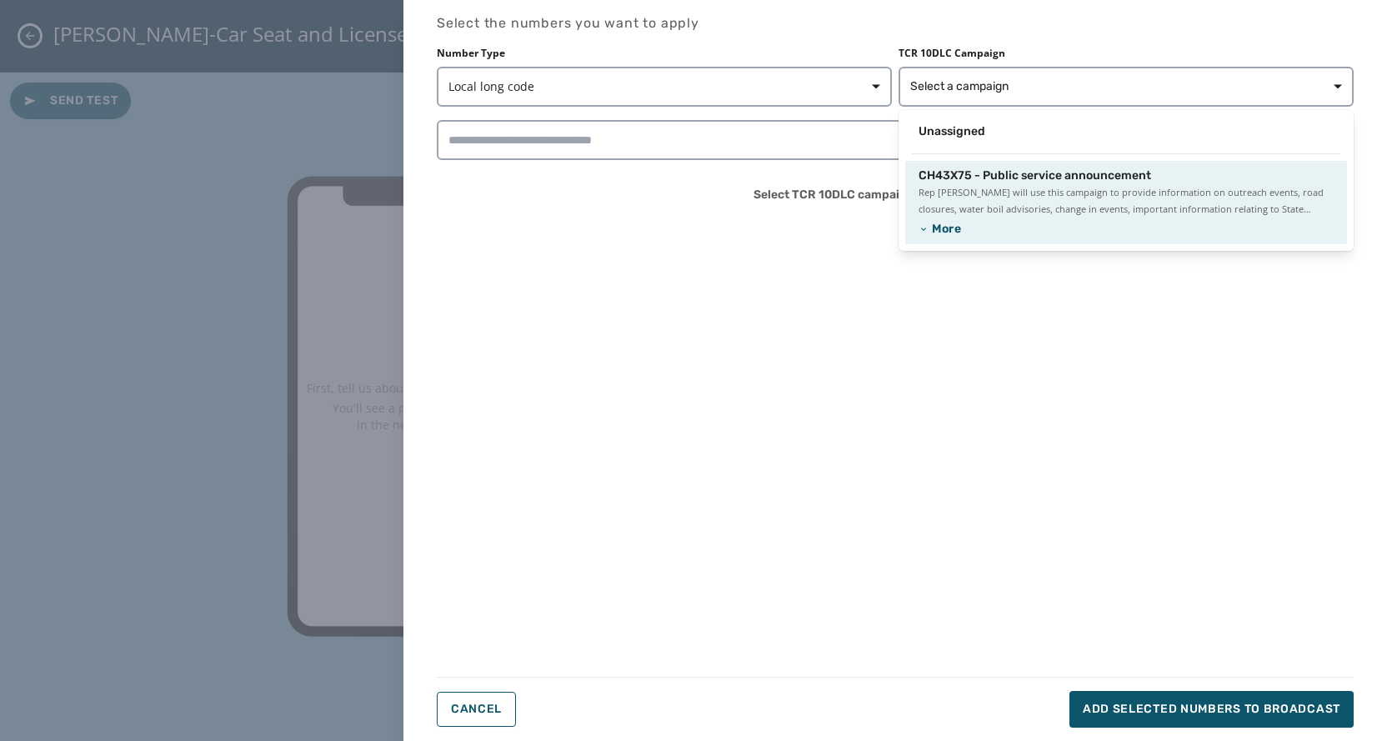
click at [975, 183] on span "CH43X75 - Public service announcement" at bounding box center [1034, 176] width 233 height 17
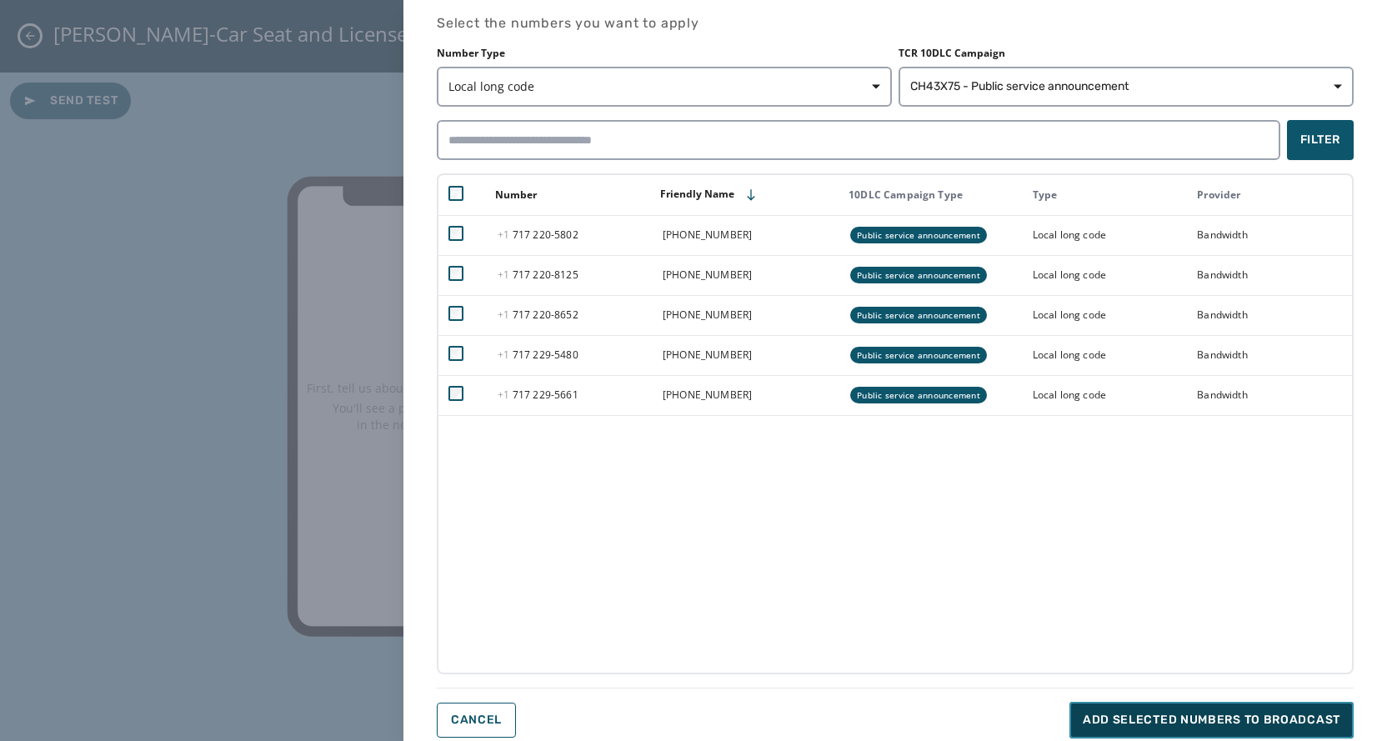
click at [1198, 714] on span "Add selected numbers to broadcast" at bounding box center [1212, 720] width 258 height 17
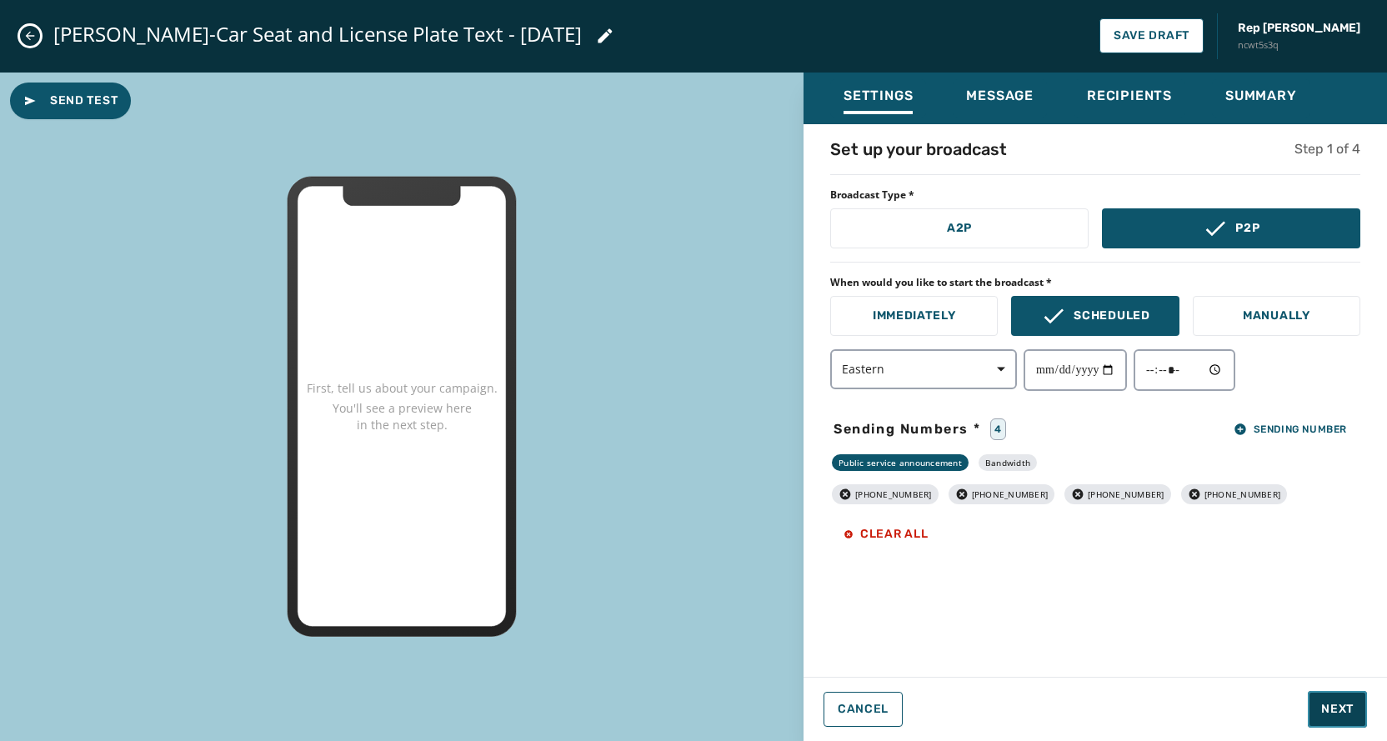
click at [1343, 703] on span "Next" at bounding box center [1337, 709] width 33 height 17
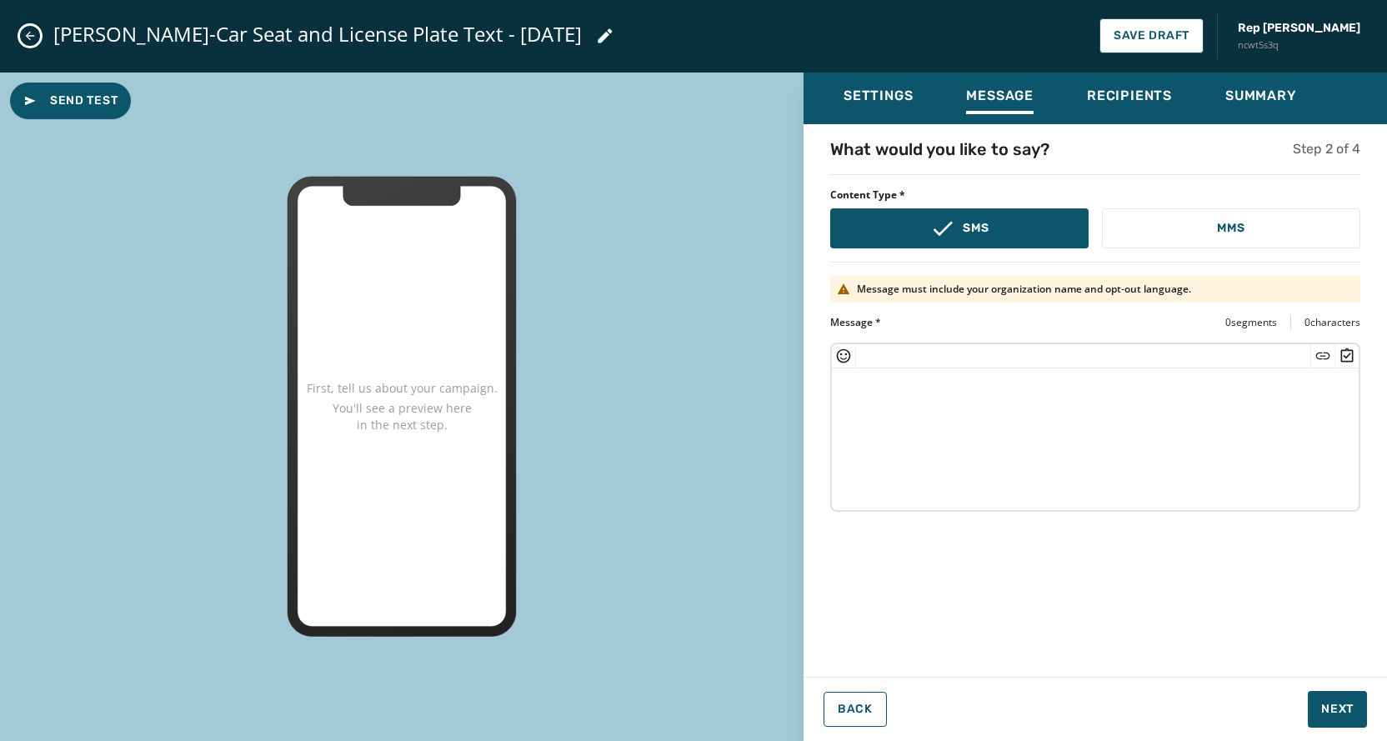
click at [998, 630] on div "What would you like to say? Step 2 of 4 Content Type * SMS MMS Message must inc…" at bounding box center [1094, 396] width 583 height 516
click at [915, 406] on textarea at bounding box center [1095, 436] width 527 height 137
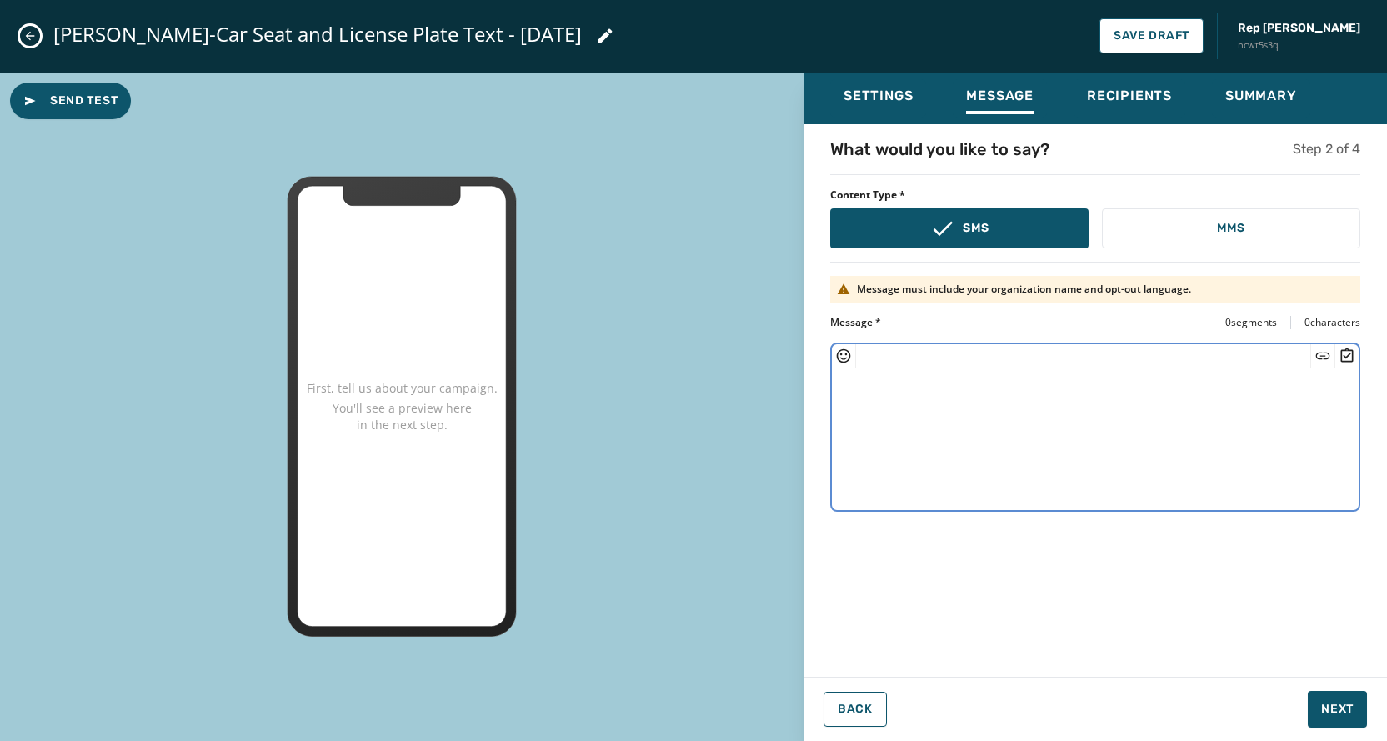
paste textarea "**********"
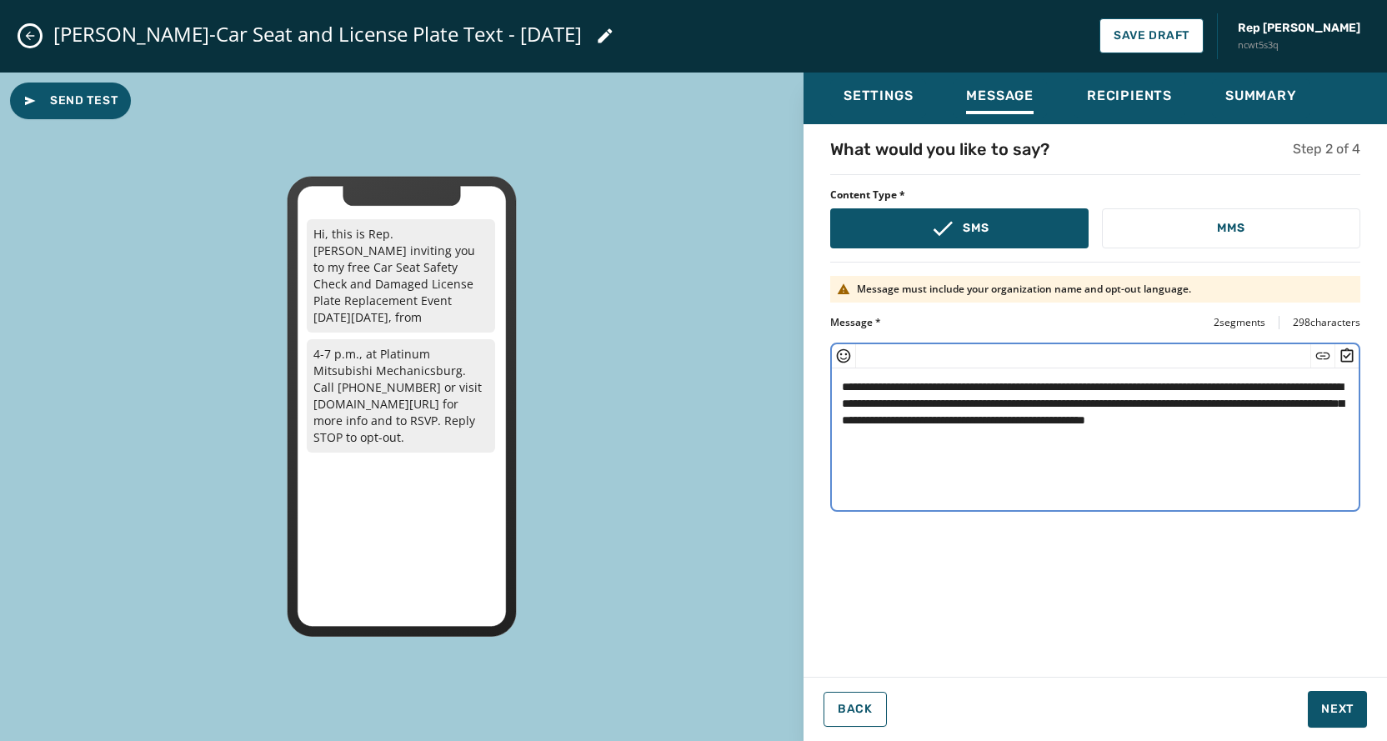
drag, startPoint x: 1202, startPoint y: 416, endPoint x: 1073, endPoint y: 414, distance: 128.4
click at [1073, 414] on textarea "**********" at bounding box center [1095, 436] width 527 height 137
click at [1322, 350] on icon "Insert Short Link" at bounding box center [1322, 356] width 17 height 17
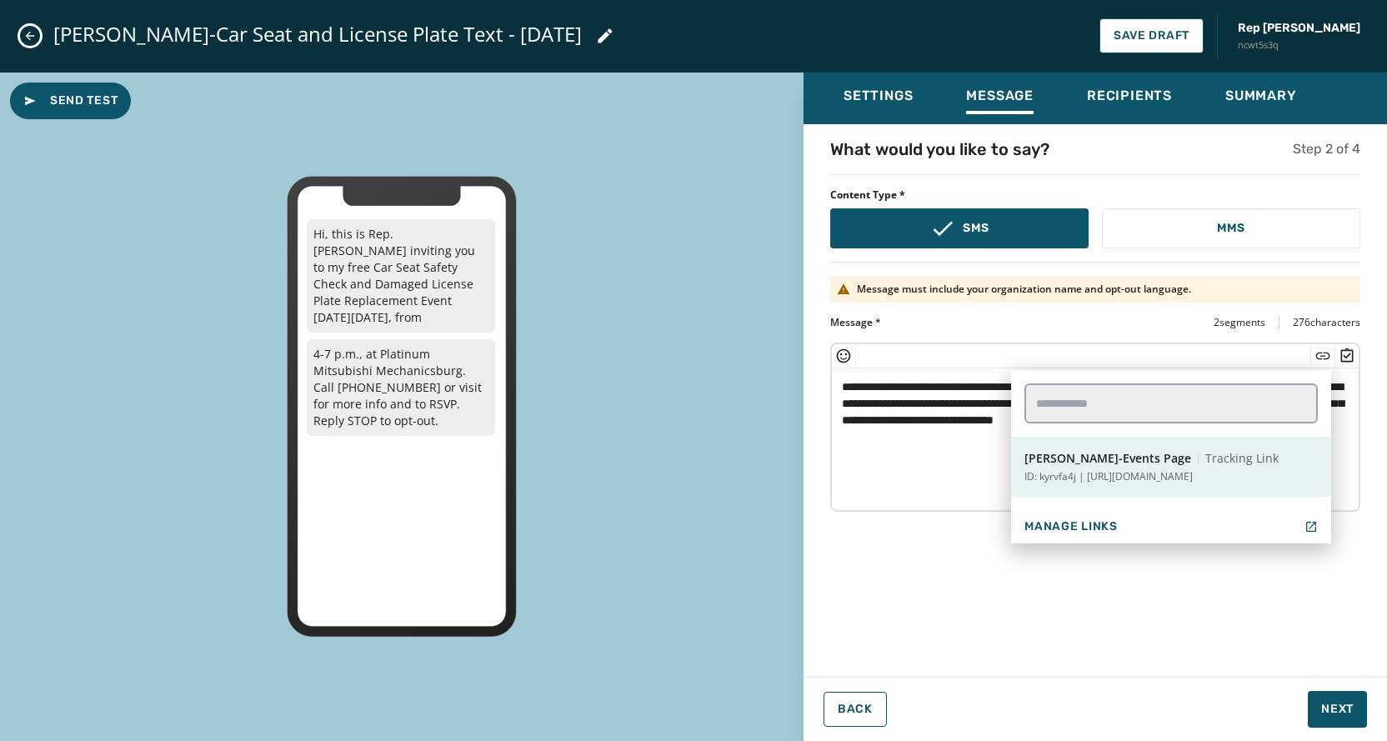
click at [1180, 448] on button "Delozier-Events Page Tracking Link ID: kyrvfa4j | https://www.repdelozier.com/E…" at bounding box center [1171, 467] width 320 height 60
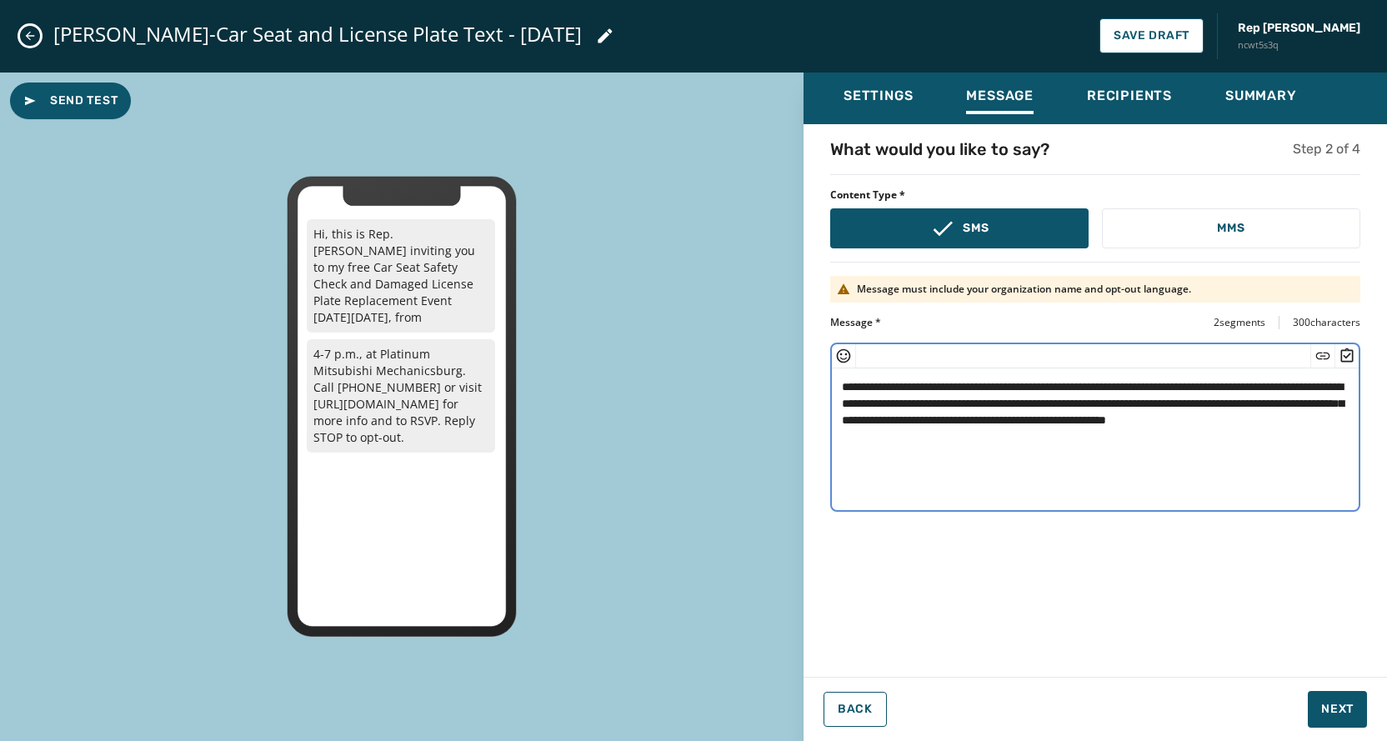
click at [1023, 439] on textarea "**********" at bounding box center [1095, 436] width 527 height 137
click at [1219, 403] on textarea "**********" at bounding box center [1095, 436] width 527 height 137
click at [1037, 442] on textarea "**********" at bounding box center [1095, 436] width 527 height 137
type textarea "**********"
click at [1338, 713] on span "Next" at bounding box center [1337, 709] width 33 height 17
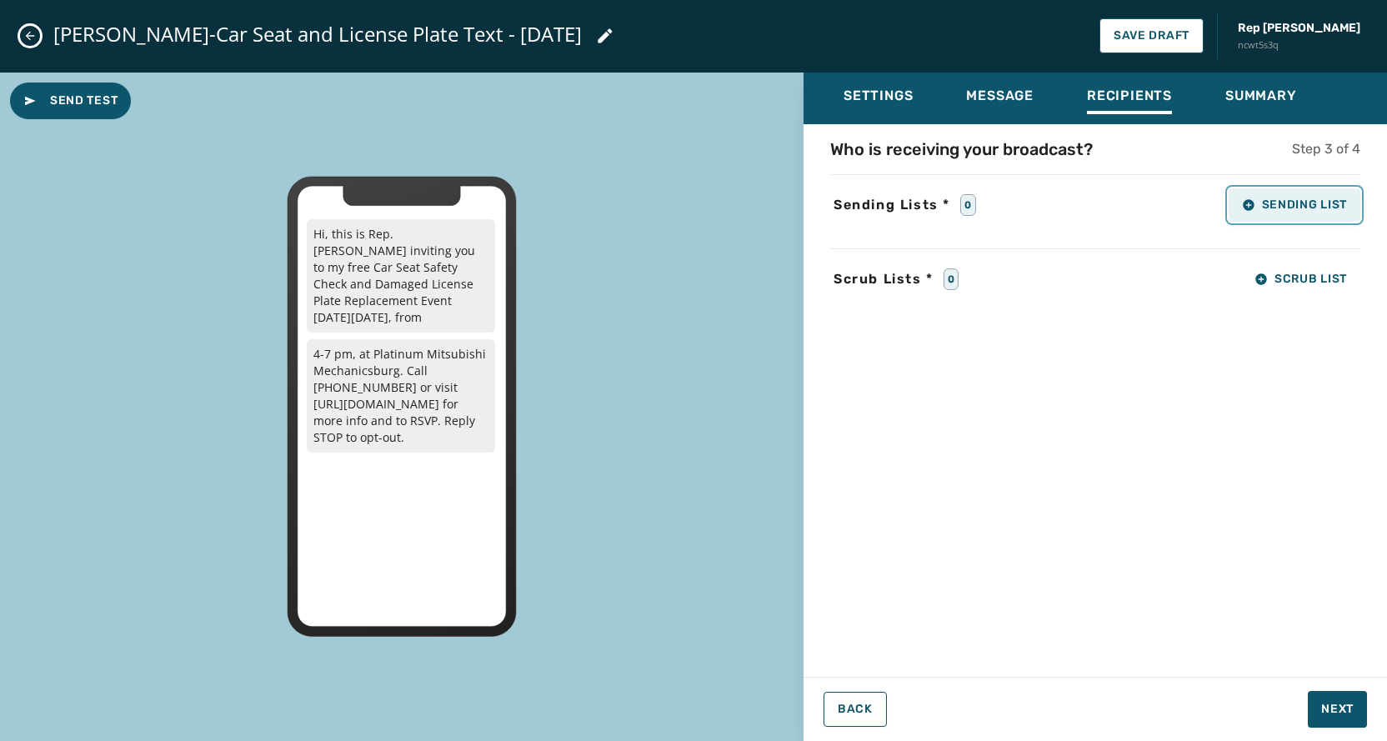
click at [1276, 202] on span "Sending List" at bounding box center [1294, 204] width 105 height 13
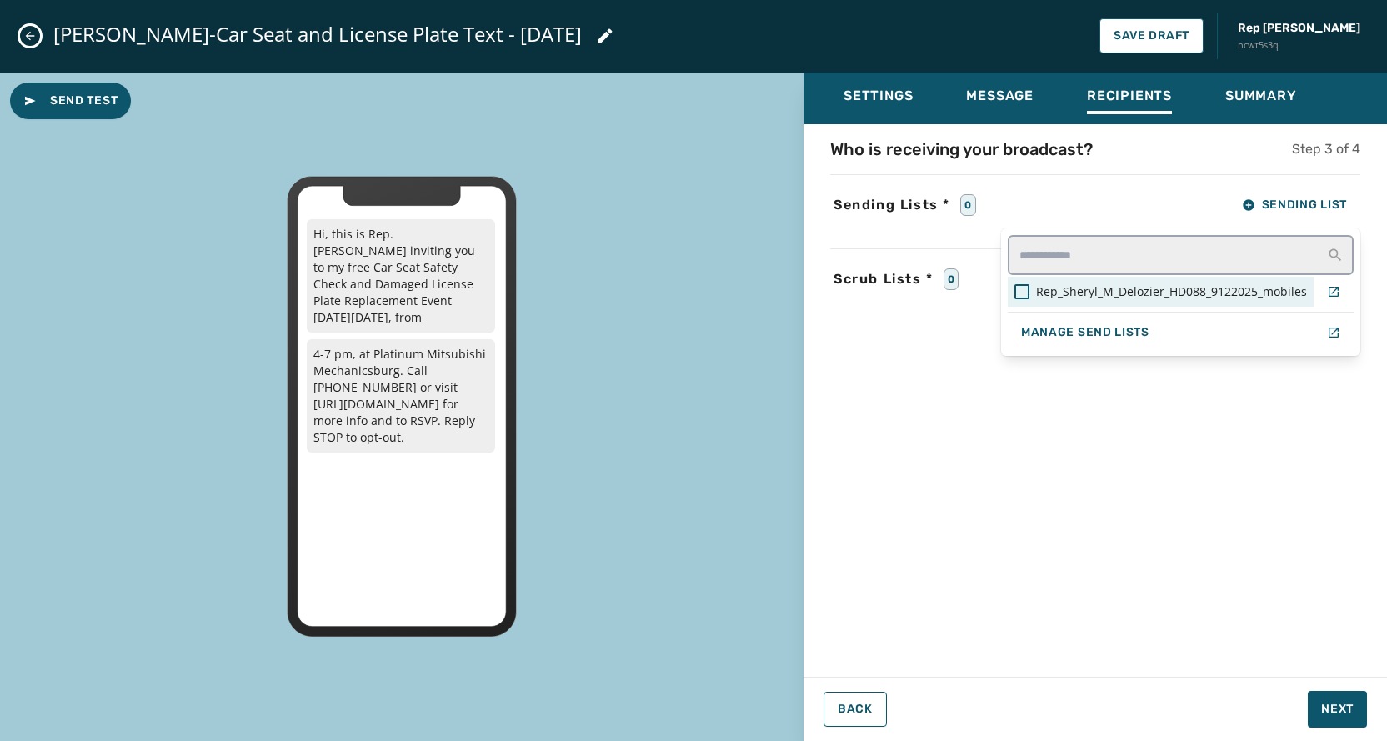
click at [1131, 298] on span "Rep_Sheryl_M_Delozier_HD088_9122025_mobiles" at bounding box center [1171, 291] width 271 height 17
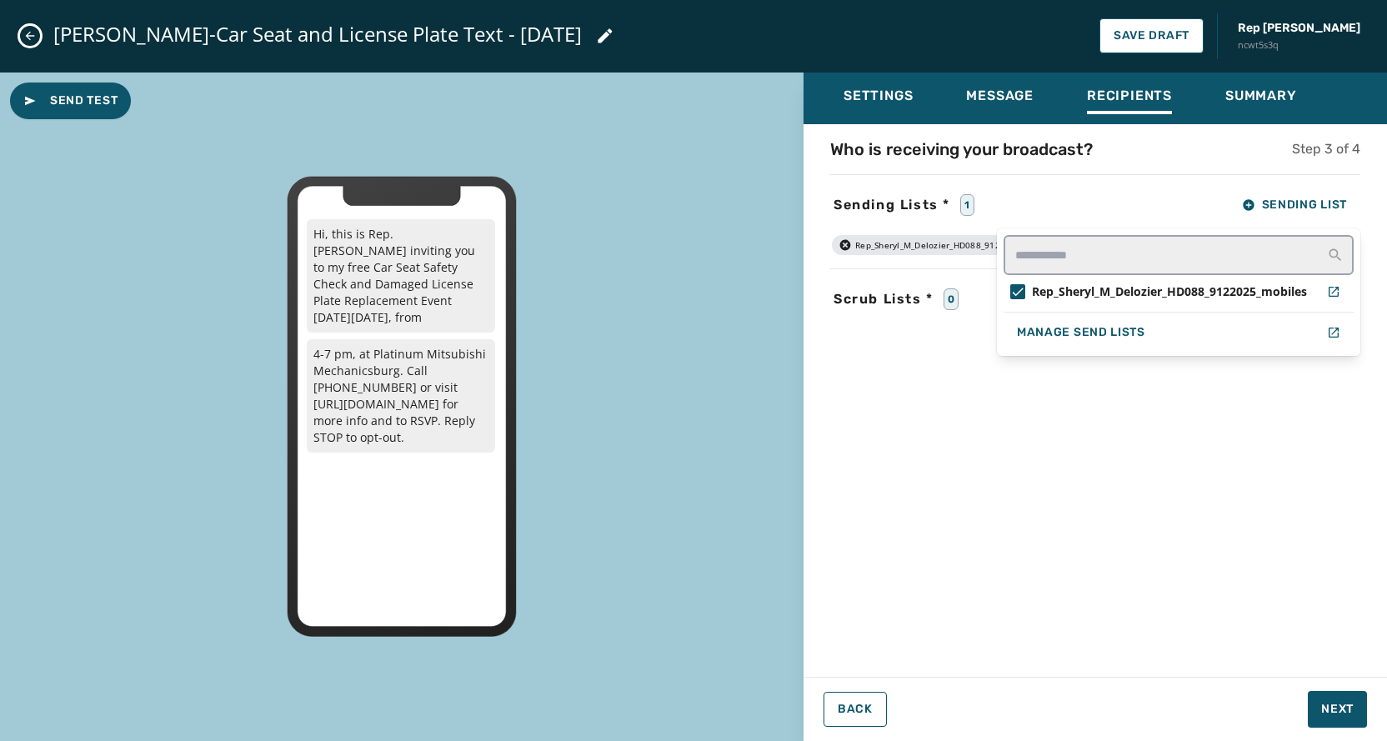
click at [1342, 716] on div "Settings Message Recipients Summary Who is receiving your broadcast? Step 3 of …" at bounding box center [1094, 401] width 583 height 656
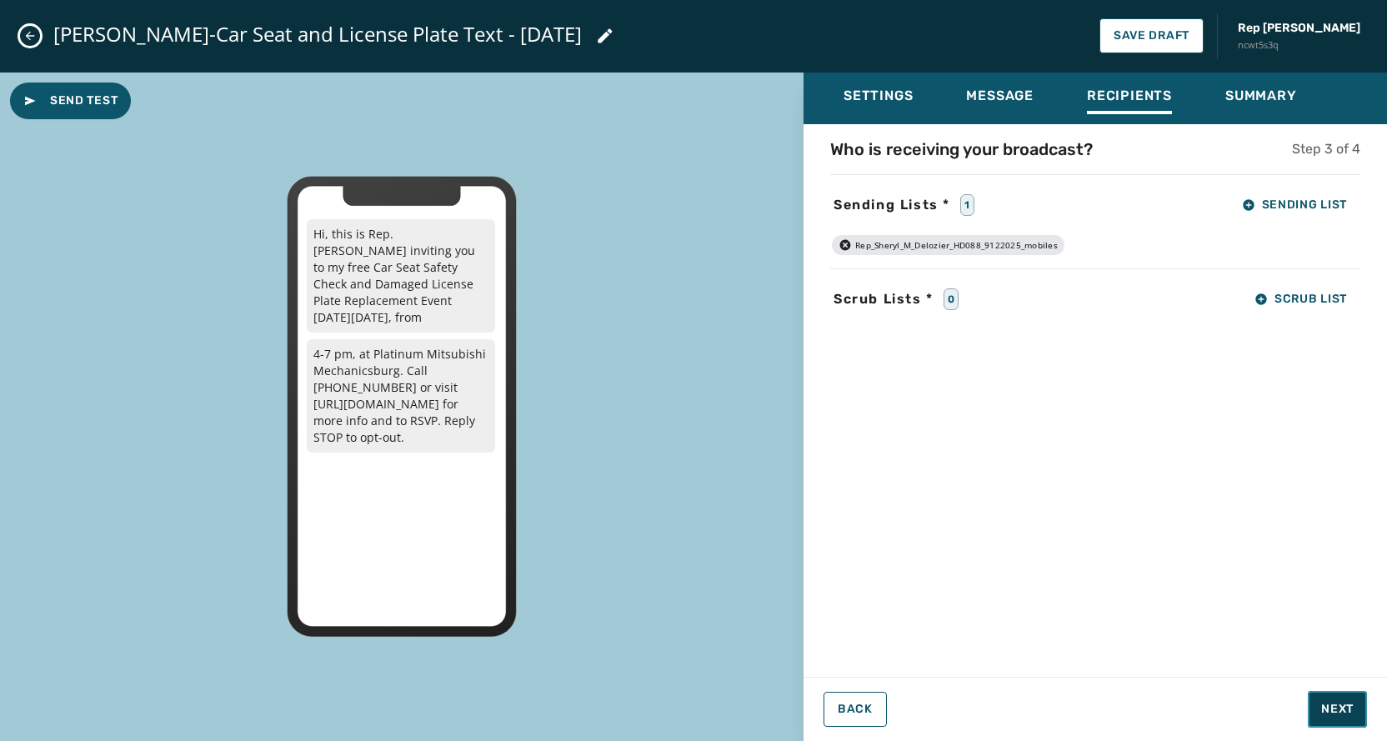
click at [1342, 714] on span "Next" at bounding box center [1337, 709] width 33 height 17
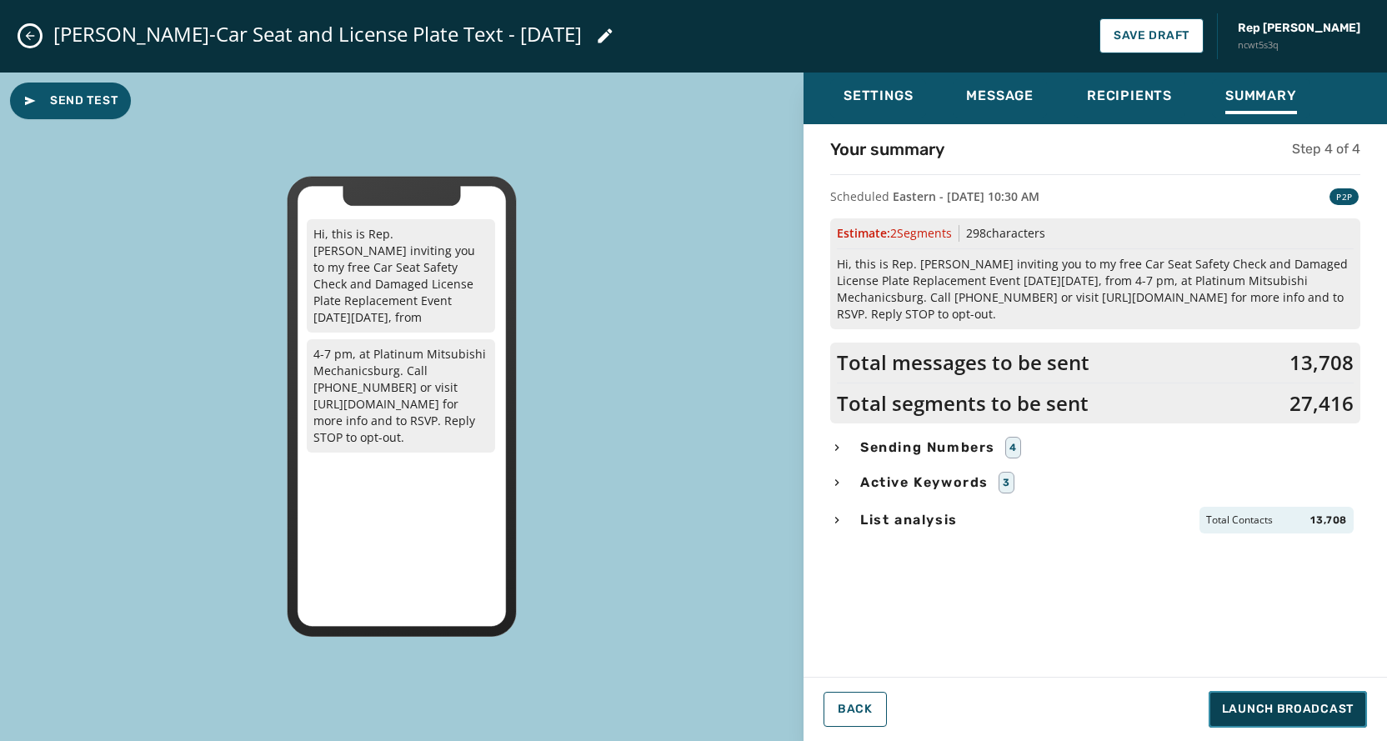
click at [1302, 708] on span "Launch Broadcast" at bounding box center [1288, 709] width 132 height 17
